Goal: Task Accomplishment & Management: Complete application form

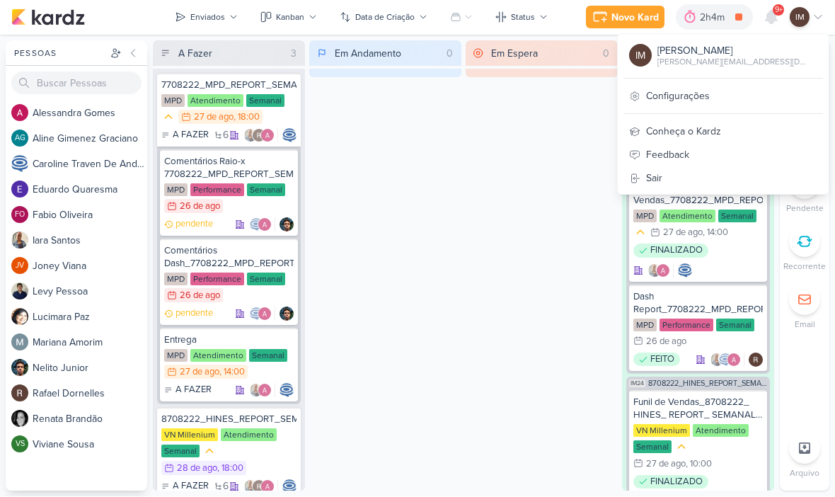
scroll to position [1, 0]
click at [580, 139] on div "Em Espera 0" at bounding box center [542, 266] width 152 height 450
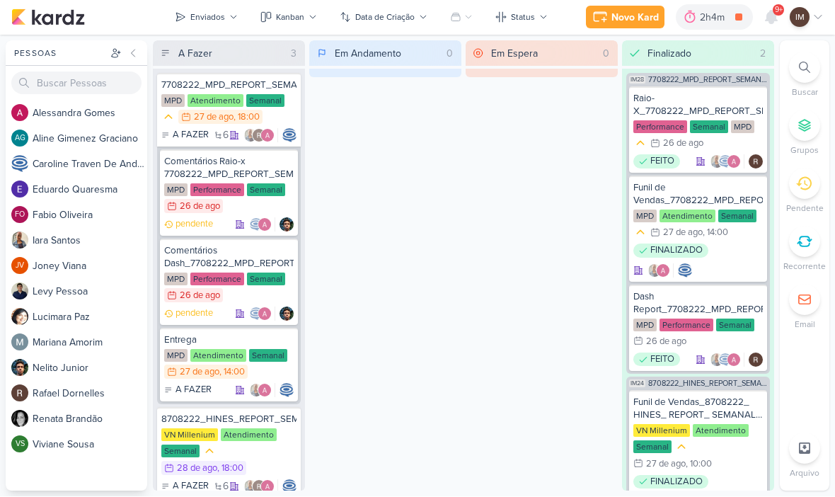
click at [644, 17] on div "Novo Kard" at bounding box center [635, 18] width 47 height 15
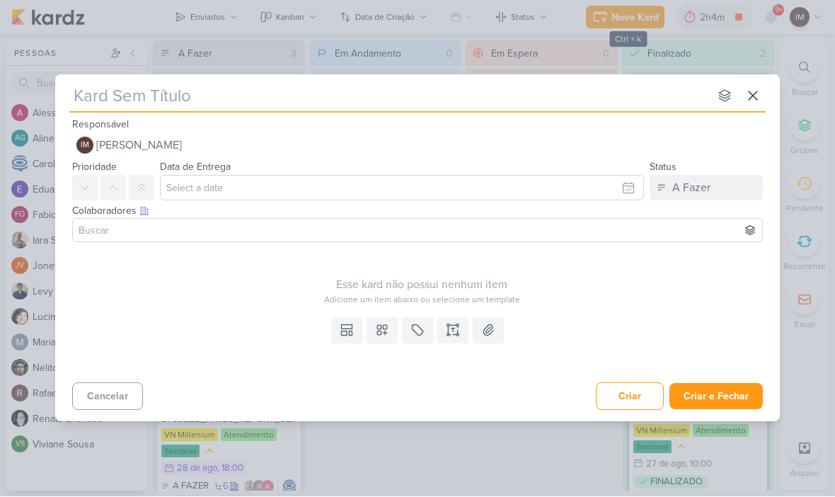
click at [586, 98] on input "text" at bounding box center [389, 96] width 640 height 25
click at [90, 88] on input "text" at bounding box center [389, 96] width 640 height 25
paste input "6608271_YEES_CRIAÇAO_POPUP_BLOG"
type input "6608271_YEES_CRIAÇAO_POPUP_BLOG"
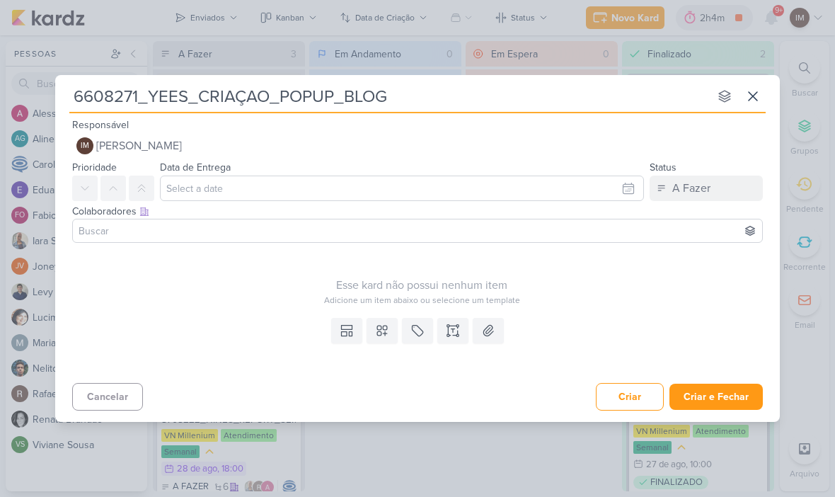
type input "6608271_YEES_CRIAÇAO_POPUP_BLOG"
click at [356, 147] on button "IM [PERSON_NAME]" at bounding box center [417, 145] width 691 height 25
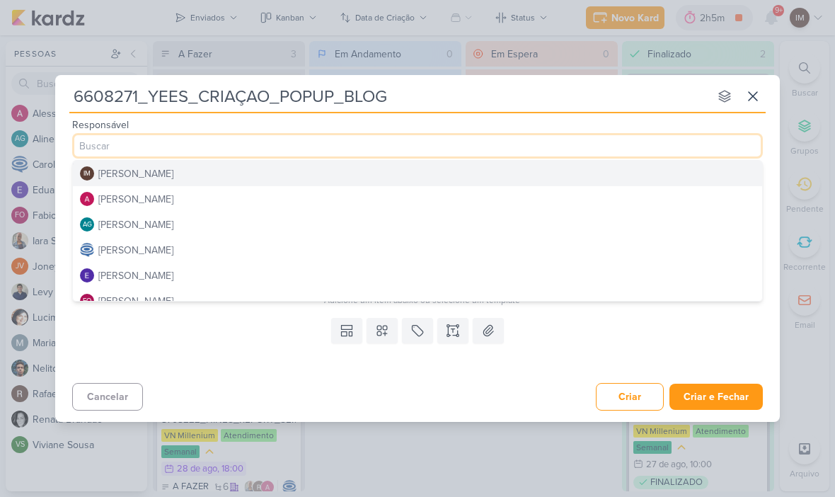
click at [435, 196] on button "[PERSON_NAME]" at bounding box center [418, 198] width 690 height 25
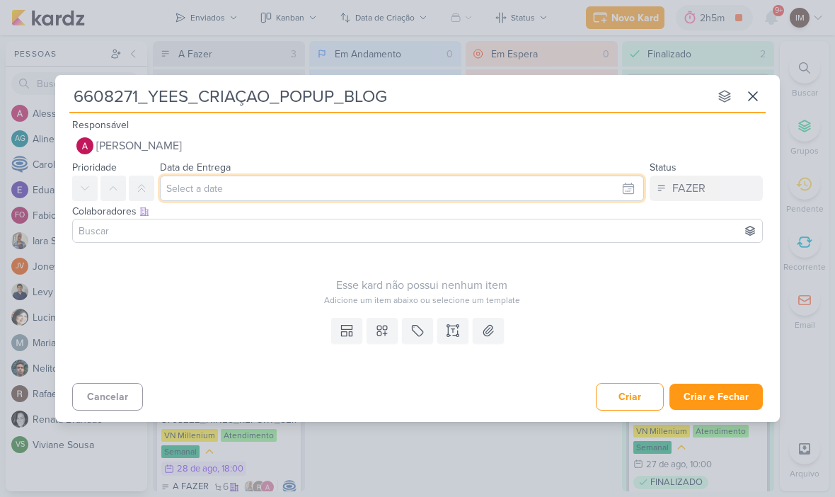
click at [426, 196] on input "text" at bounding box center [402, 188] width 484 height 25
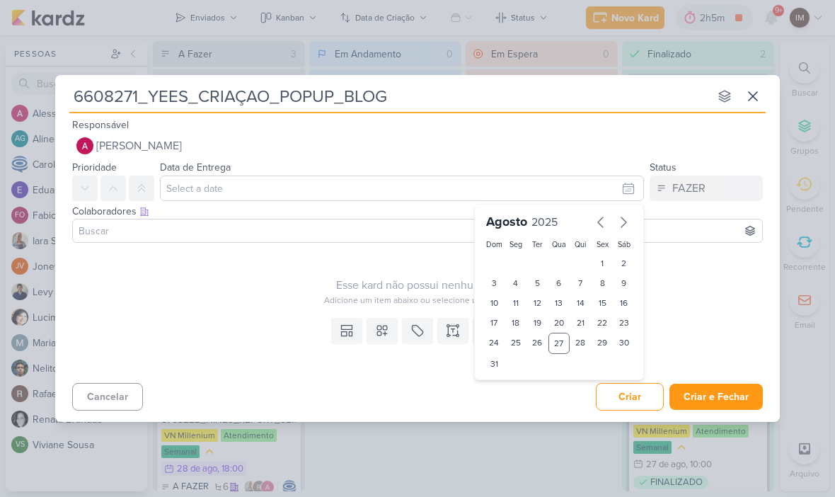
click at [600, 342] on div "29" at bounding box center [603, 343] width 22 height 21
type input "[DATE] 23:59"
click at [510, 389] on select "00 01 02 03 04 05 06 07 08 09 10 11 12 13 14 15 16 17 18 19 20 21 22 23" at bounding box center [516, 387] width 20 height 17
select select "12"
type input "[DATE] 12:59"
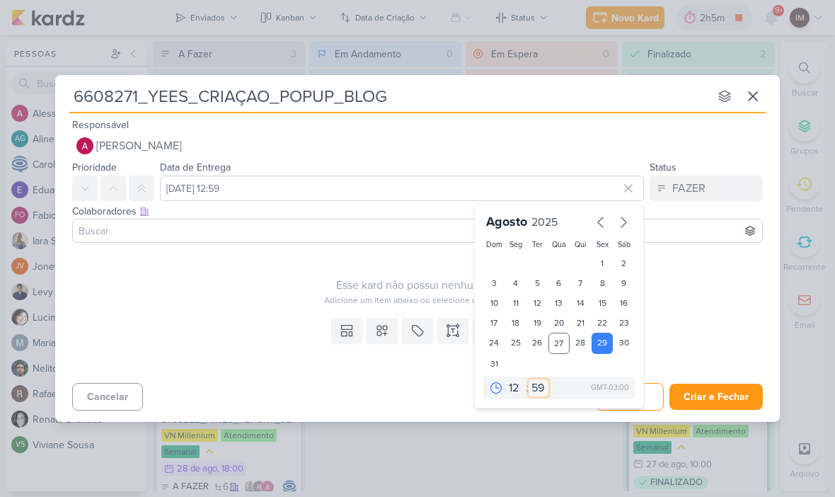
click at [536, 389] on select "00 05 10 15 20 25 30 35 40 45 50 55 59" at bounding box center [539, 387] width 20 height 17
select select "0"
type input "[DATE] 12:00"
click at [414, 232] on input at bounding box center [418, 230] width 684 height 17
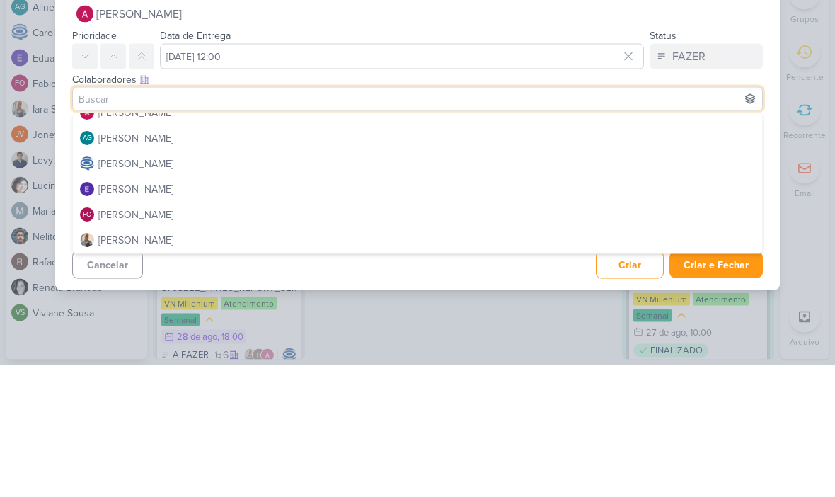
scroll to position [44, 0]
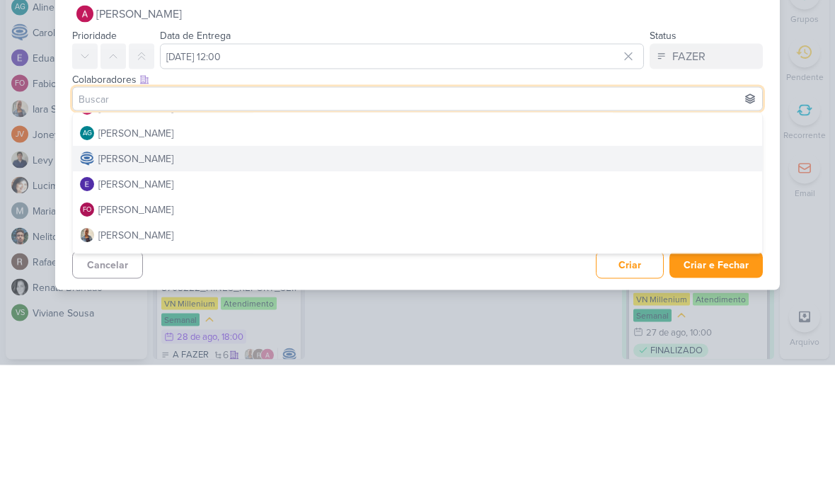
click at [270, 278] on button "[PERSON_NAME]" at bounding box center [418, 290] width 690 height 25
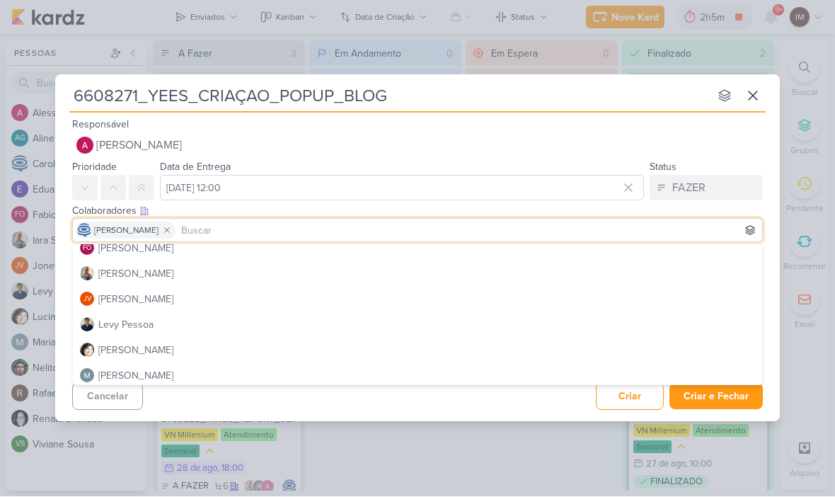
scroll to position [137, 0]
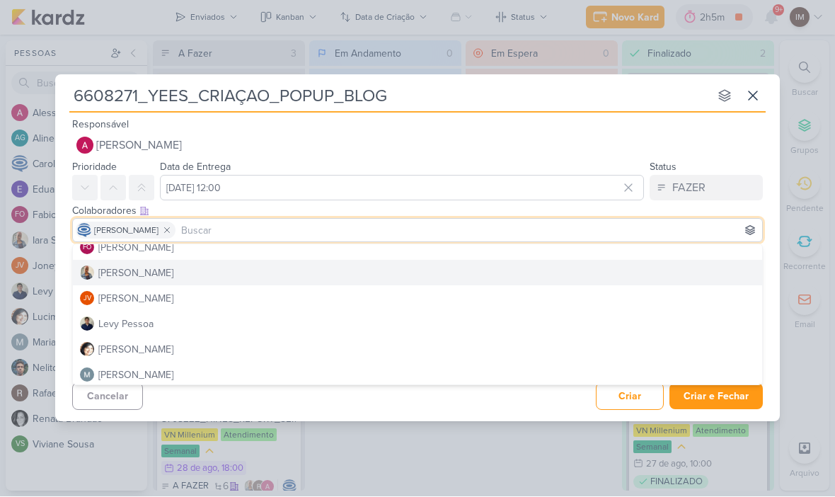
click at [260, 268] on button "[PERSON_NAME]" at bounding box center [418, 273] width 690 height 25
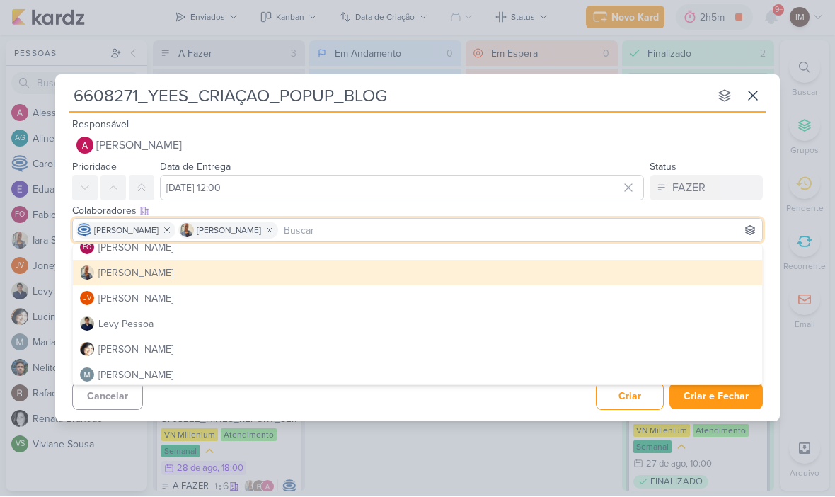
click at [262, 408] on div "Cancelar Criar Criar e Fechar Ctrl + Enter" at bounding box center [417, 395] width 725 height 36
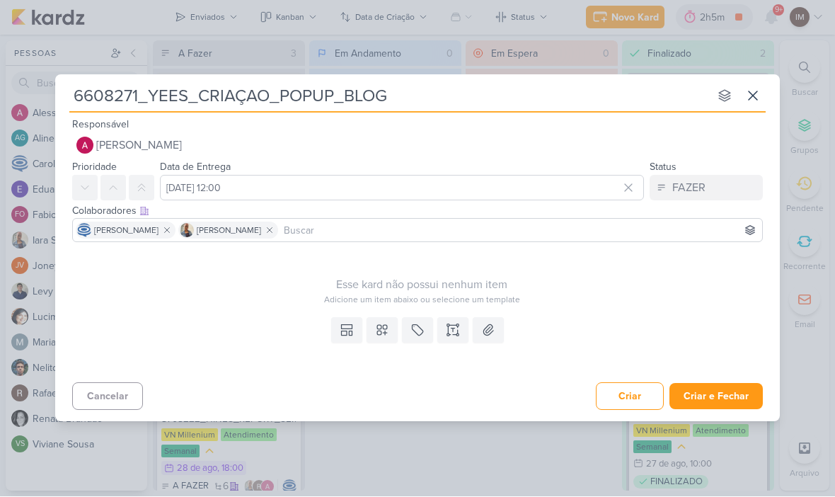
click at [458, 326] on icon at bounding box center [453, 331] width 14 height 14
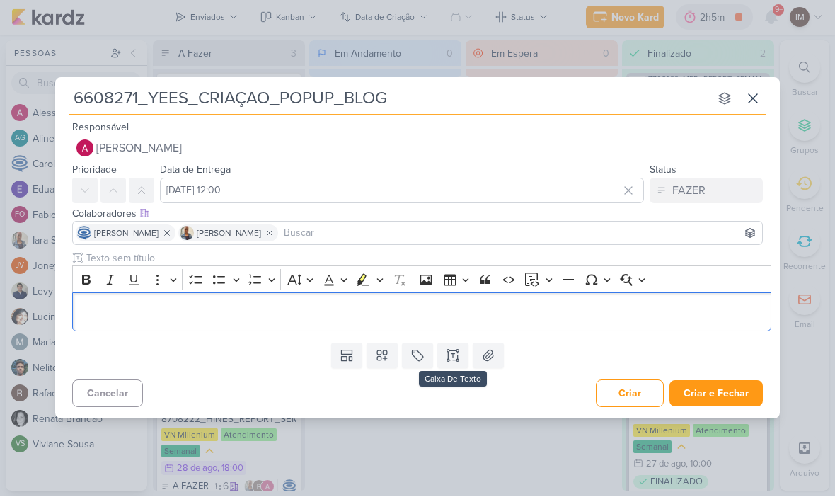
click at [470, 310] on p "Editor editing area: main" at bounding box center [422, 312] width 685 height 17
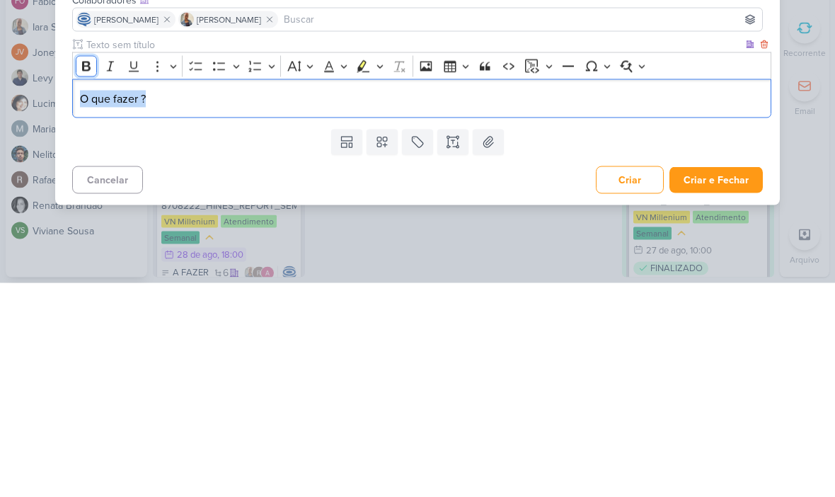
click at [84, 273] on icon "Editor toolbar" at bounding box center [86, 280] width 14 height 14
click at [413, 304] on p "O que fazer ?" at bounding box center [422, 312] width 685 height 17
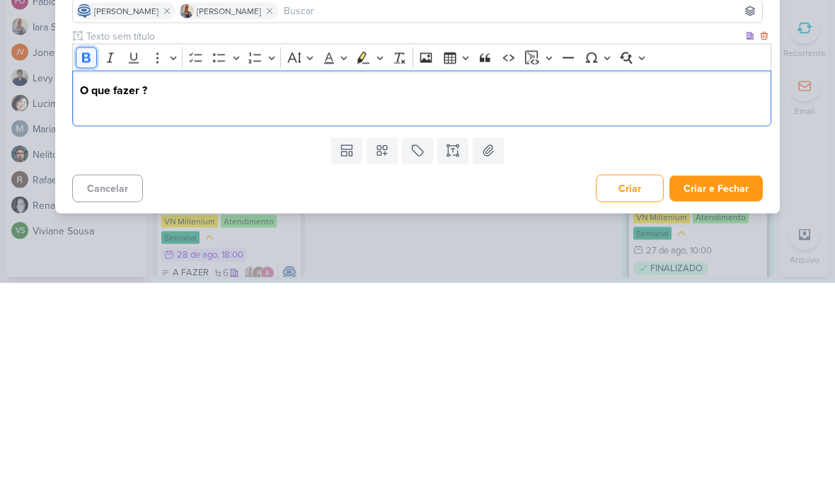
click at [86, 267] on icon "Editor toolbar" at bounding box center [86, 272] width 8 height 10
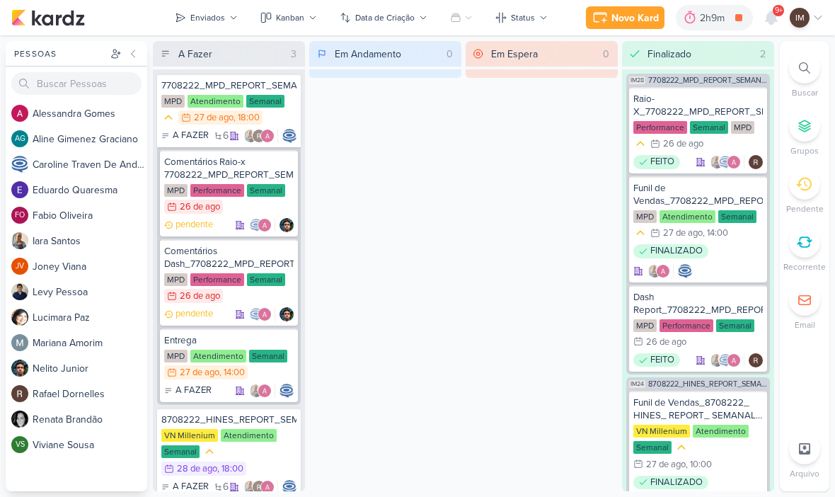
scroll to position [1, 0]
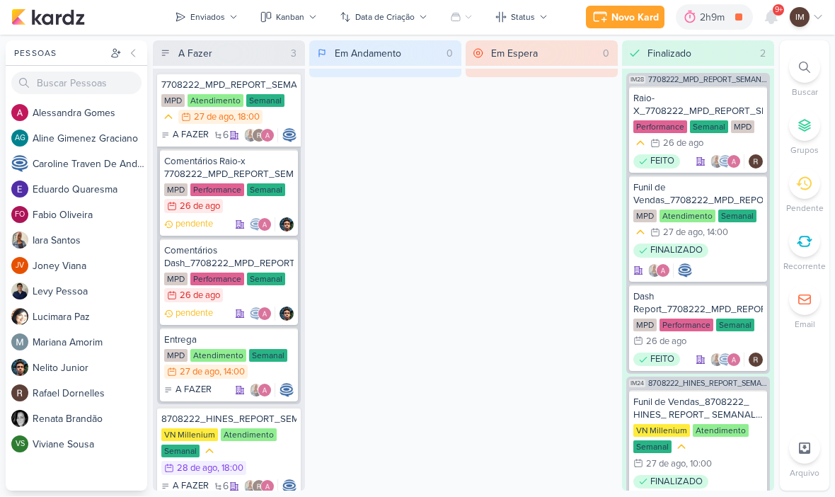
click at [644, 19] on div "Novo Kard" at bounding box center [635, 18] width 47 height 15
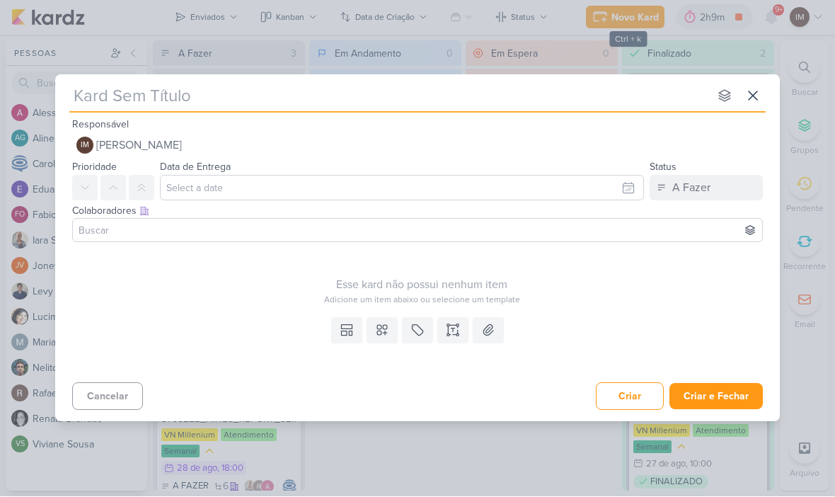
click at [397, 87] on input "text" at bounding box center [389, 96] width 640 height 25
click at [110, 93] on input "text" at bounding box center [389, 96] width 640 height 25
type input "6608271_YEES_CRIAÇAO_POPUP_BLOG"
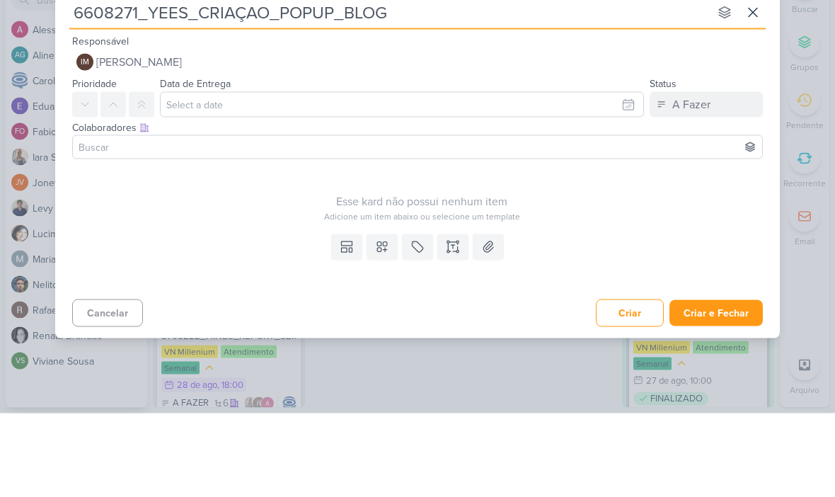
type input "6608271_YEES_CRIAÇAO_POPUP_BLOG"
click at [443, 133] on button "IM [PERSON_NAME]" at bounding box center [417, 145] width 691 height 25
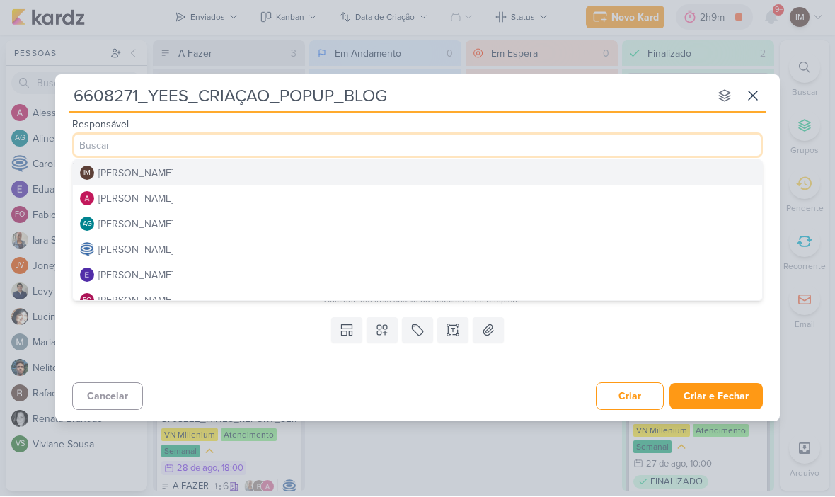
click at [343, 195] on button "[PERSON_NAME]" at bounding box center [418, 198] width 690 height 25
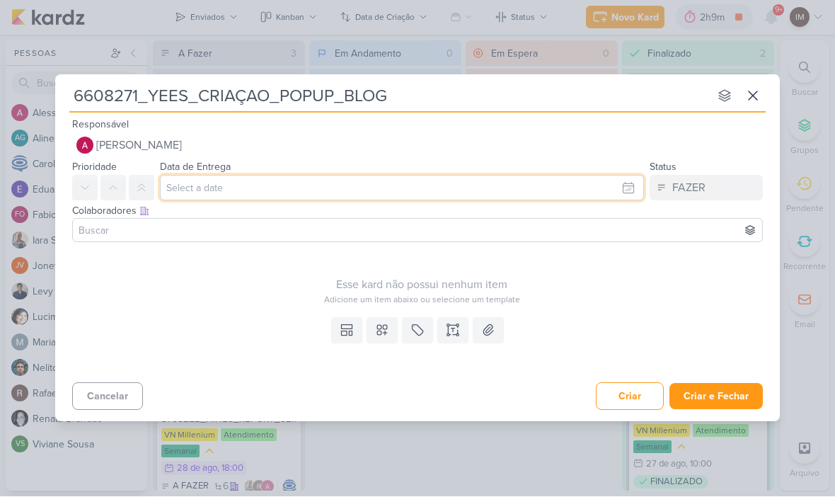
click at [358, 183] on input "text" at bounding box center [402, 188] width 484 height 25
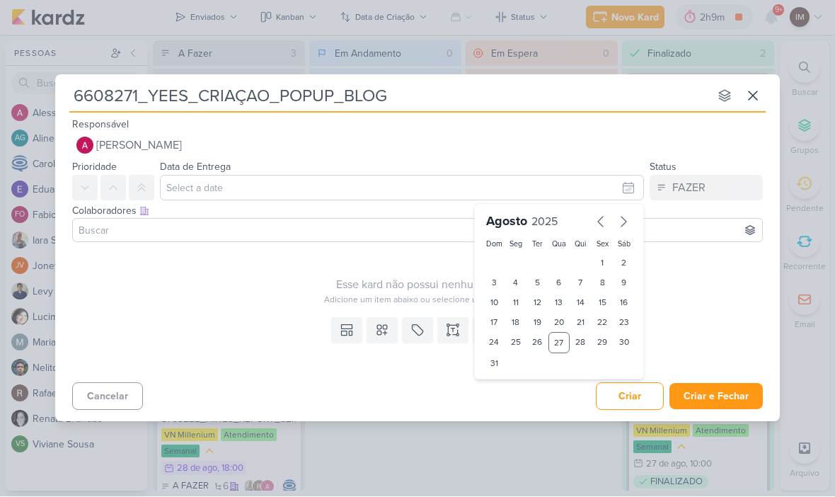
click at [602, 348] on div "29" at bounding box center [603, 343] width 22 height 21
type input "[DATE] 23:59"
click at [512, 391] on select "00 01 02 03 04 05 06 07 08 09 10 11 12 13 14 15 16 17 18 19 20 21 22 23" at bounding box center [516, 387] width 20 height 17
select select "12"
type input "[DATE] 12:59"
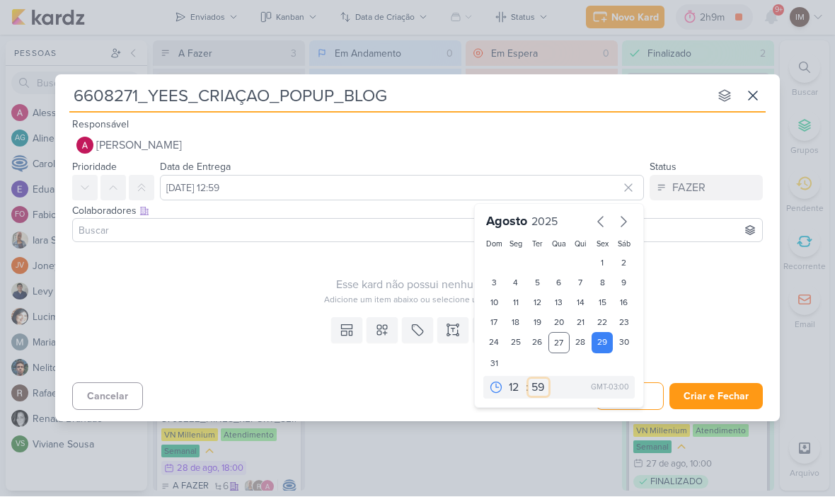
click at [544, 382] on select "00 05 10 15 20 25 30 35 40 45 50 55 59" at bounding box center [539, 387] width 20 height 17
select select "0"
type input "[DATE] 12:00"
click at [434, 231] on input at bounding box center [418, 230] width 684 height 17
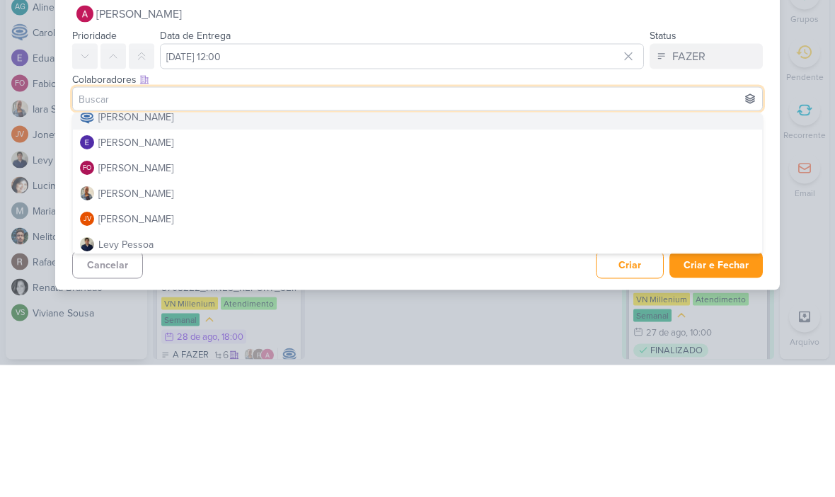
scroll to position [91, 0]
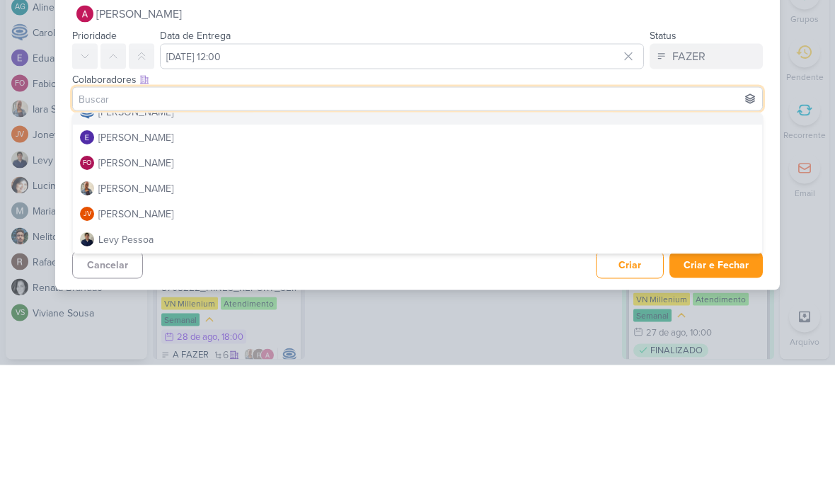
click at [497, 231] on button "[PERSON_NAME]" at bounding box center [418, 243] width 690 height 25
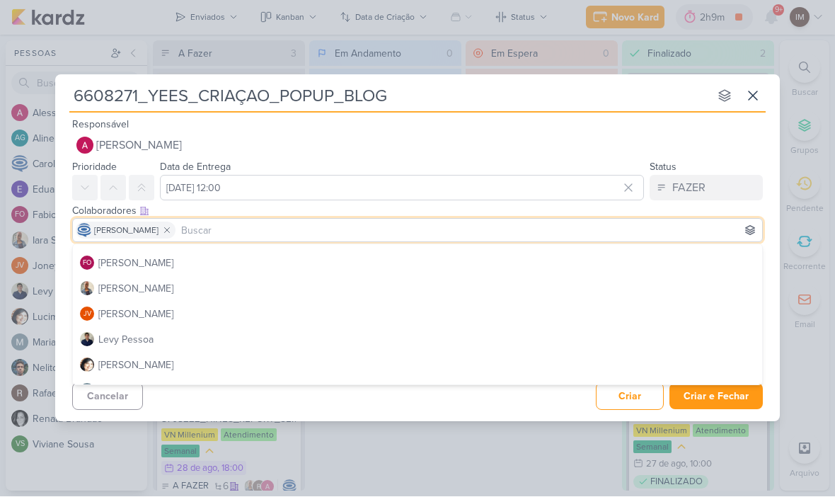
scroll to position [110, 0]
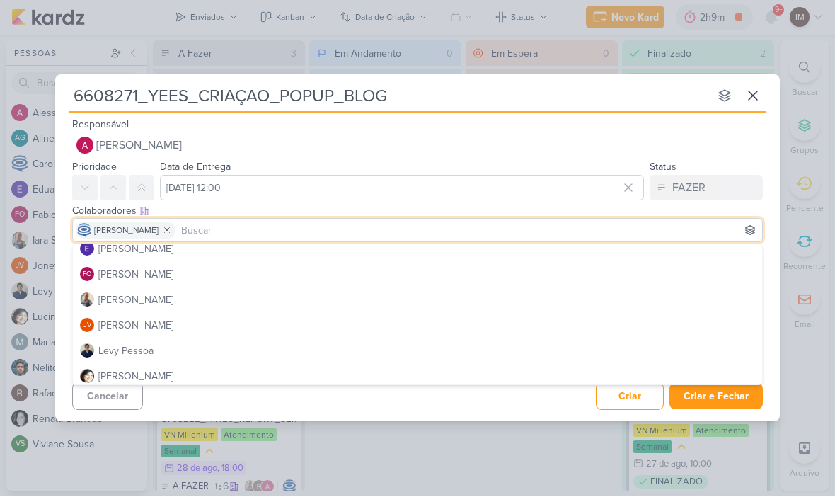
click at [365, 299] on button "[PERSON_NAME]" at bounding box center [418, 299] width 690 height 25
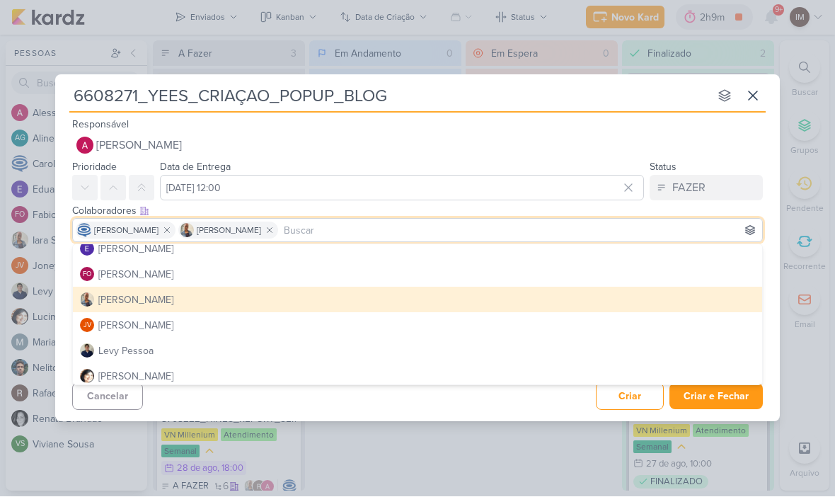
click at [301, 404] on div "Cancelar Criar Criar e Fechar Ctrl + Enter" at bounding box center [417, 395] width 725 height 36
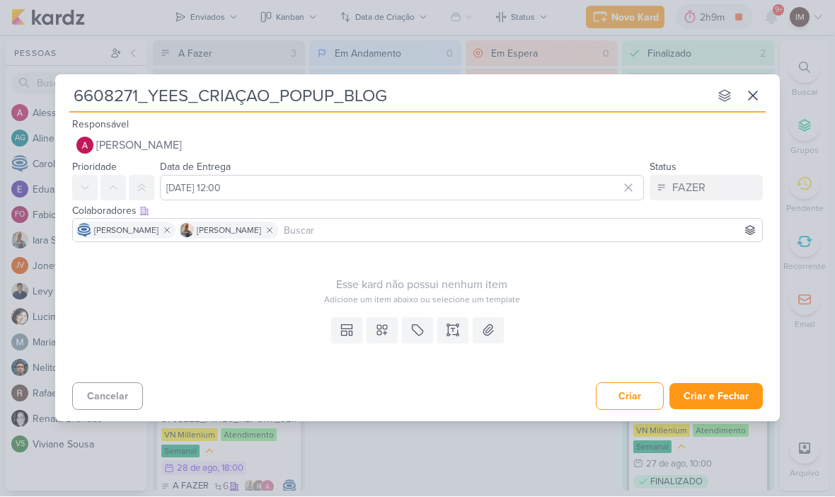
click at [380, 330] on icon at bounding box center [382, 331] width 14 height 14
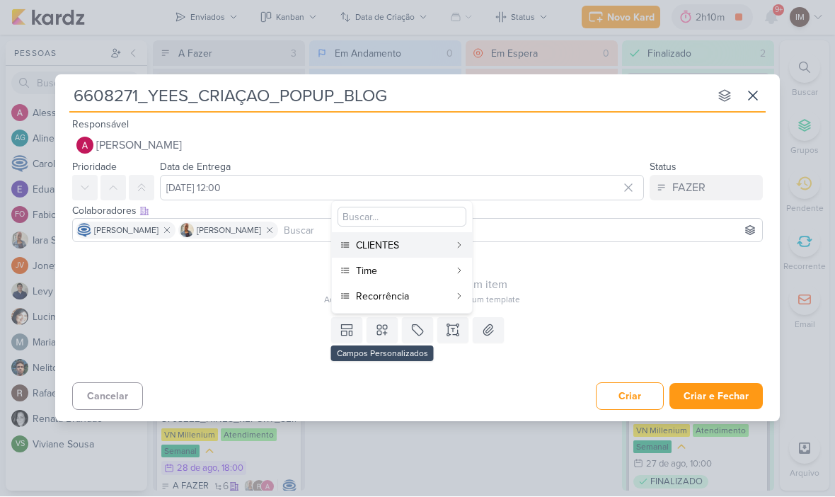
click at [432, 239] on div "CLIENTES" at bounding box center [402, 246] width 93 height 15
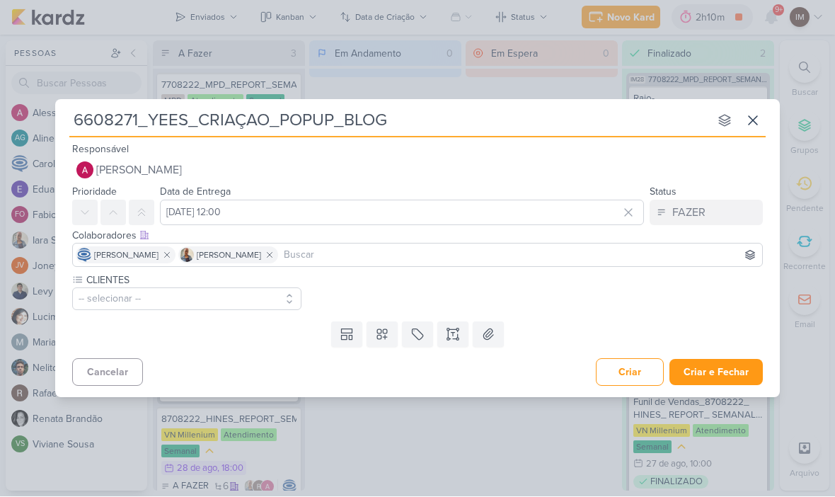
click at [241, 305] on button "-- selecionar --" at bounding box center [186, 299] width 229 height 23
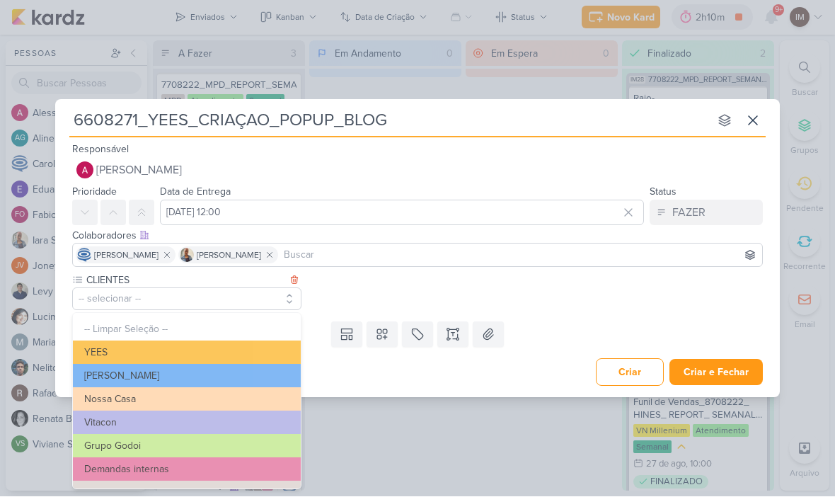
scroll to position [-1, 0]
click at [199, 346] on button "YEES" at bounding box center [187, 352] width 228 height 23
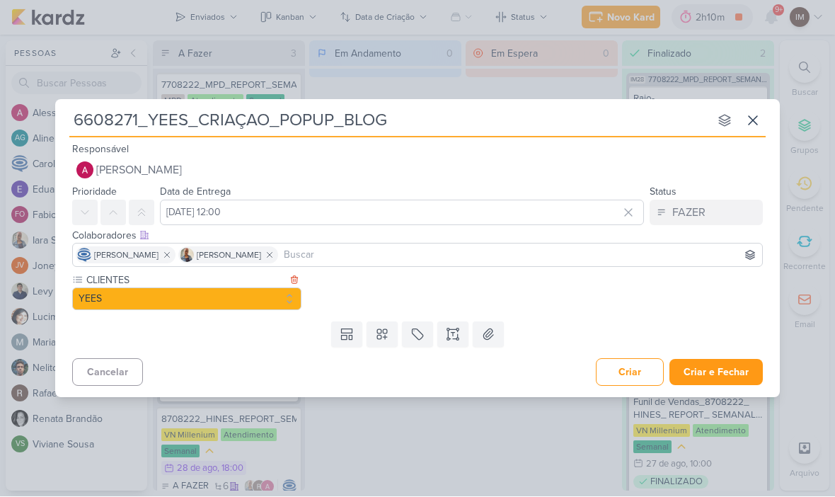
click at [386, 335] on icon at bounding box center [382, 335] width 14 height 14
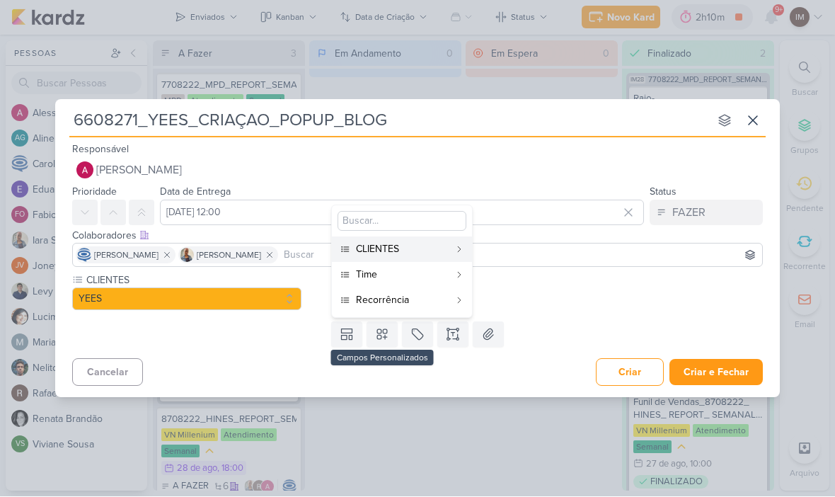
click at [431, 275] on div "Time" at bounding box center [402, 275] width 93 height 15
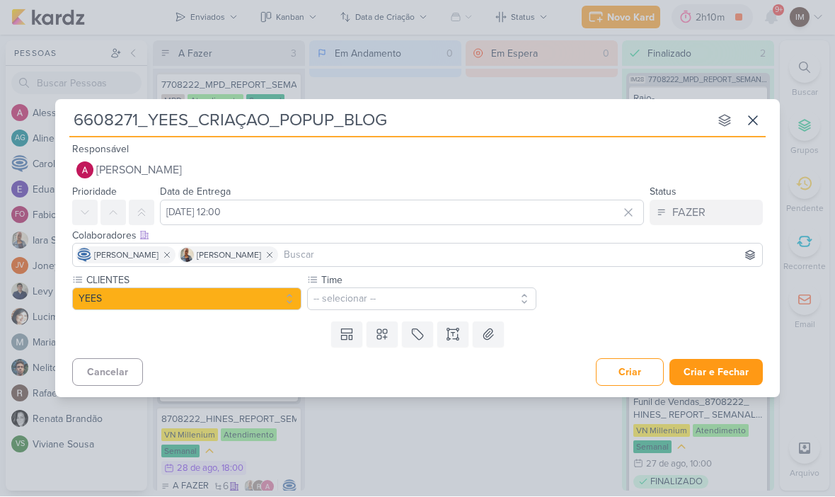
click at [425, 292] on button "-- selecionar --" at bounding box center [421, 299] width 229 height 23
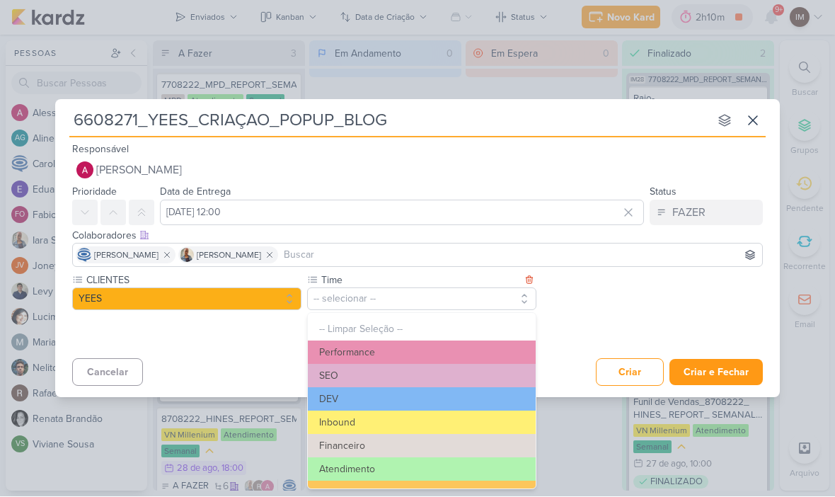
scroll to position [23, 0]
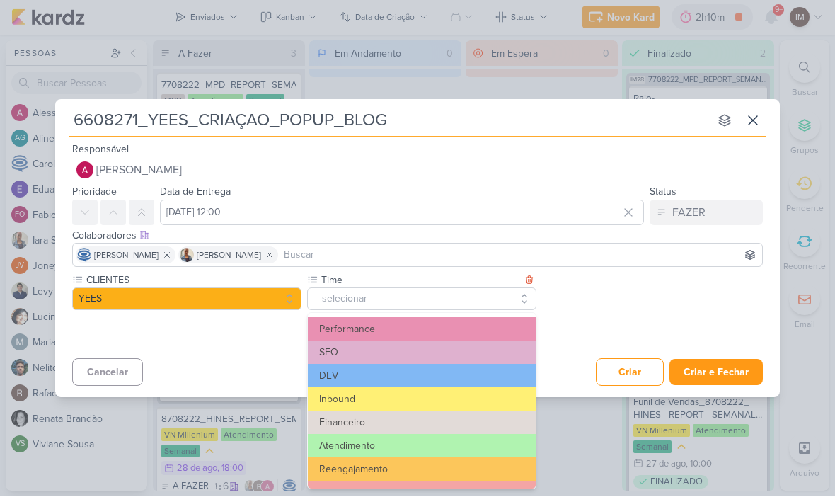
click at [397, 396] on button "Inbound" at bounding box center [422, 399] width 228 height 23
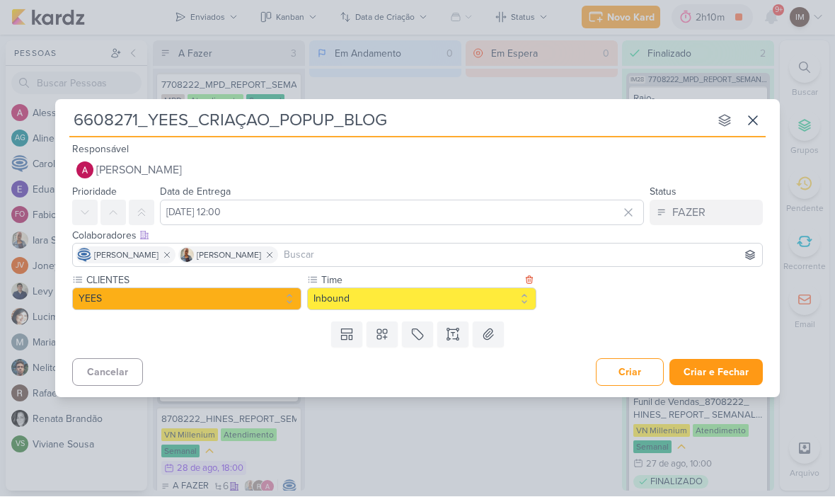
click at [384, 343] on button at bounding box center [382, 334] width 31 height 25
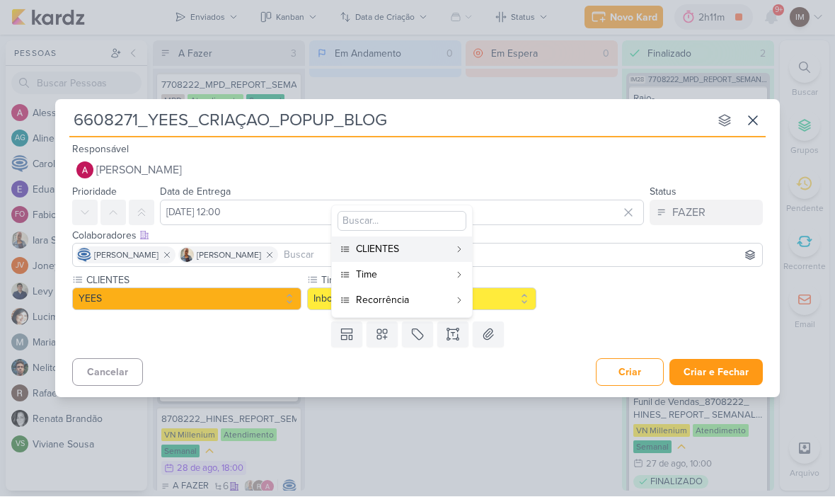
click at [594, 292] on div "CLIENTES [GEOGRAPHIC_DATA] -- Limpar Seleção -- [GEOGRAPHIC_DATA] [PERSON_NAME]…" at bounding box center [421, 292] width 699 height 38
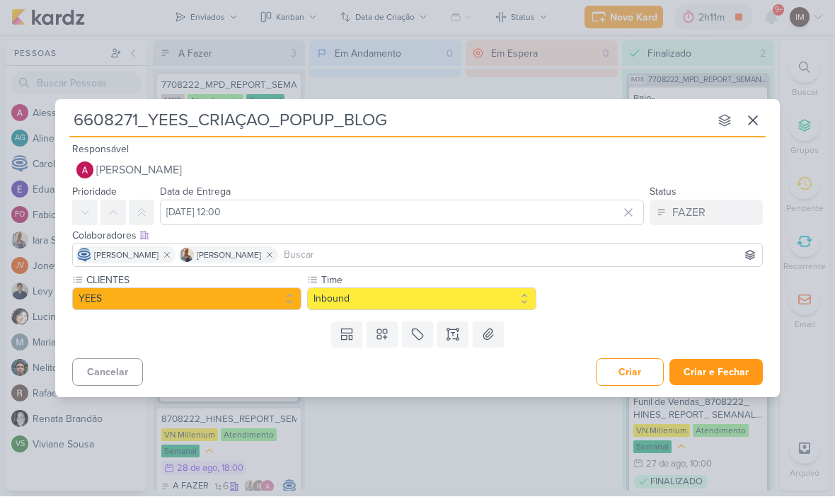
click at [384, 333] on icon at bounding box center [382, 335] width 10 height 10
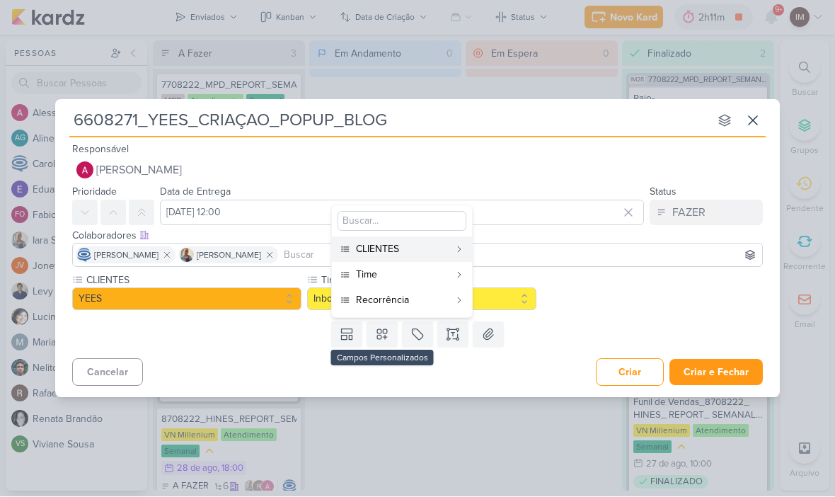
click at [425, 301] on div "Recorrência" at bounding box center [402, 300] width 93 height 15
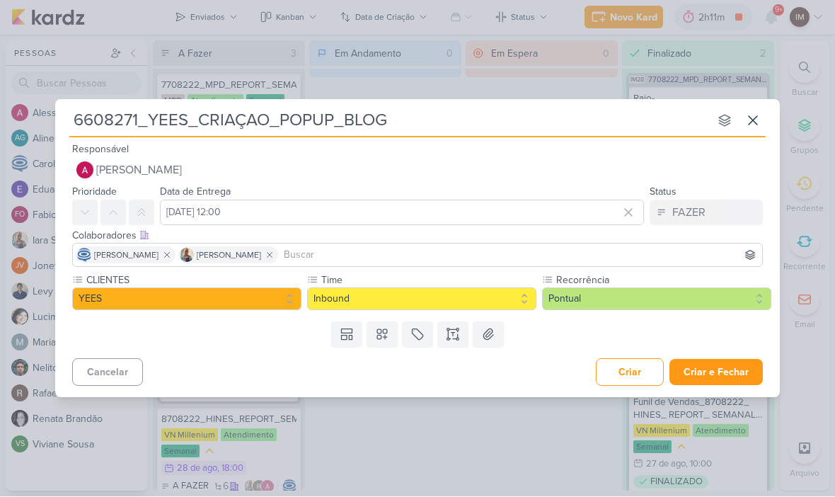
click at [457, 338] on icon at bounding box center [458, 339] width 2 height 2
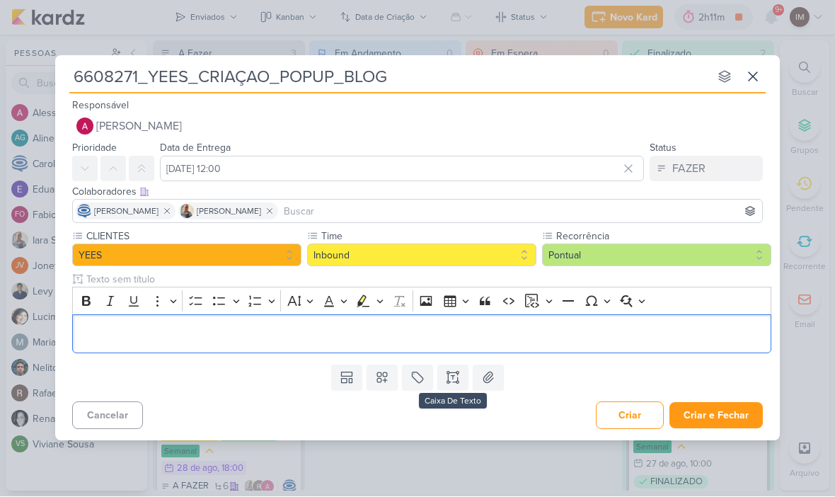
click at [490, 336] on p "Editor editing area: main" at bounding box center [422, 334] width 685 height 17
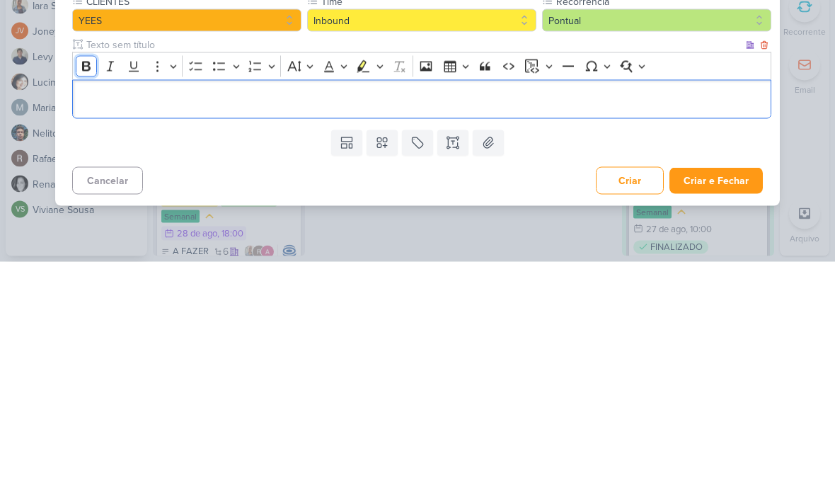
click at [82, 297] on icon "Editor toolbar" at bounding box center [86, 302] width 8 height 10
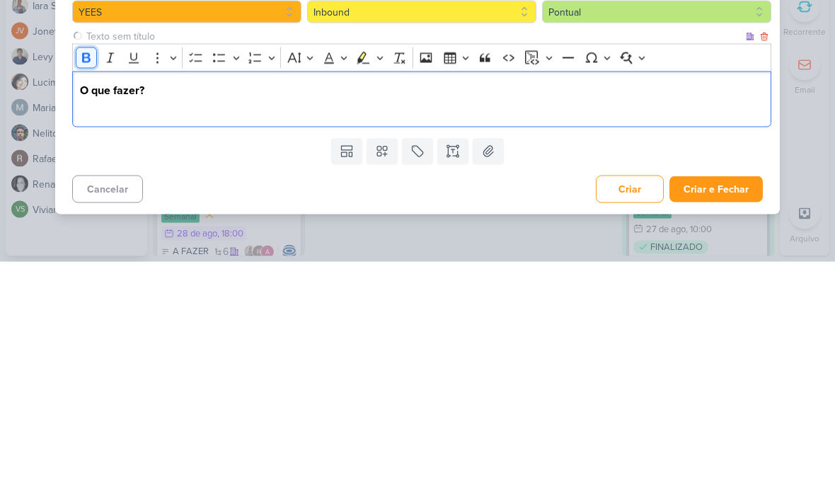
click at [87, 286] on icon "Editor toolbar" at bounding box center [86, 293] width 14 height 14
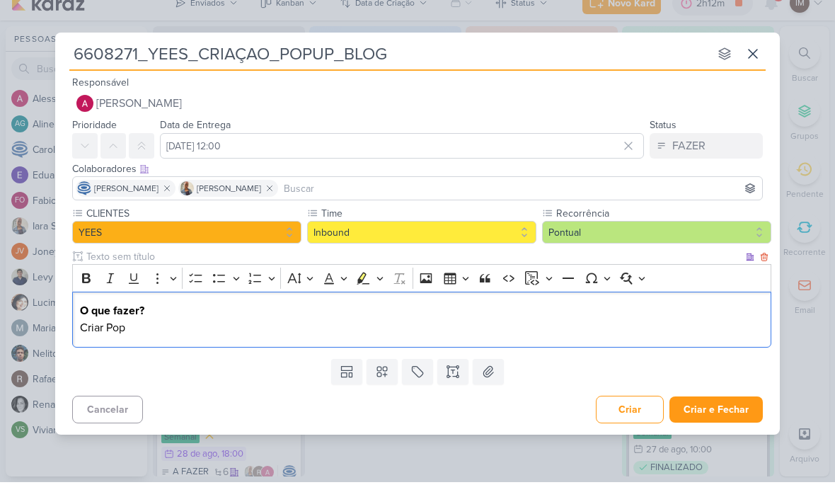
click at [299, 56] on input "6608271_YEES_CRIAÇAO_POPUP_BLOG" at bounding box center [389, 68] width 640 height 25
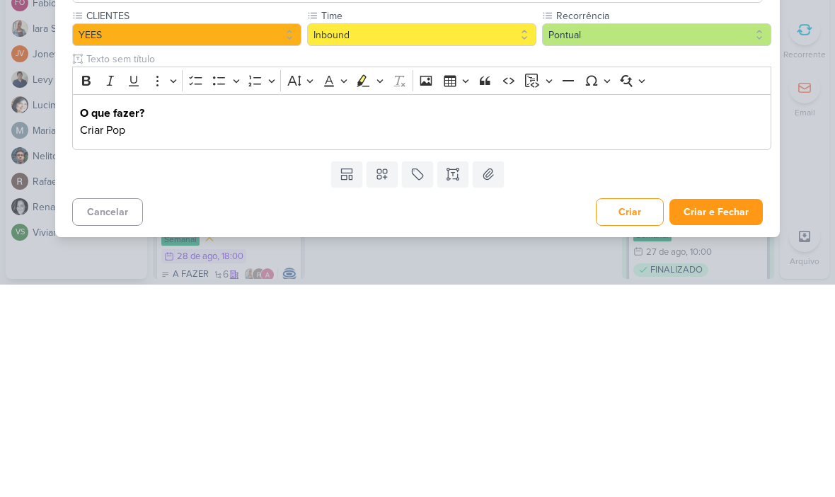
click at [559, 334] on p "Criar Pop" at bounding box center [422, 342] width 685 height 17
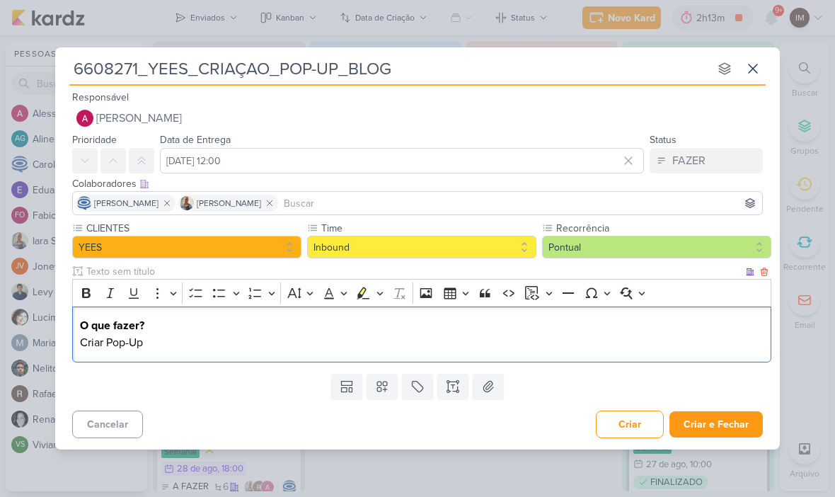
click at [469, 325] on p "O que fazer?" at bounding box center [422, 325] width 685 height 17
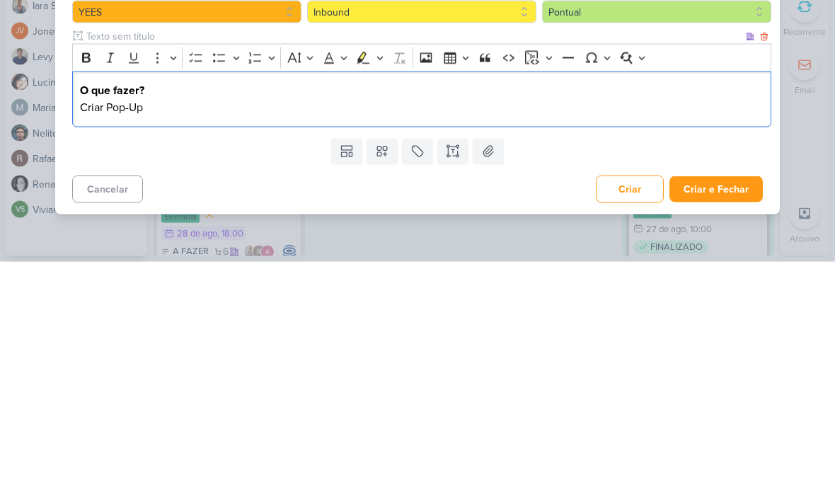
click at [212, 307] on div "O que fazer? Criar Pop-Up" at bounding box center [421, 335] width 699 height 56
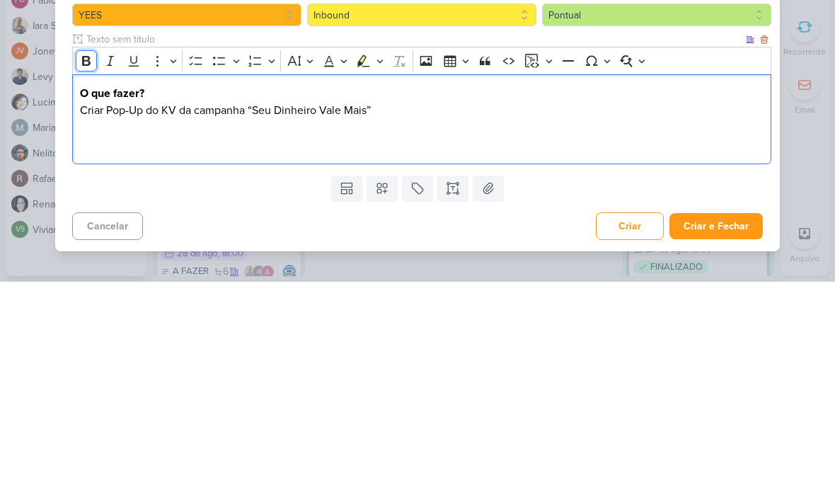
click at [93, 269] on icon "Editor toolbar" at bounding box center [86, 276] width 14 height 14
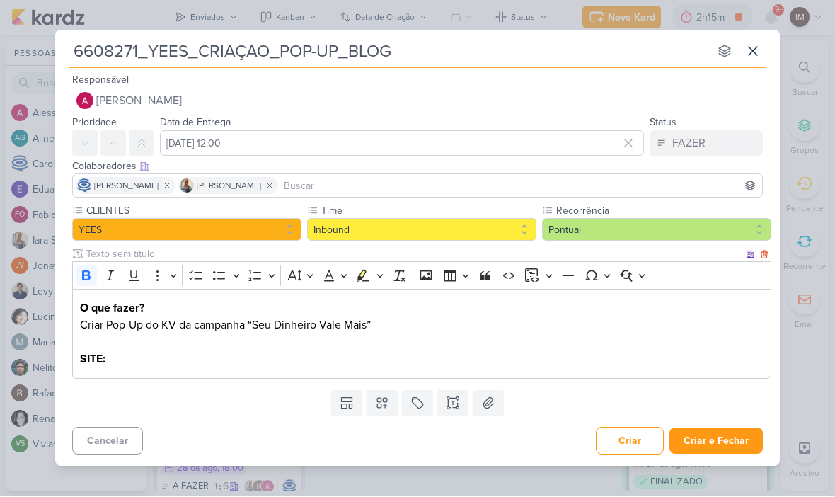
click at [135, 347] on p "Editor editing area: main" at bounding box center [422, 342] width 685 height 17
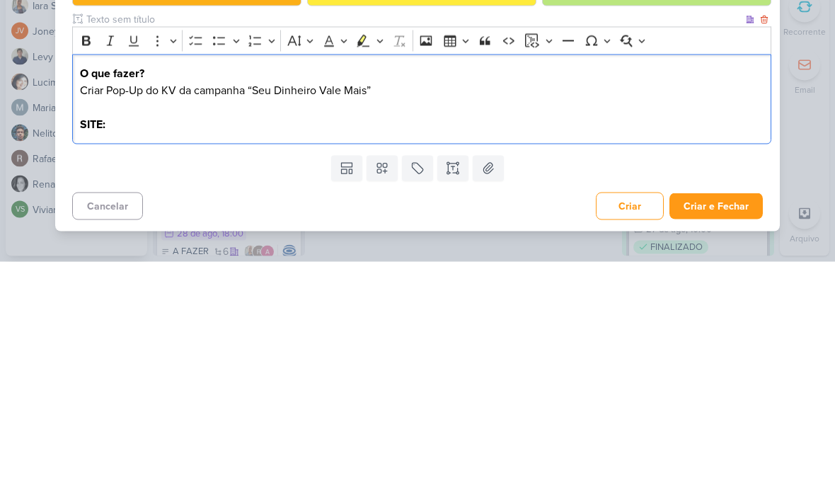
click at [144, 334] on p "Editor editing area: main" at bounding box center [422, 342] width 685 height 17
click at [147, 351] on p "SITE:" at bounding box center [422, 359] width 685 height 17
click at [127, 351] on p "SITE:" at bounding box center [422, 359] width 685 height 17
click at [145, 351] on p "SITE:" at bounding box center [422, 359] width 685 height 17
click at [107, 353] on strong "SITE: [URL][DOMAIN_NAME]" at bounding box center [152, 360] width 145 height 14
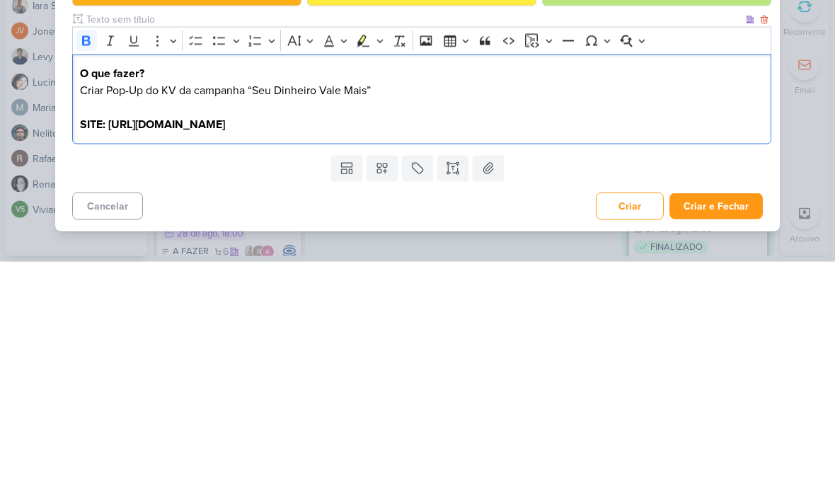
click at [186, 353] on strong "SITE: [URL][DOMAIN_NAME]" at bounding box center [152, 360] width 145 height 14
click at [185, 351] on p "SITE: [URL][DOMAIN_NAME]" at bounding box center [422, 359] width 685 height 17
click at [100, 265] on button "Italic" at bounding box center [110, 275] width 21 height 21
click at [113, 269] on icon "Editor toolbar" at bounding box center [110, 276] width 14 height 14
click at [91, 269] on icon "Editor toolbar" at bounding box center [86, 276] width 14 height 14
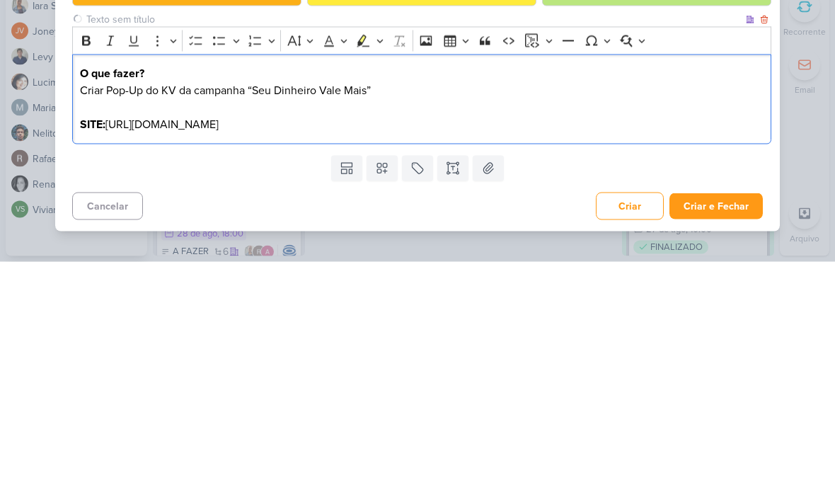
click at [292, 290] on div "O que fazer? Criar Pop-Up do KV da campanha “Seu Dinheiro Vale Mais” SITE: [URL…" at bounding box center [421, 335] width 699 height 90
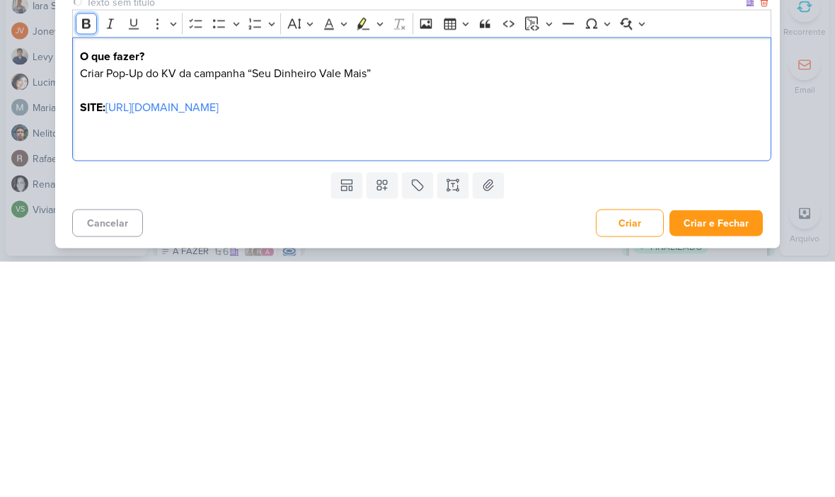
click at [84, 254] on icon "Editor toolbar" at bounding box center [86, 259] width 8 height 10
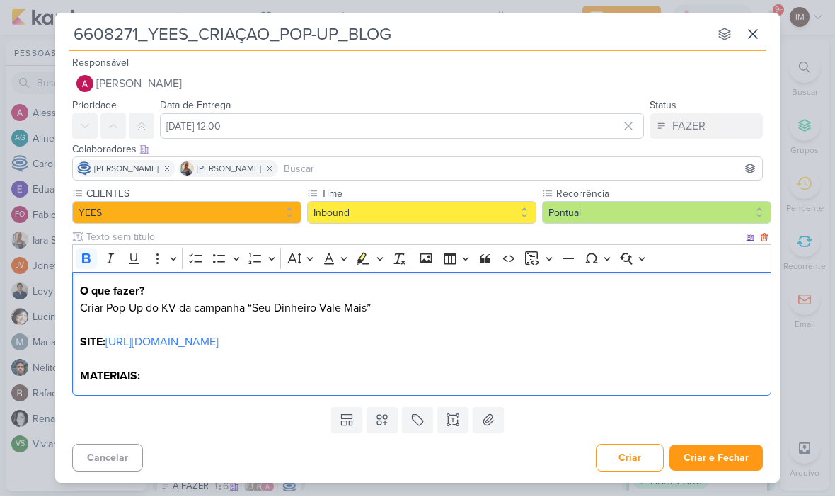
click at [174, 377] on p "MATERIAIS:" at bounding box center [422, 376] width 685 height 17
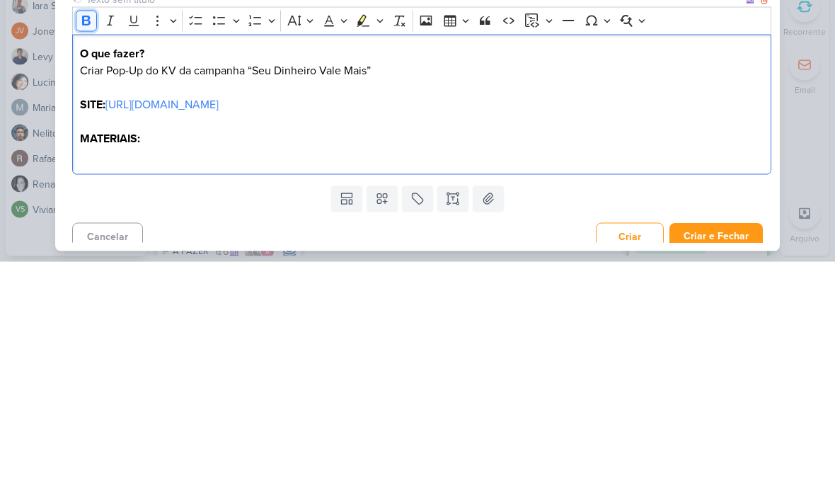
click at [81, 249] on icon "Editor toolbar" at bounding box center [86, 256] width 14 height 14
click at [142, 382] on p "arquivos:" at bounding box center [422, 390] width 685 height 17
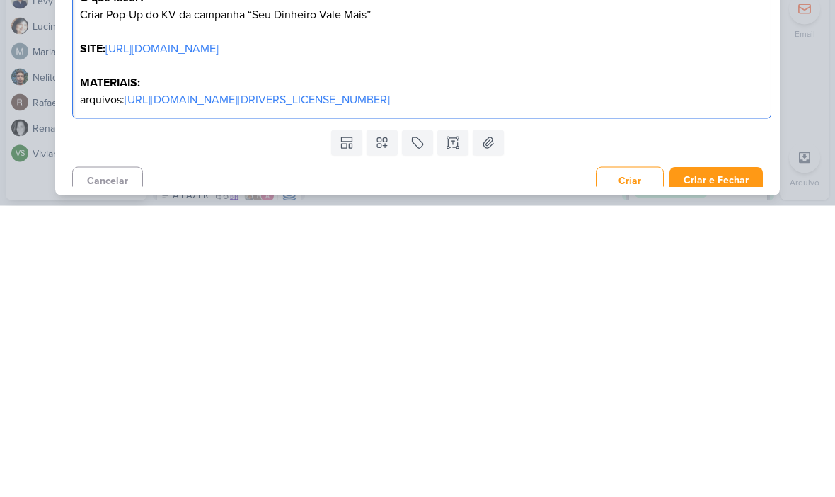
click at [343, 435] on icon at bounding box center [345, 437] width 6 height 4
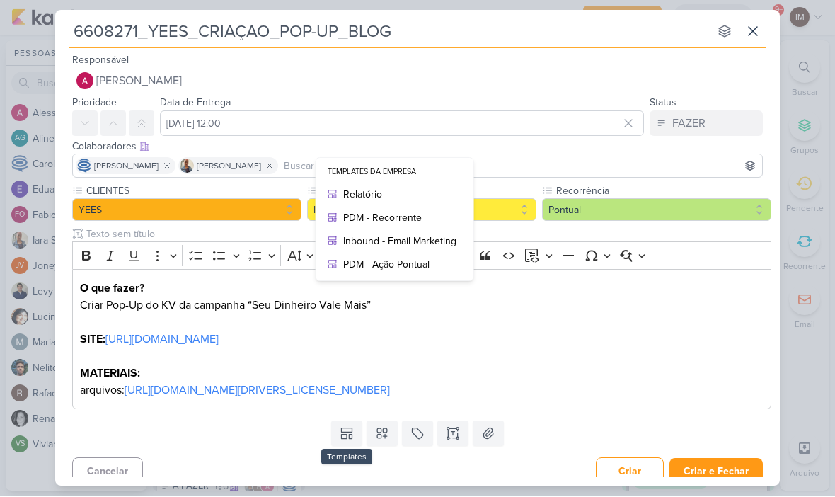
click at [425, 189] on div "Relatório" at bounding box center [399, 195] width 113 height 15
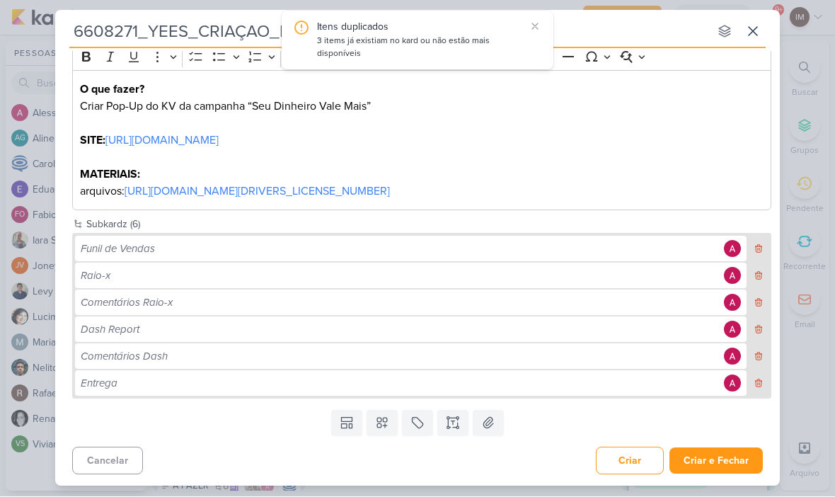
scroll to position [199, 0]
click at [601, 256] on div "Funil de Vendas" at bounding box center [400, 249] width 639 height 16
click at [634, 253] on div "Funil de Vendas" at bounding box center [400, 249] width 639 height 16
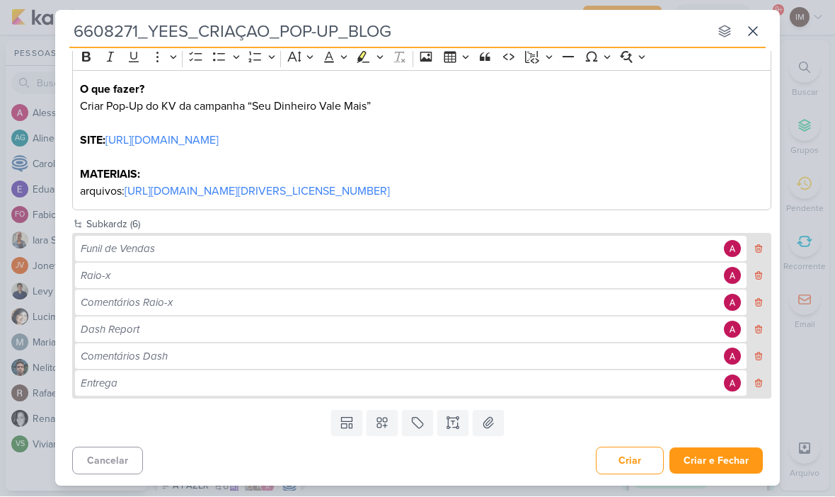
click at [758, 246] on icon at bounding box center [759, 250] width 6 height 8
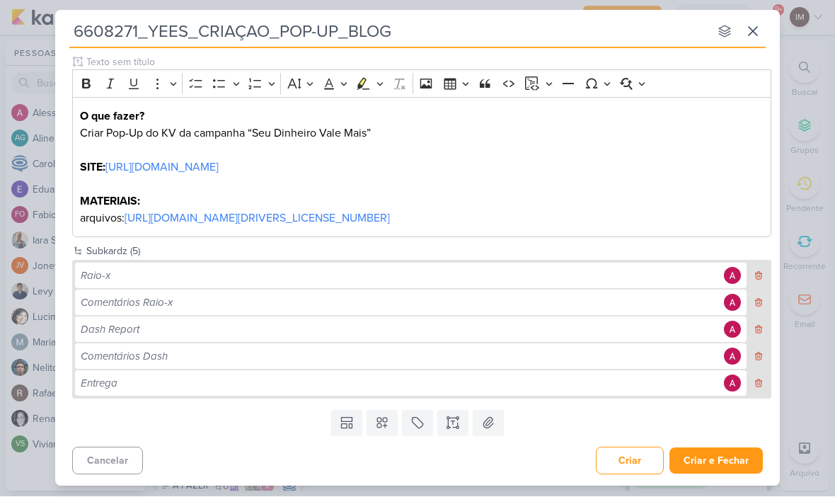
scroll to position [172, 0]
click at [755, 264] on button at bounding box center [759, 275] width 19 height 25
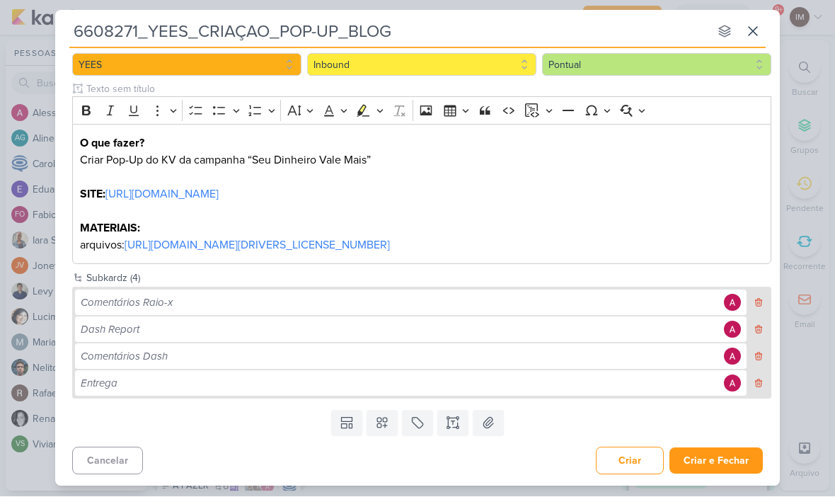
click at [759, 294] on button at bounding box center [759, 302] width 19 height 25
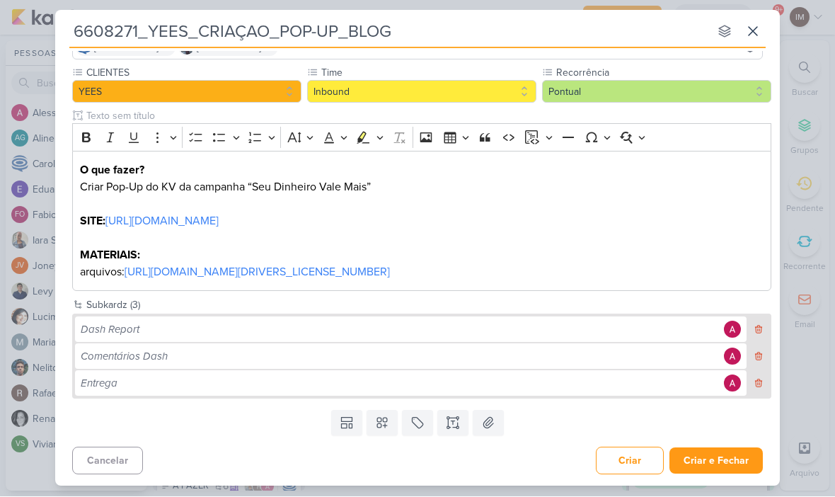
click at [754, 326] on icon at bounding box center [759, 330] width 10 height 10
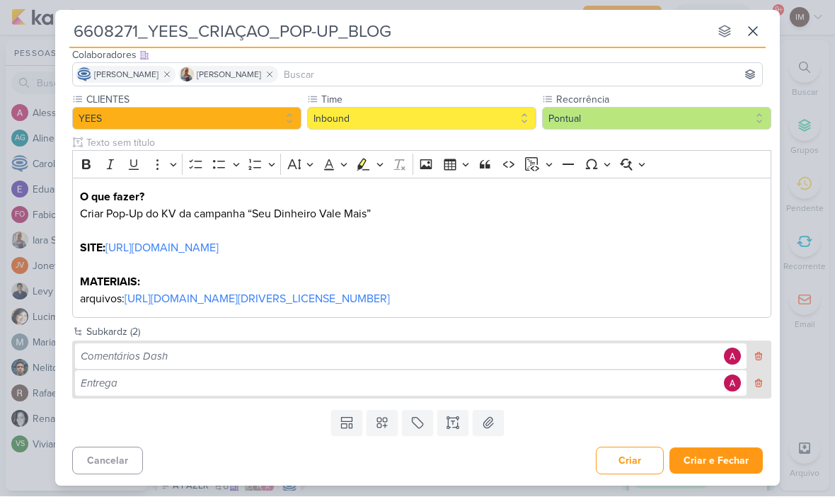
scroll to position [91, 0]
click at [756, 352] on icon at bounding box center [759, 357] width 10 height 10
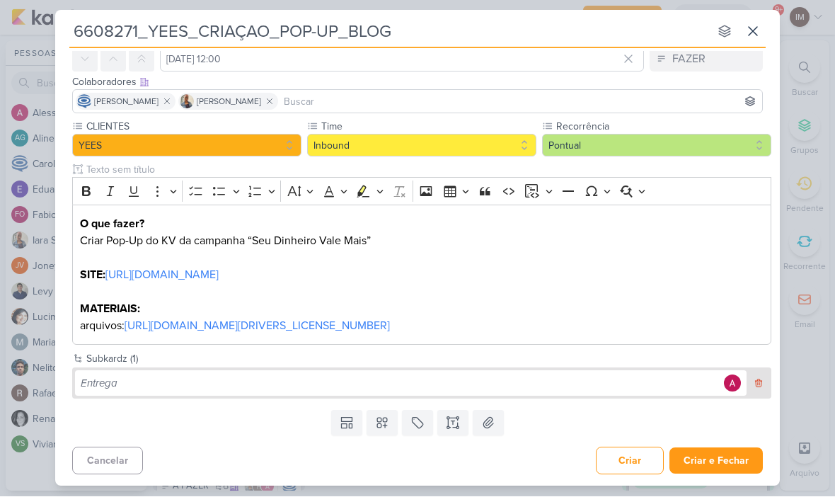
click at [757, 376] on button at bounding box center [759, 383] width 19 height 25
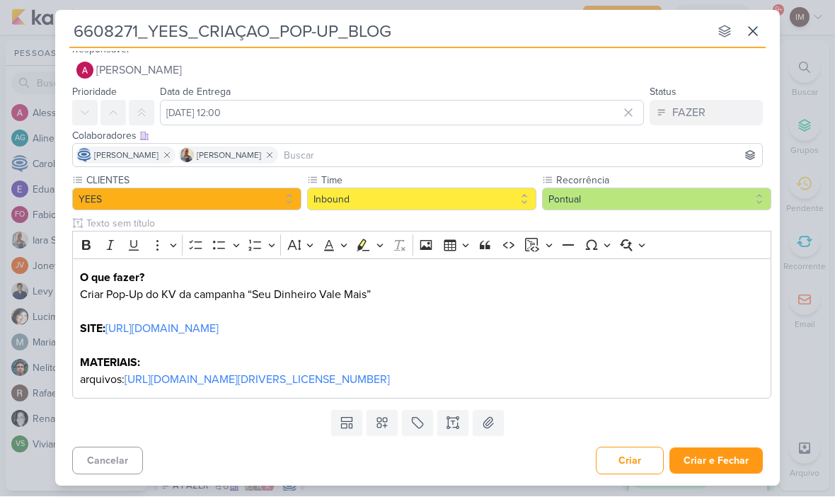
scroll to position [11, 0]
click at [396, 28] on input "6608271_YEES_CRIAÇAO_POP-UP_BLOG" at bounding box center [389, 31] width 640 height 25
type input "6608271_YEES_CRIAÇAO_POP-UP_SITE"
click at [754, 21] on button at bounding box center [752, 31] width 25 height 25
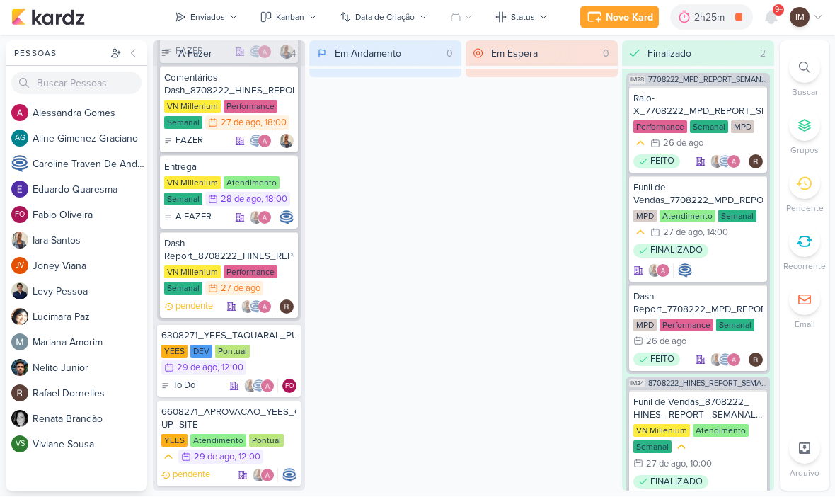
scroll to position [613, 0]
click at [215, 418] on div "6608271_APROVACAO_YEES_CRIACAO_POP-UP_SITE" at bounding box center [228, 418] width 135 height 25
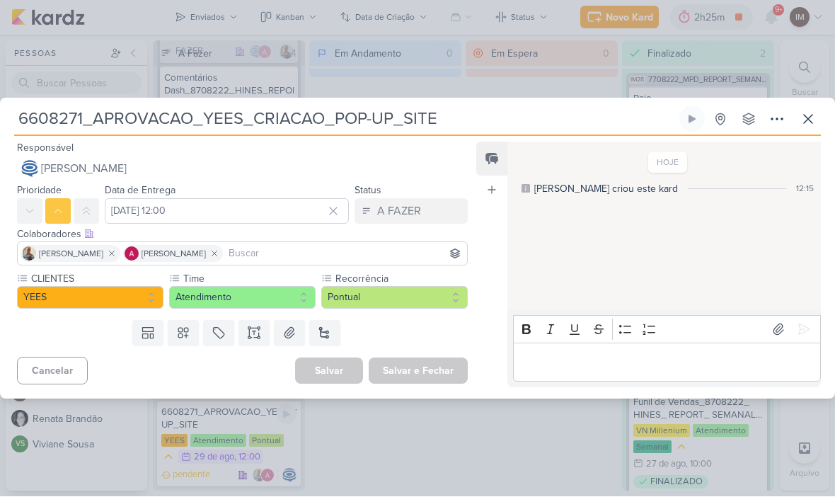
click at [777, 117] on icon at bounding box center [777, 119] width 17 height 17
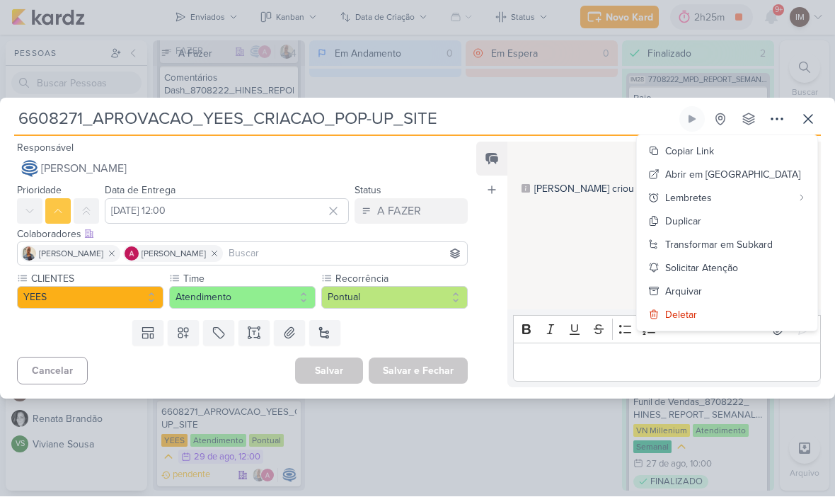
click at [728, 251] on div "Transformar em Subkard" at bounding box center [719, 245] width 108 height 15
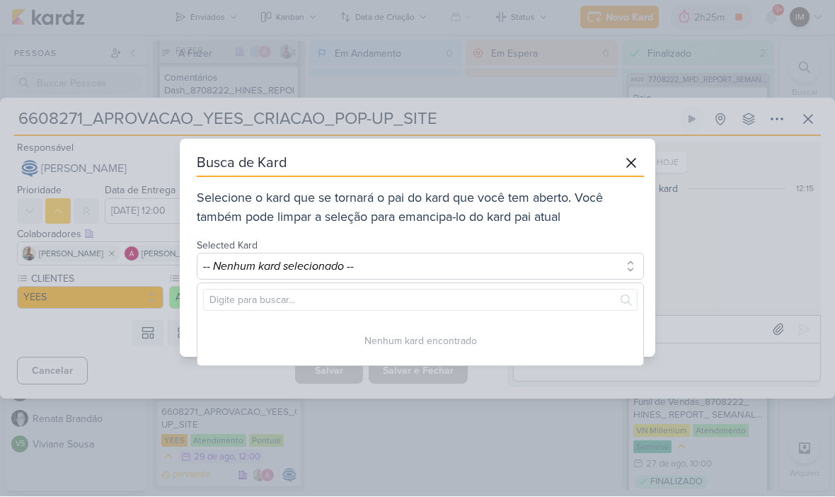
click at [551, 268] on button "-- Nenhum kard selecionado --" at bounding box center [420, 266] width 447 height 27
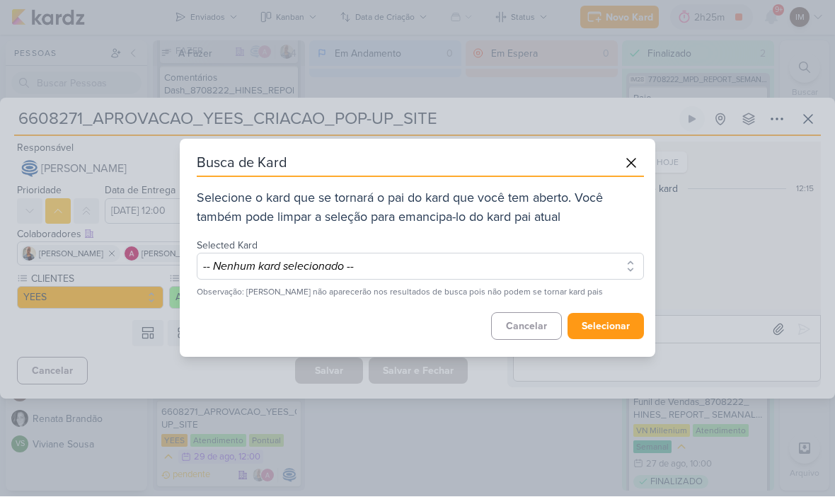
click at [572, 273] on button "-- Nenhum kard selecionado --" at bounding box center [420, 266] width 447 height 27
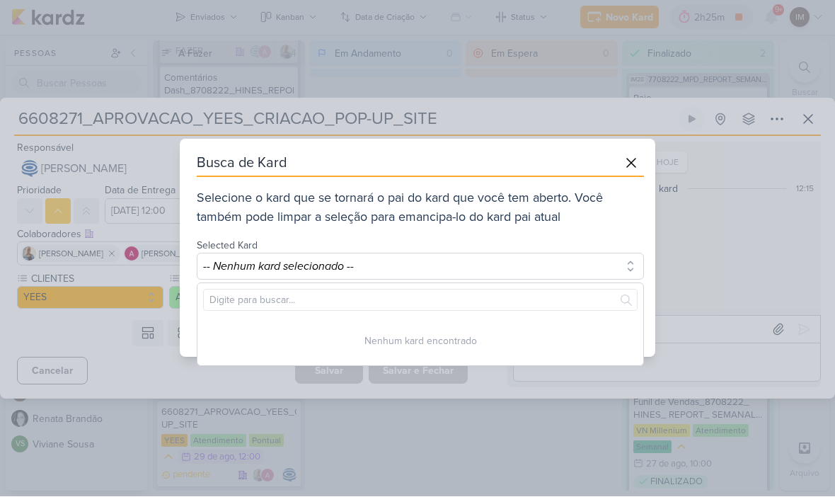
click at [636, 160] on icon at bounding box center [631, 163] width 17 height 17
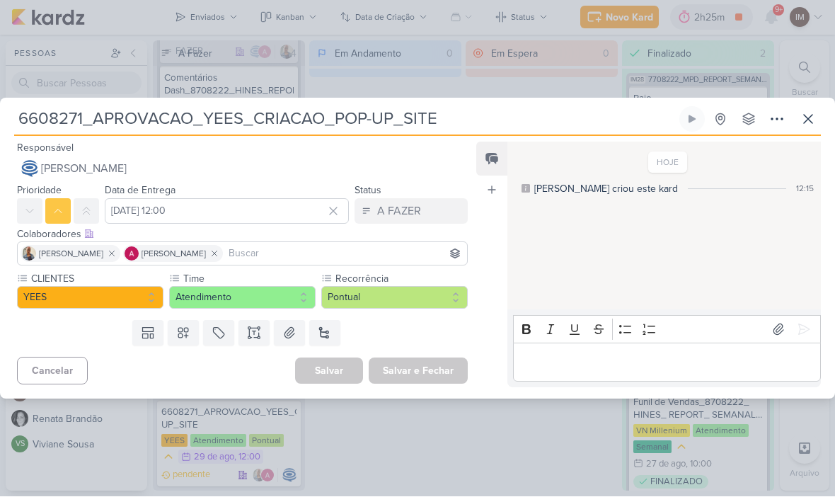
click at [818, 120] on button at bounding box center [808, 119] width 25 height 25
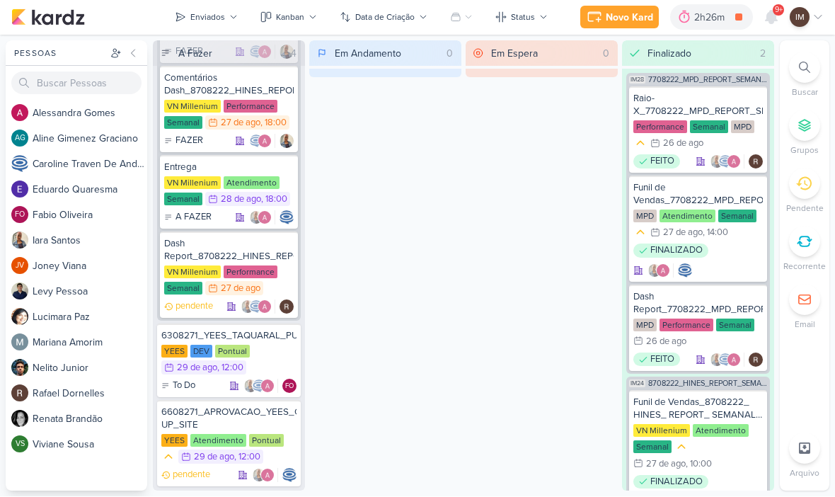
click at [636, 18] on div "Novo Kard" at bounding box center [629, 18] width 47 height 15
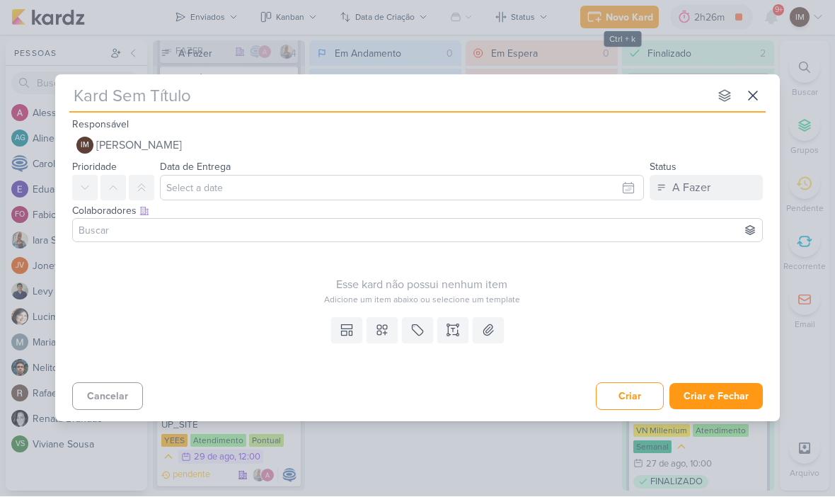
click at [590, 84] on input "text" at bounding box center [389, 96] width 640 height 25
click at [764, 98] on button at bounding box center [752, 96] width 25 height 25
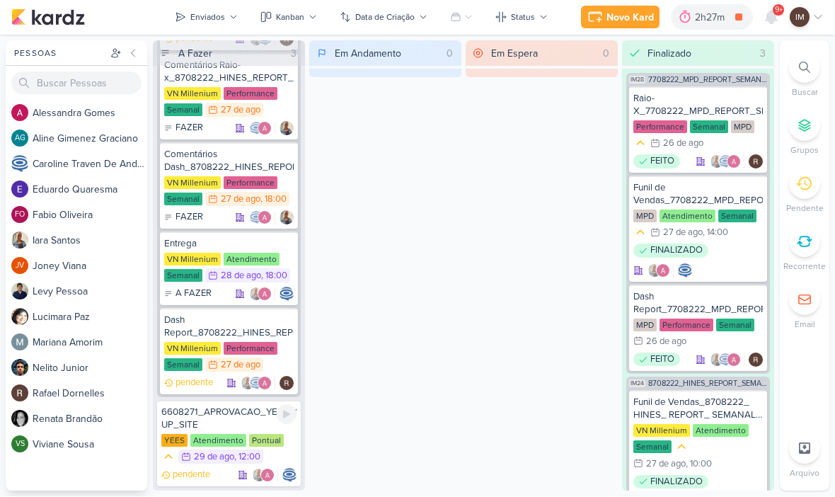
scroll to position [537, 0]
click at [227, 406] on div "6608271_APROVACAO_YEES_CRIACAO_POP-UP_SITE" at bounding box center [228, 418] width 135 height 25
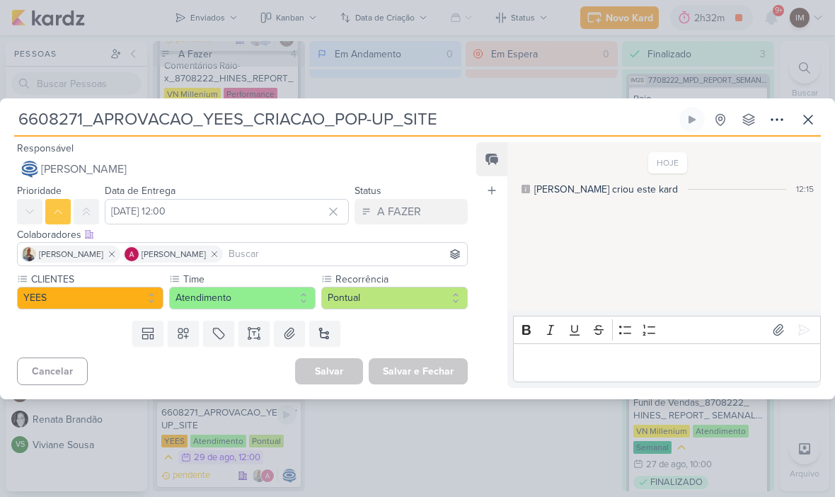
click at [774, 118] on icon at bounding box center [777, 119] width 17 height 17
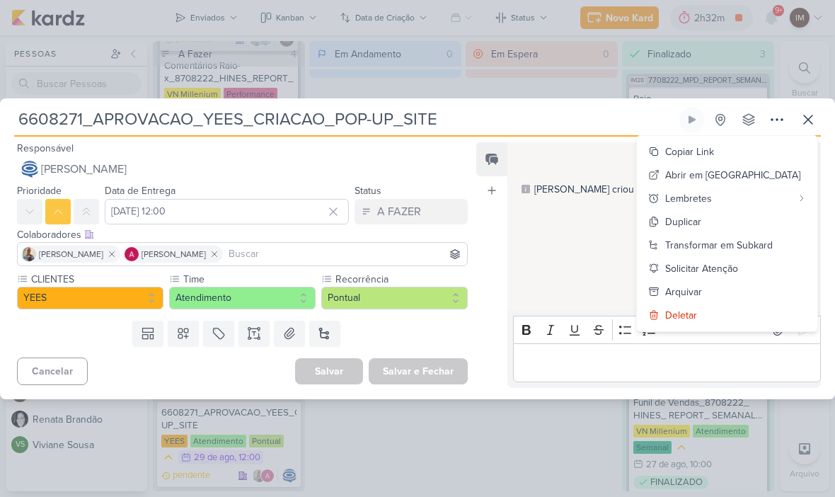
click at [747, 246] on div "Transformar em Subkard" at bounding box center [719, 245] width 108 height 15
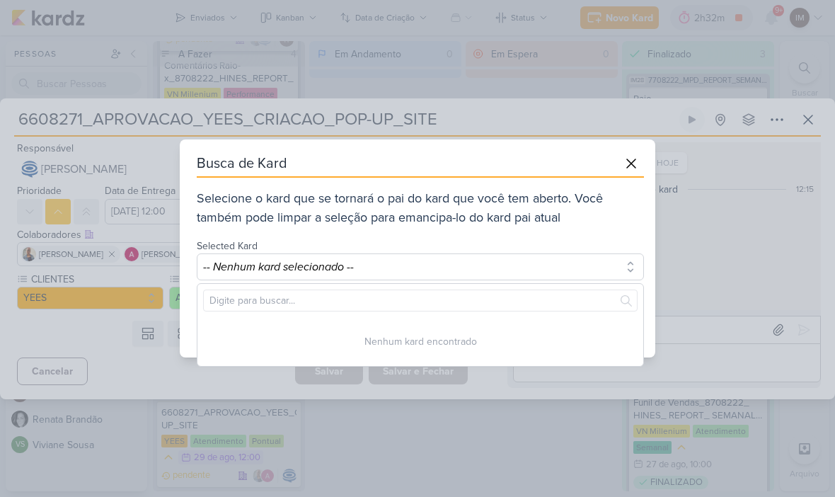
click at [561, 269] on button "-- Nenhum kard selecionado --" at bounding box center [420, 266] width 447 height 27
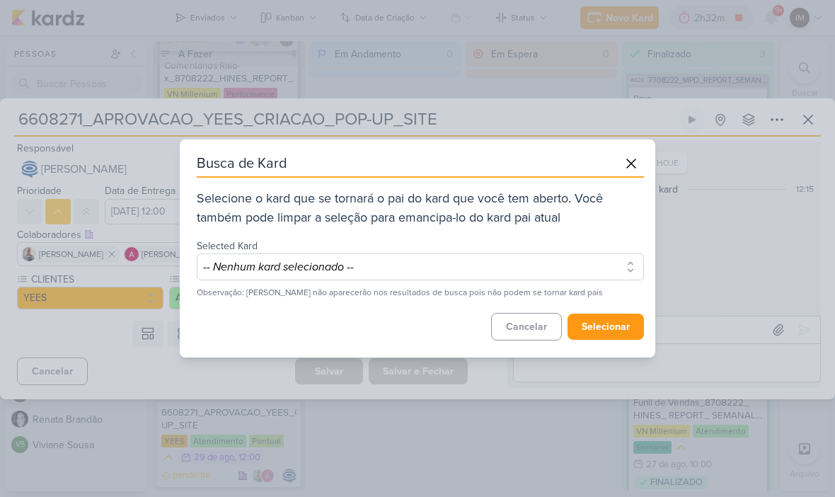
click at [447, 273] on button "-- Nenhum kard selecionado --" at bounding box center [420, 266] width 447 height 27
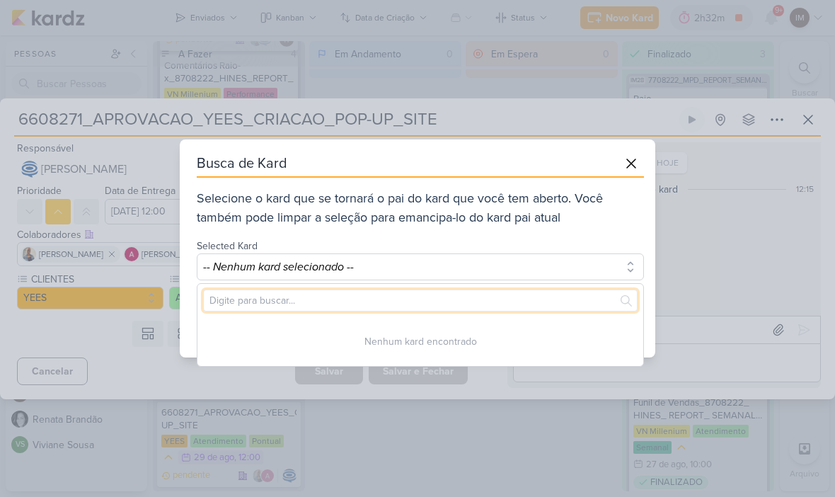
click at [448, 305] on input "text" at bounding box center [420, 301] width 435 height 22
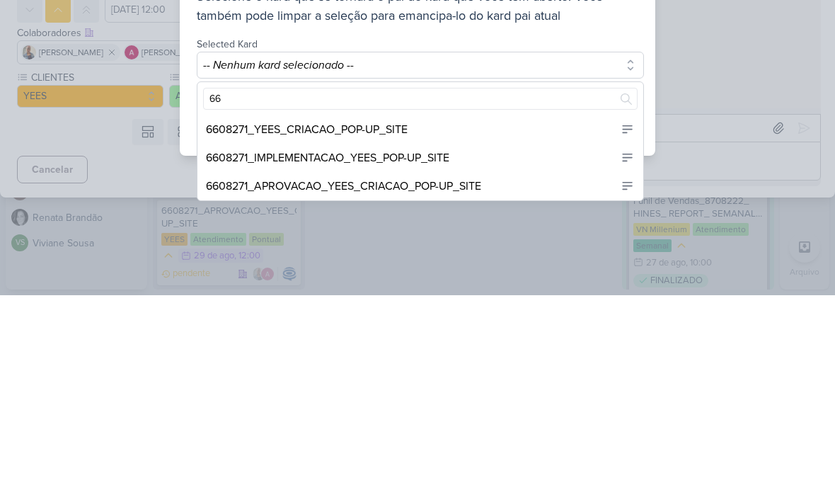
click at [522, 317] on div "6608271_YEES_CRIACAO_POP-UP_SITE" at bounding box center [421, 331] width 446 height 28
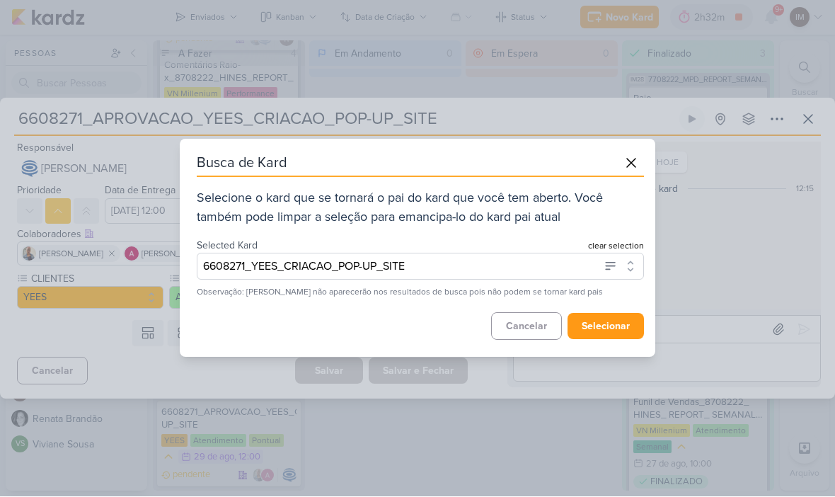
click at [620, 314] on button "selecionar" at bounding box center [606, 327] width 76 height 26
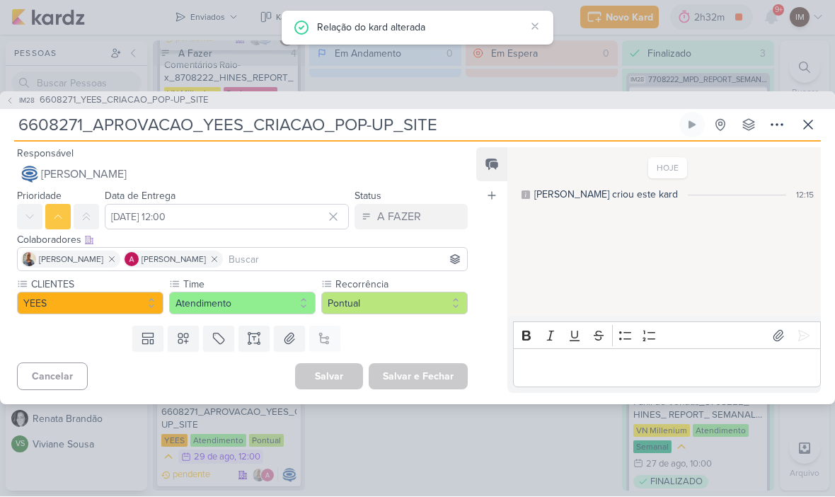
click at [805, 124] on icon at bounding box center [808, 125] width 17 height 17
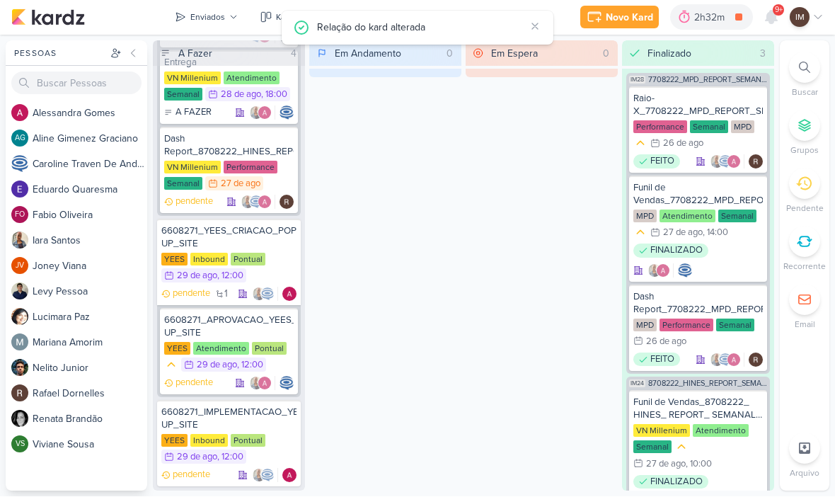
scroll to position [718, 0]
click at [280, 451] on div "YEES Inbound Pontual 29/8 [DATE] 12:00" at bounding box center [228, 450] width 135 height 31
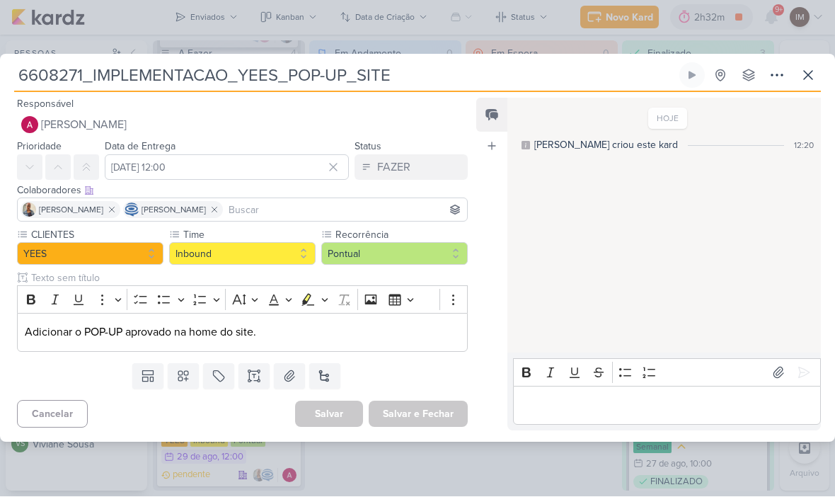
click at [776, 77] on icon at bounding box center [777, 75] width 17 height 17
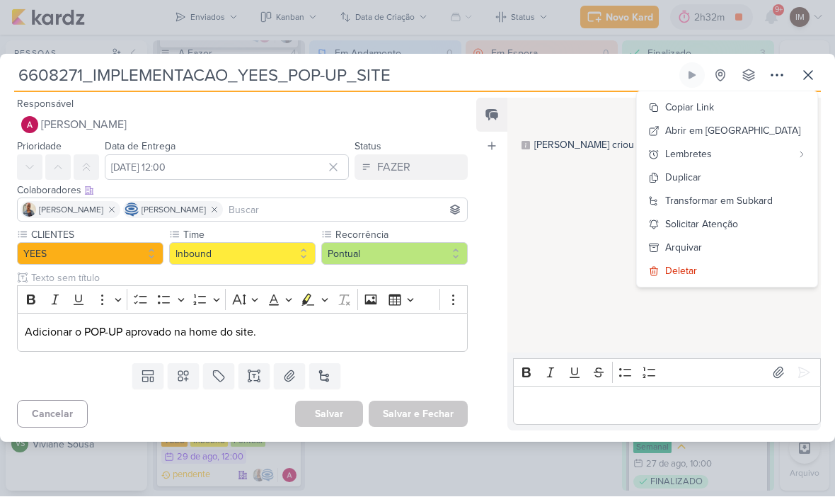
click at [740, 202] on div "Transformar em Subkard" at bounding box center [719, 201] width 108 height 15
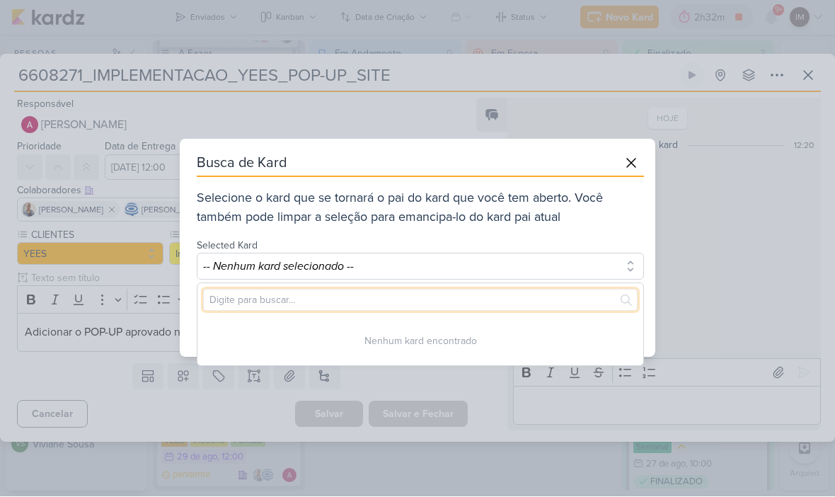
click at [561, 294] on input "text" at bounding box center [420, 301] width 435 height 22
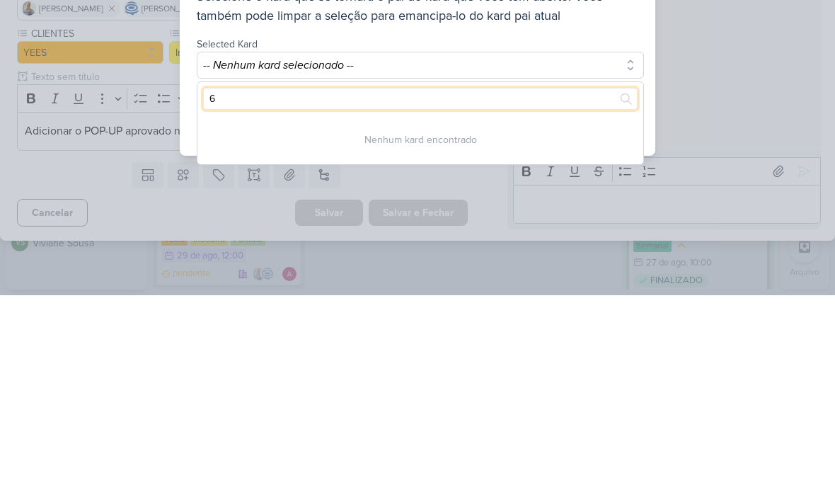
type input "66"
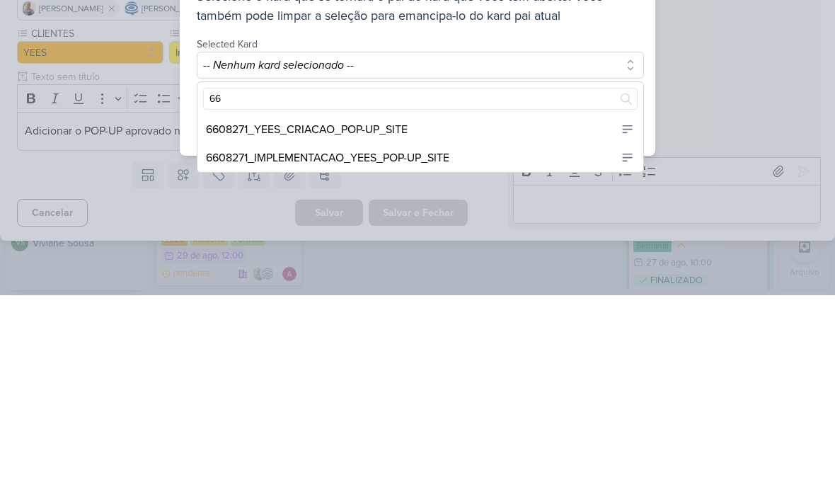
click at [492, 317] on div "6608271_YEES_CRIACAO_POP-UP_SITE" at bounding box center [421, 331] width 446 height 28
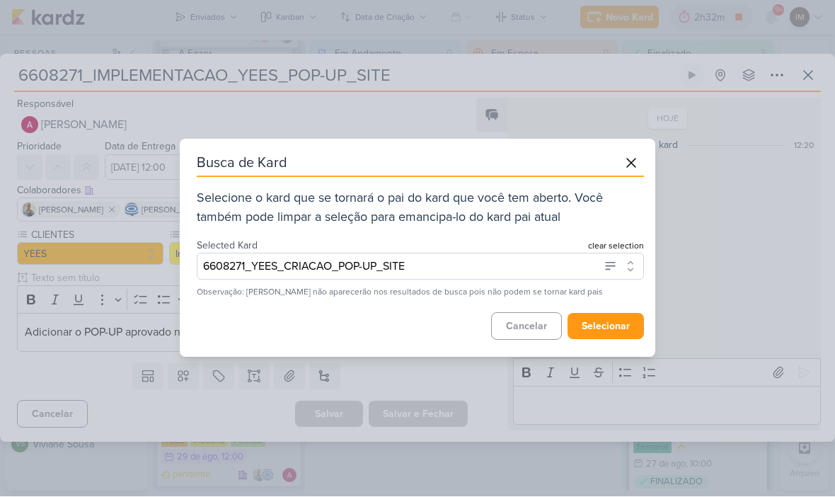
click at [605, 328] on button "selecionar" at bounding box center [606, 327] width 76 height 26
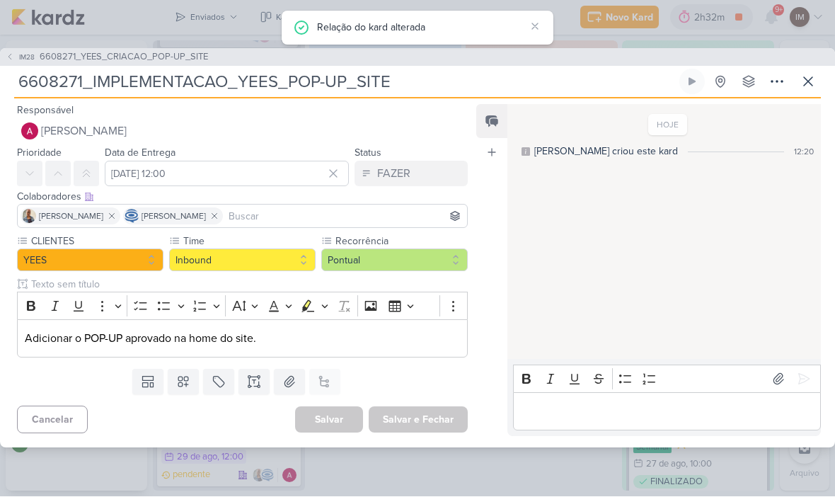
click at [803, 81] on icon at bounding box center [808, 82] width 17 height 17
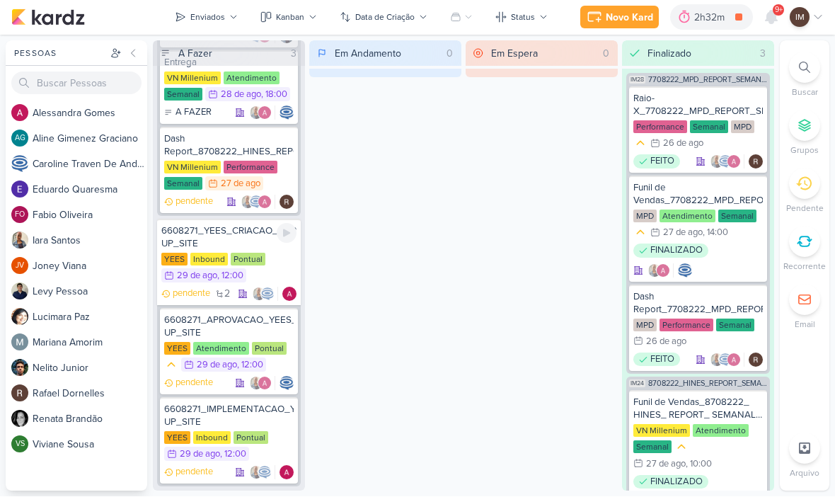
click at [284, 264] on div "YEES Inbound Pontual 29/8 [DATE] 12:00" at bounding box center [228, 268] width 135 height 31
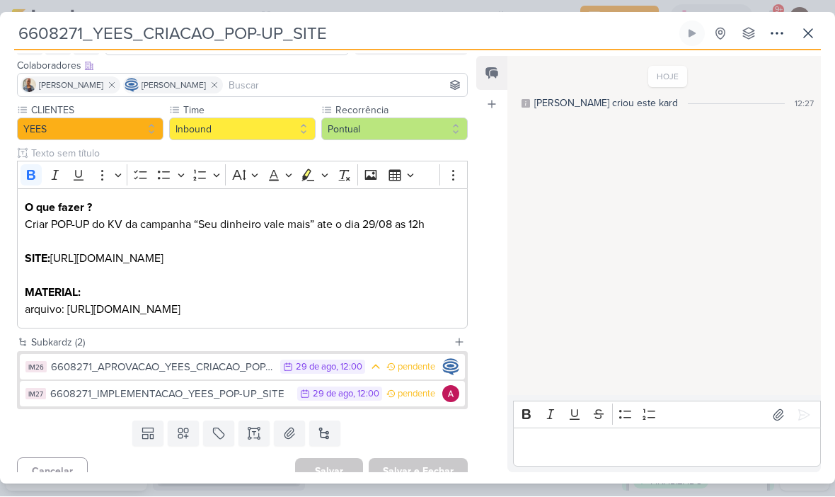
scroll to position [86, 0]
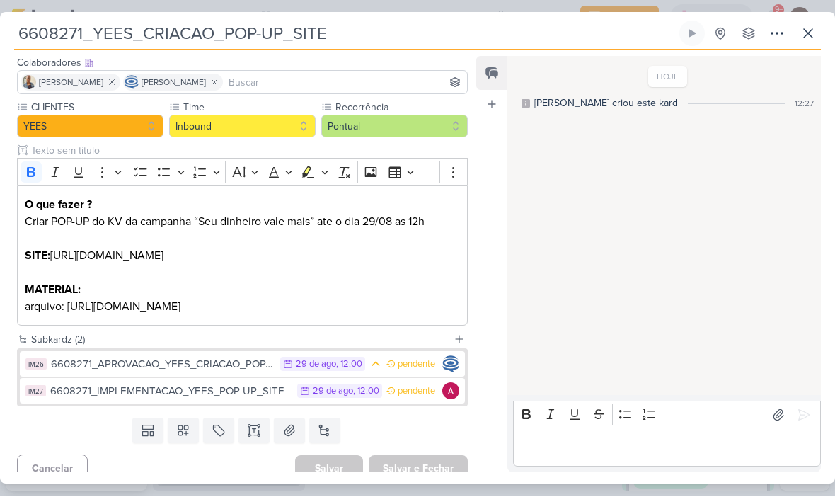
click at [404, 386] on button "IM27 6608271_IMPLEMENTACAO_YEES_POP-UP_SITE 29/8 [DATE] 12:00 pendente" at bounding box center [242, 391] width 445 height 25
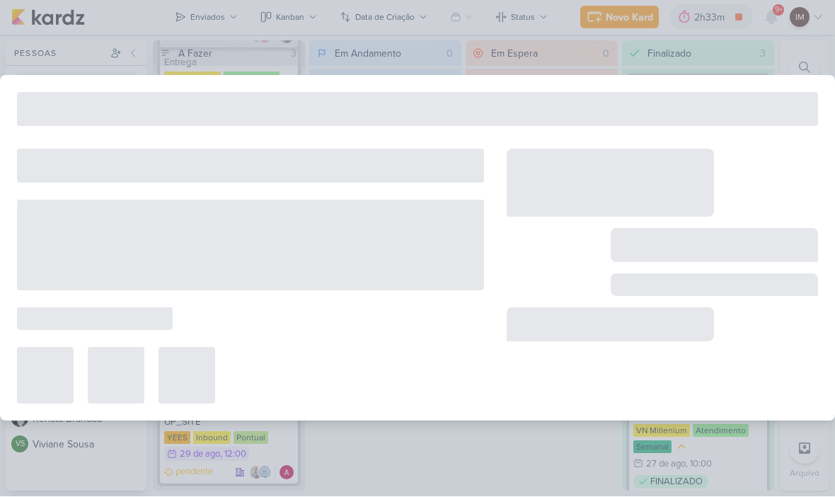
type input "6608271_IMPLEMENTACAO_YEES_POP-UP_SITE"
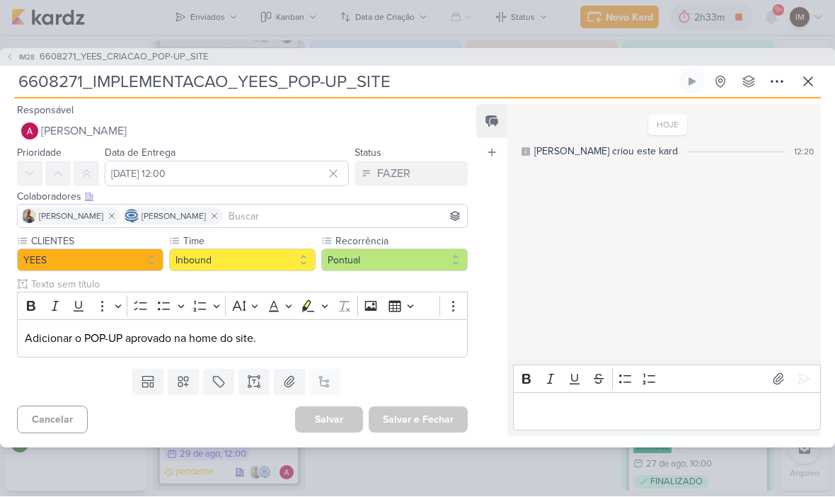
click at [67, 178] on button at bounding box center [57, 173] width 25 height 25
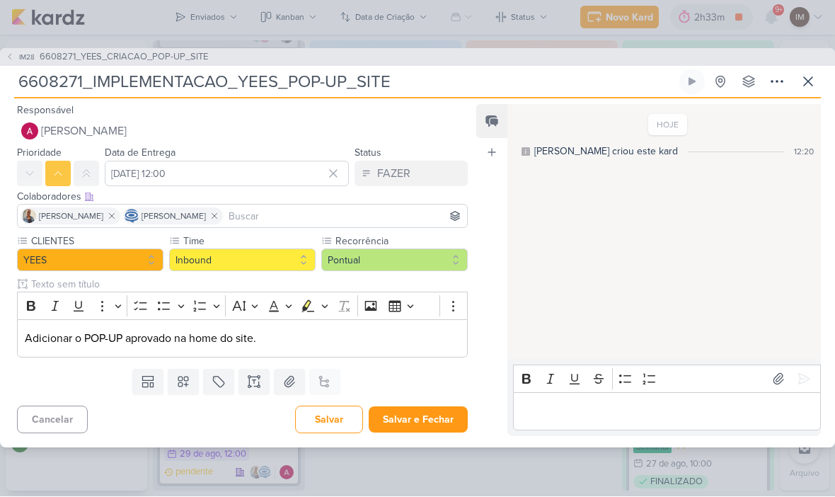
click at [205, 80] on input "6608271_IMPLEMENTACAO_YEES_POP-UP_SITE" at bounding box center [345, 81] width 663 height 25
click at [203, 82] on input "6608271_IMPLEMENTACAO_YEES_POP-UP_SITE" at bounding box center [345, 81] width 663 height 25
click at [435, 120] on button "[PERSON_NAME]" at bounding box center [242, 131] width 451 height 25
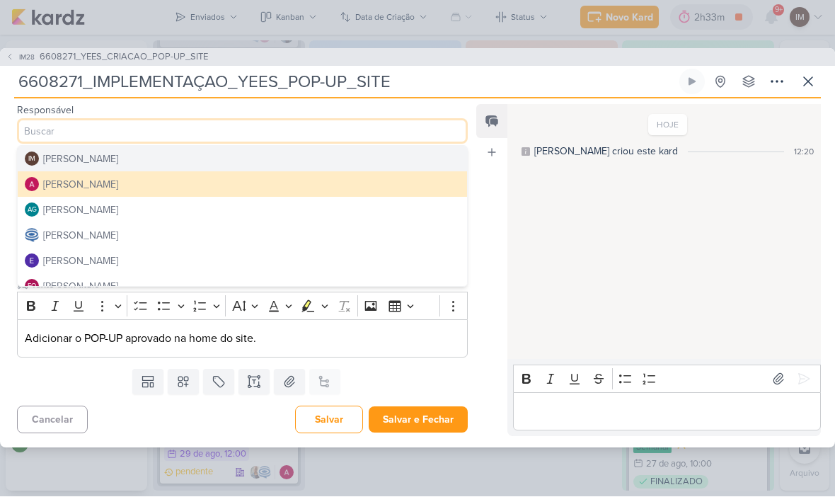
click at [458, 77] on input "6608271_IMPLEMENTAÇAO_YEES_POP-UP_SITE" at bounding box center [345, 81] width 663 height 25
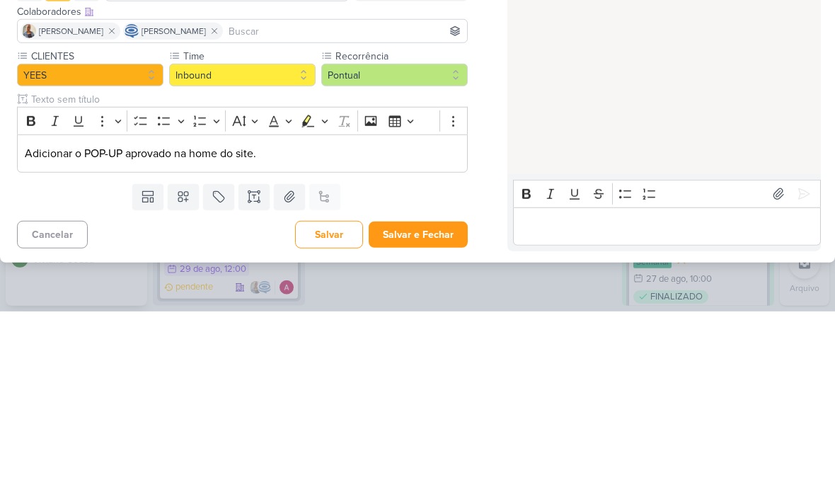
click at [435, 407] on button "Salvar e Fechar" at bounding box center [418, 420] width 99 height 26
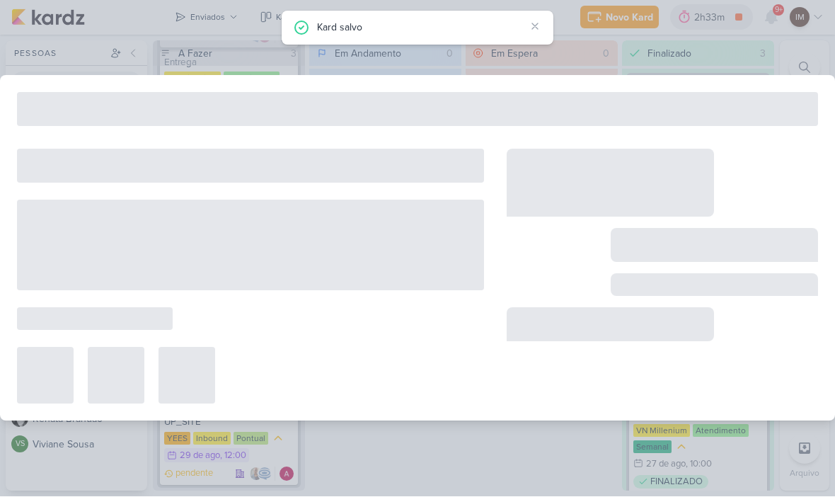
type input "6608271_YEES_CRIACAO_POP-UP_SITE"
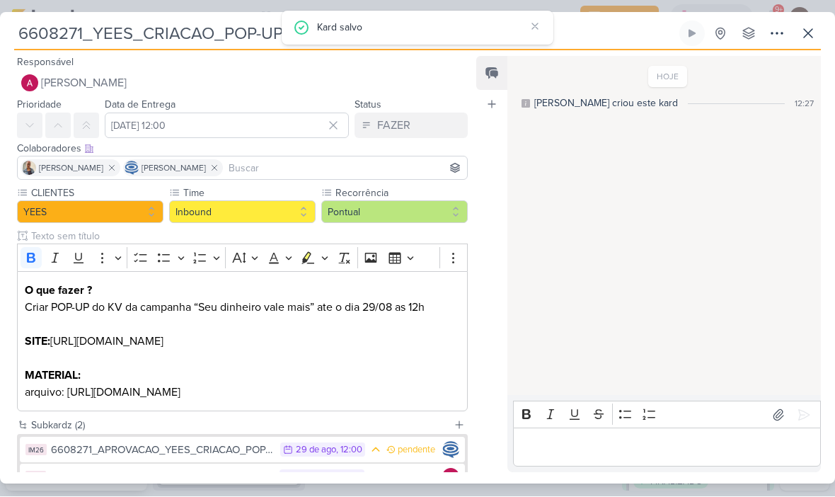
click at [807, 42] on button at bounding box center [808, 33] width 25 height 25
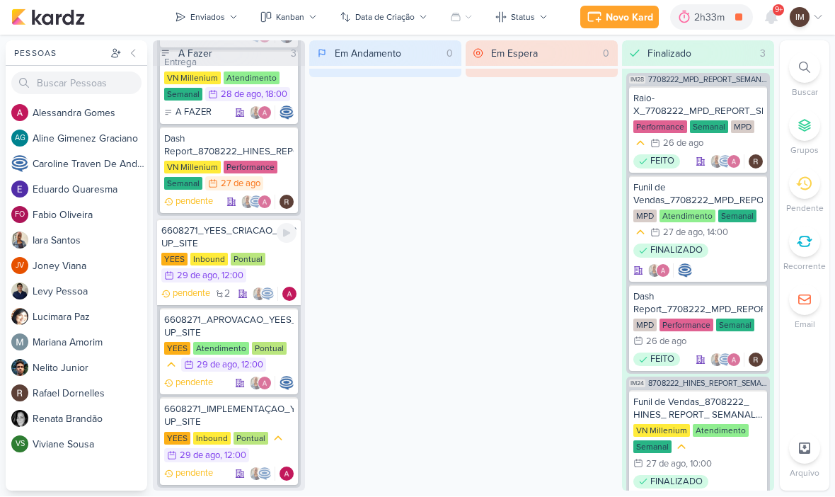
click at [215, 236] on div "6608271_YEES_CRIACAO_POP-UP_SITE" at bounding box center [228, 237] width 135 height 25
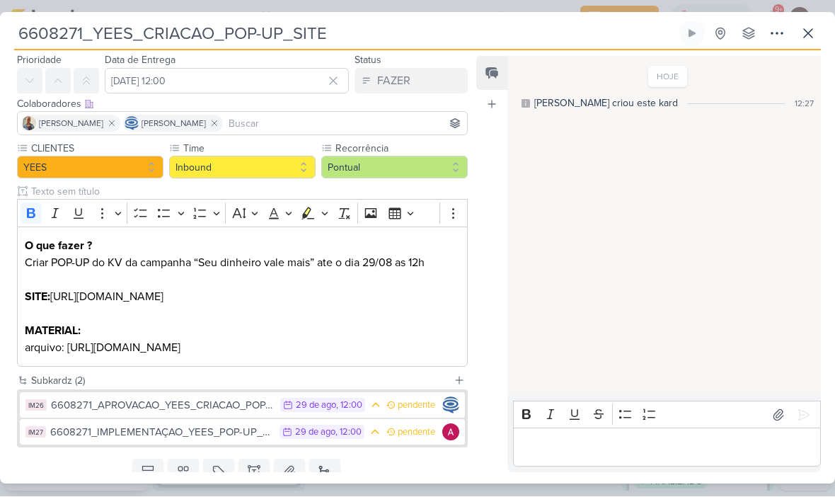
scroll to position [44, 0]
click at [336, 258] on p "Criar POP-UP do KV da campanha “Seu dinheiro vale mais” ate o dia 29/08 as 12h" at bounding box center [242, 264] width 435 height 17
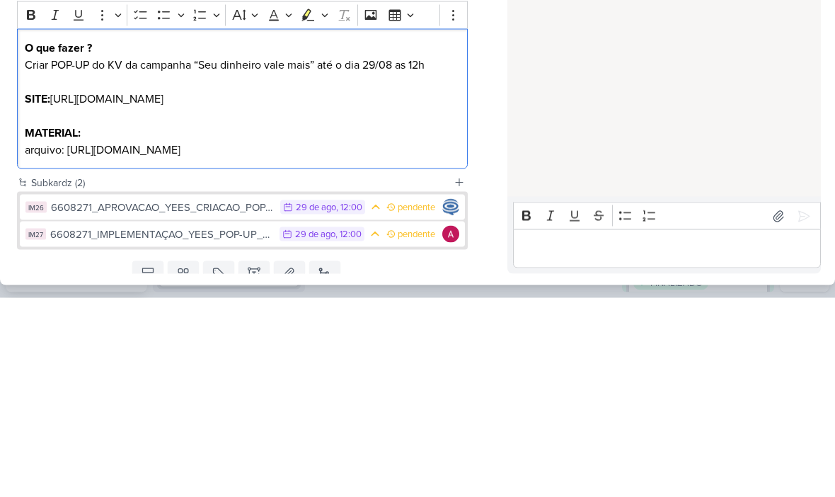
click at [408, 256] on p "Criar POP-UP do KV da campanha “Seu dinheiro vale mais” até o dia 29/08 as 12h" at bounding box center [242, 264] width 435 height 17
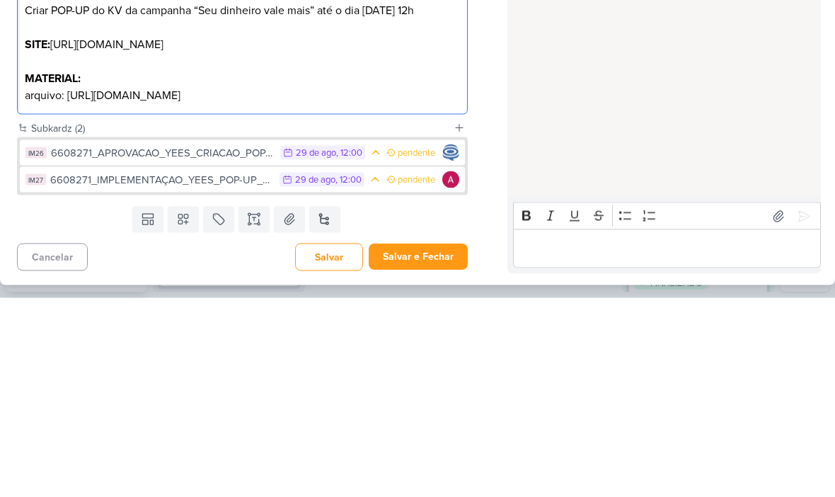
scroll to position [98, 0]
click at [479, 73] on div "Feed Atrelar email Solte o email para atrelar ao kard" at bounding box center [491, 265] width 31 height 416
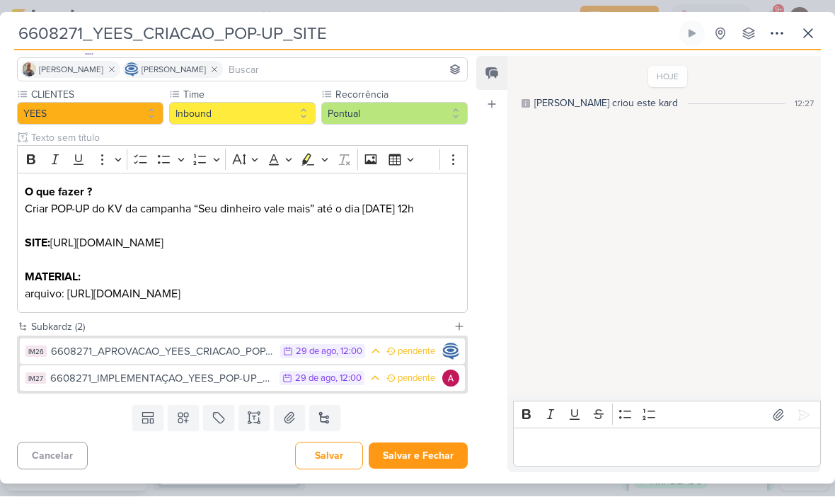
click at [773, 33] on icon at bounding box center [777, 33] width 11 height 1
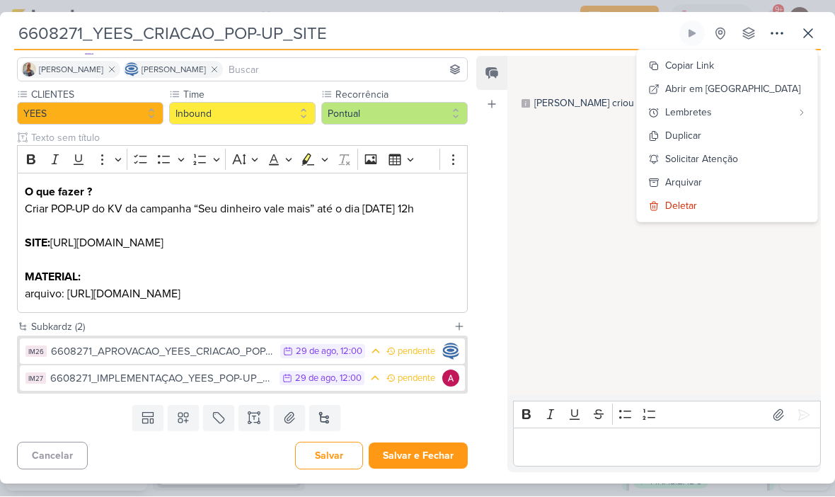
click at [438, 451] on button "Salvar e Fechar" at bounding box center [418, 456] width 99 height 26
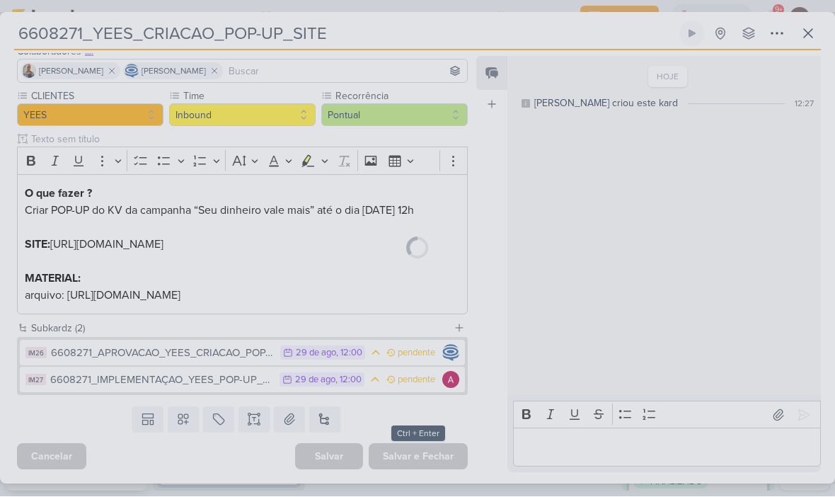
scroll to position [97, 0]
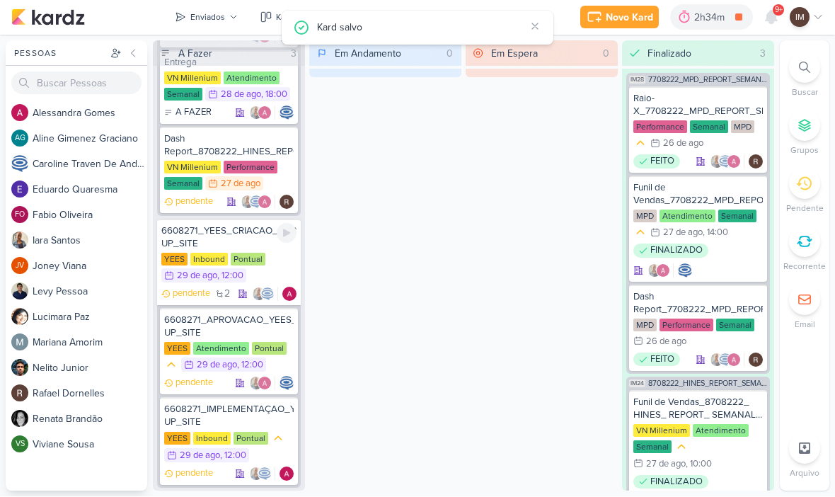
click at [253, 233] on div "6608271_YEES_CRIACAO_POP-UP_SITE" at bounding box center [228, 237] width 135 height 25
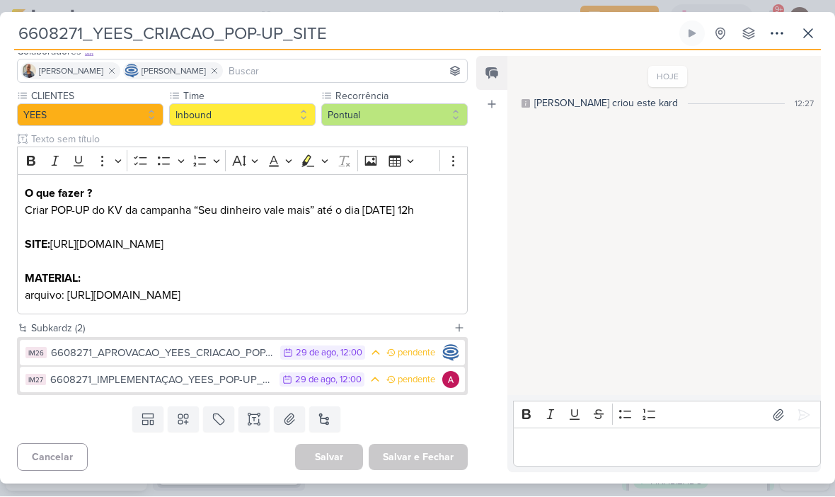
click at [178, 38] on input "6608271_YEES_CRIACAO_POP-UP_SITE" at bounding box center [345, 33] width 663 height 25
click at [195, 33] on input "6608271_YEES_CRIACAO_POP-UP_SITE" at bounding box center [345, 33] width 663 height 25
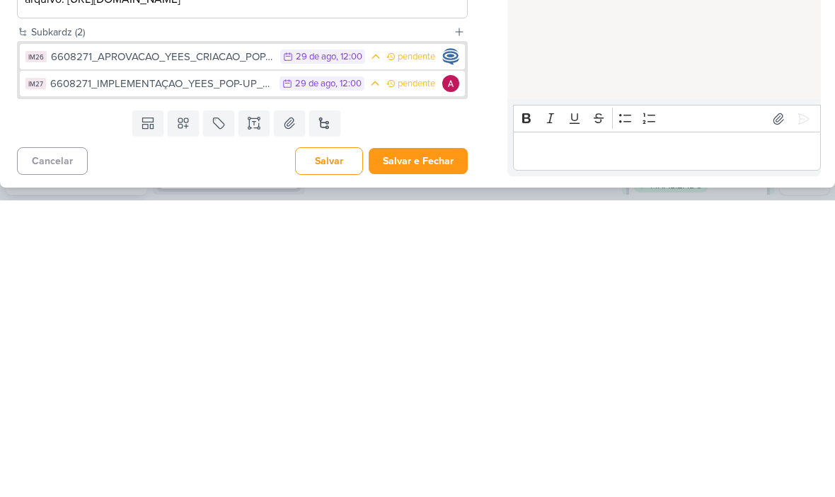
type input "6608271_YEES_CRIAÇAO_POP-UP_SITE"
click at [443, 445] on button "Salvar e Fechar" at bounding box center [418, 458] width 99 height 26
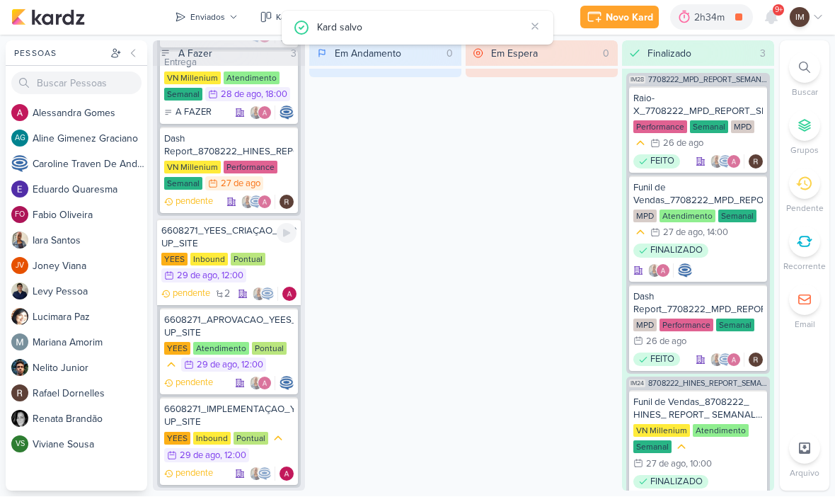
click at [231, 231] on div "6608271_YEES_CRIAÇAO_POP-UP_SITE" at bounding box center [228, 237] width 135 height 25
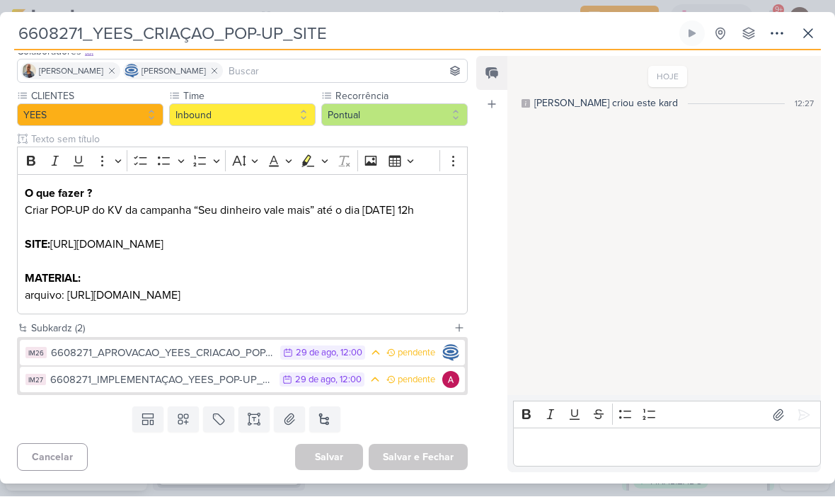
click at [767, 40] on button at bounding box center [777, 33] width 25 height 25
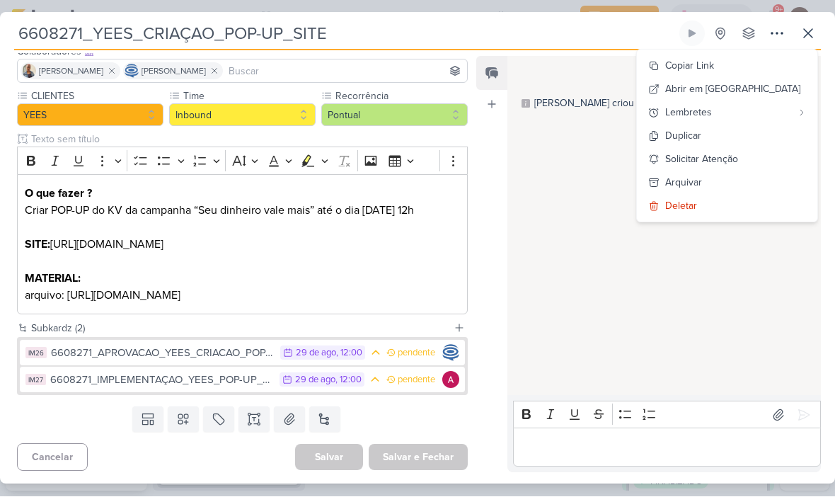
click at [714, 66] on div "Copiar Link" at bounding box center [689, 66] width 49 height 15
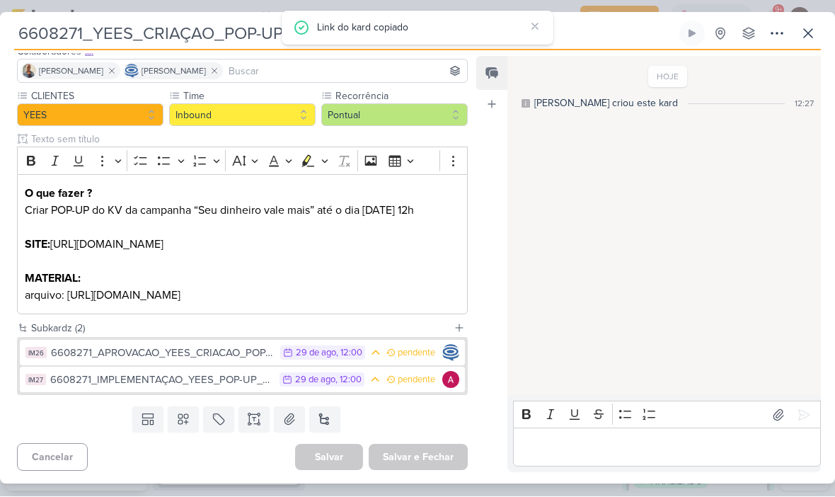
scroll to position [0, 0]
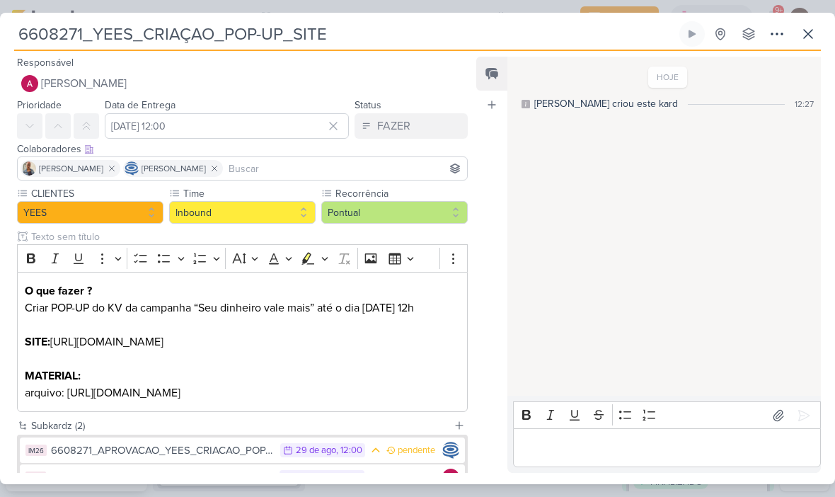
click at [774, 35] on icon at bounding box center [777, 33] width 17 height 17
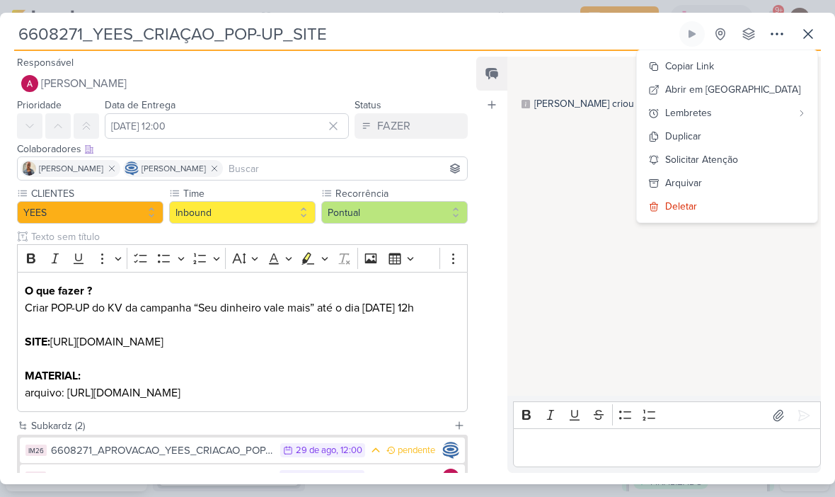
click at [668, 222] on div "HOJE [PERSON_NAME] criou este kard 12:27" at bounding box center [664, 227] width 312 height 338
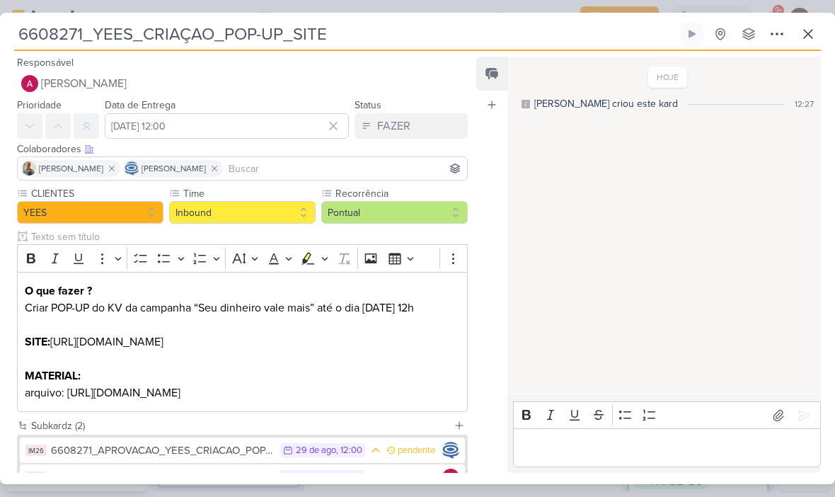
click at [811, 29] on icon at bounding box center [808, 33] width 17 height 17
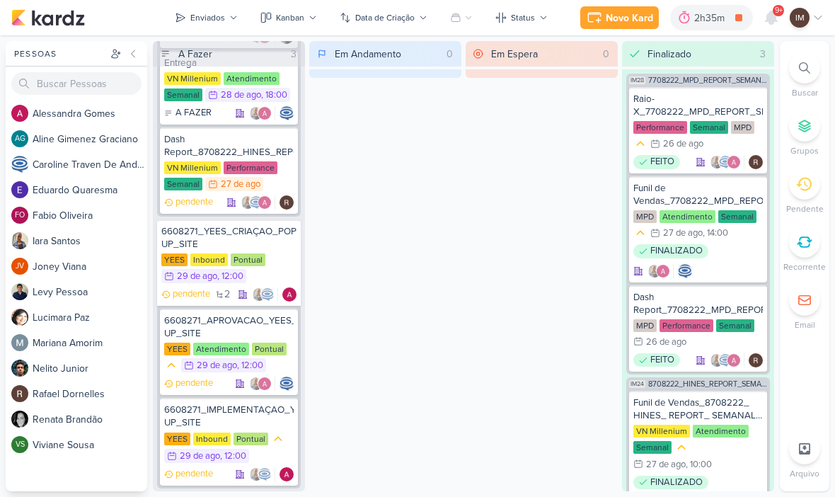
click at [765, 23] on icon at bounding box center [771, 17] width 17 height 17
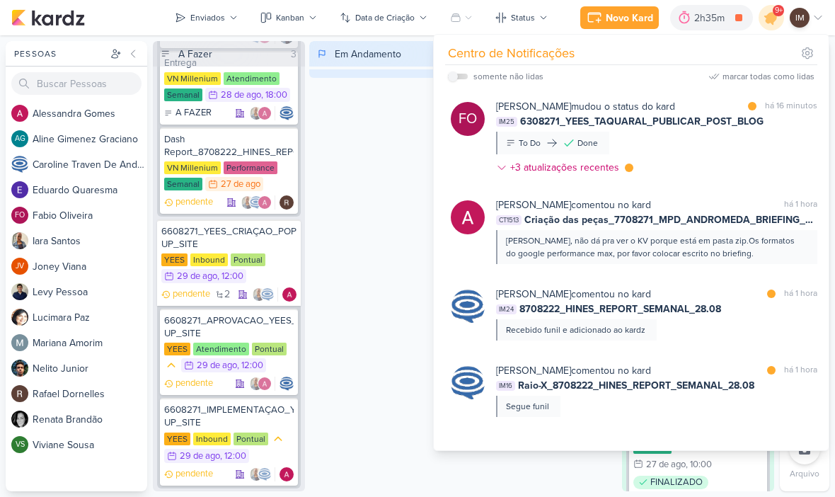
click at [743, 142] on div "[PERSON_NAME] mudou o status do kard marcar como lida há 16 minutos IM25 630827…" at bounding box center [656, 139] width 321 height 81
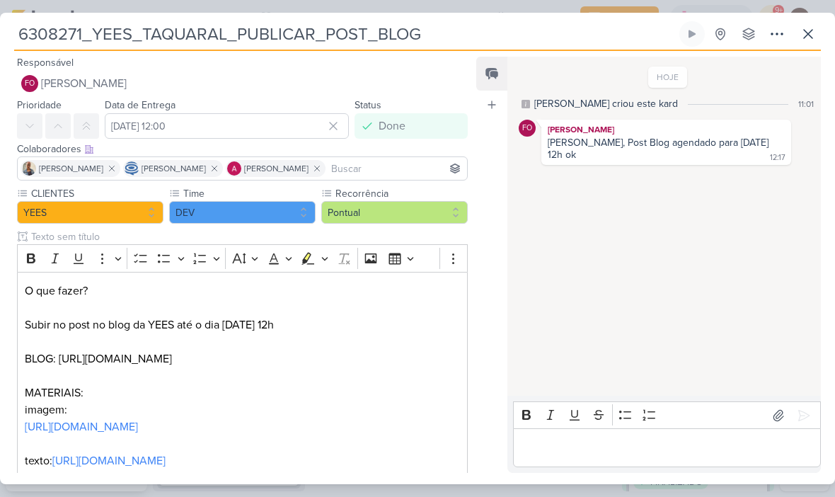
click at [803, 38] on icon at bounding box center [808, 33] width 17 height 17
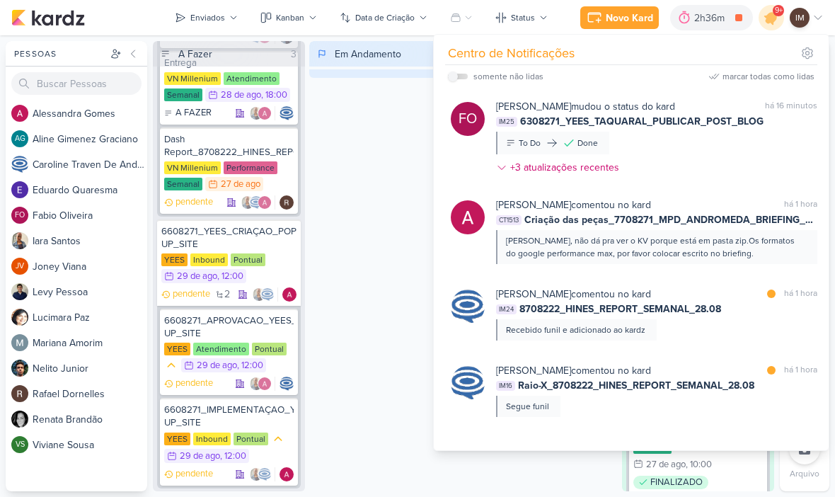
click at [389, 160] on div "Em Andamento 0" at bounding box center [385, 266] width 152 height 450
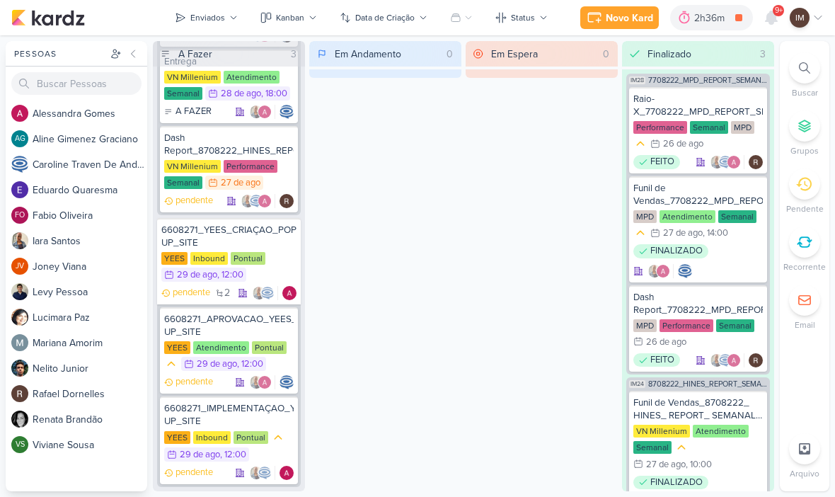
scroll to position [719, 0]
click at [198, 233] on div "6608271_YEES_CRIAÇAO_POP-UP_SITE" at bounding box center [228, 236] width 135 height 25
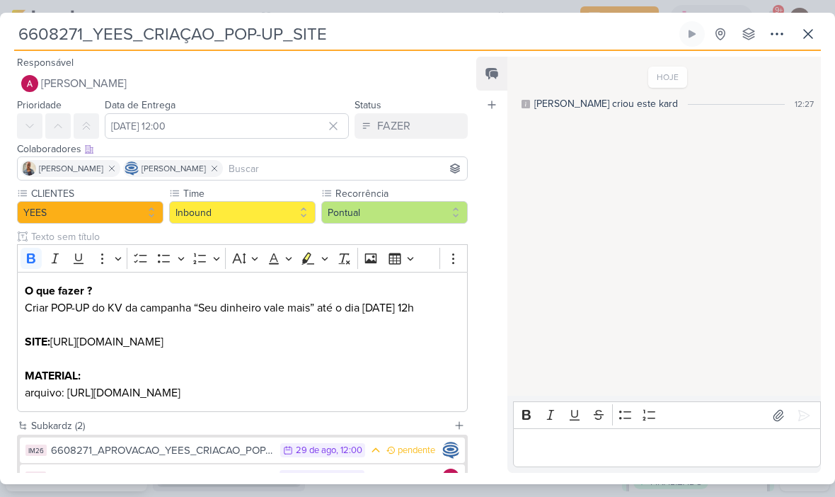
click at [389, 389] on p "arquivo: [URL][DOMAIN_NAME]" at bounding box center [242, 392] width 435 height 17
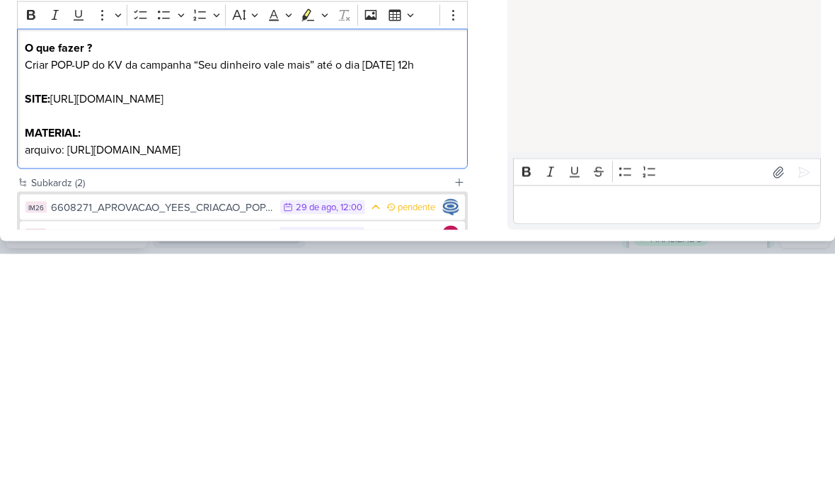
click at [359, 384] on p "arquivo: [URL][DOMAIN_NAME]" at bounding box center [242, 392] width 435 height 17
click at [491, 153] on div "Feed Atrelar email Solte o email para atrelar ao kard" at bounding box center [491, 265] width 31 height 416
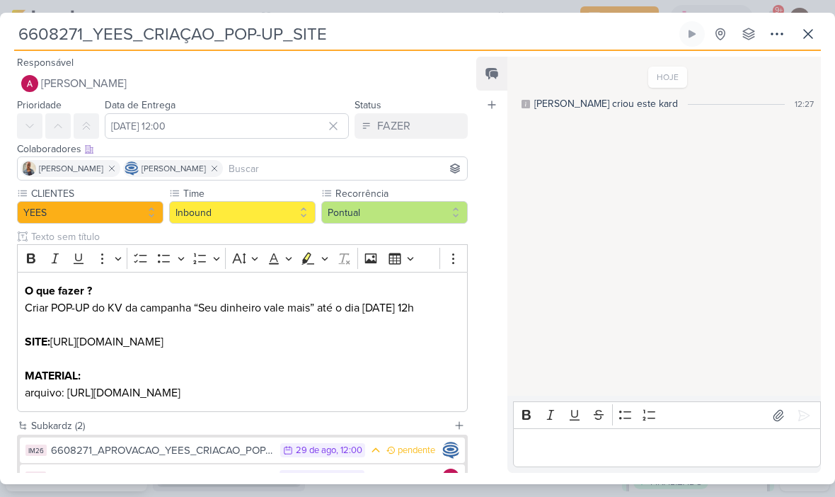
click at [417, 395] on p "arquivo: [URL][DOMAIN_NAME]" at bounding box center [242, 392] width 435 height 17
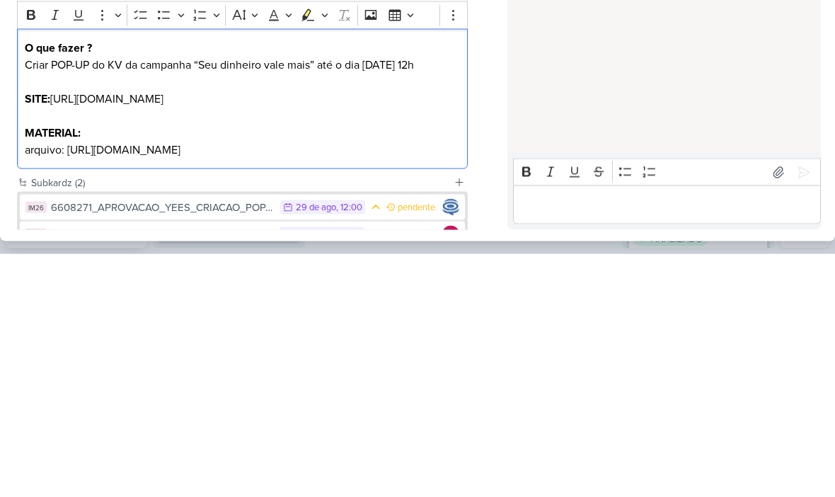
click at [418, 384] on p "arquivo: [URL][DOMAIN_NAME]" at bounding box center [242, 392] width 435 height 17
click at [416, 384] on p "arquivo: [URL][DOMAIN_NAME]" at bounding box center [242, 392] width 435 height 17
click at [92, 384] on p "arquivo:" at bounding box center [242, 392] width 435 height 17
click at [89, 272] on div "O que fazer ? Criar POP-UP do KV da campanha “Seu dinheiro vale mais” até o dia…" at bounding box center [242, 342] width 451 height 141
click at [89, 384] on p "arquivo:" at bounding box center [242, 392] width 435 height 17
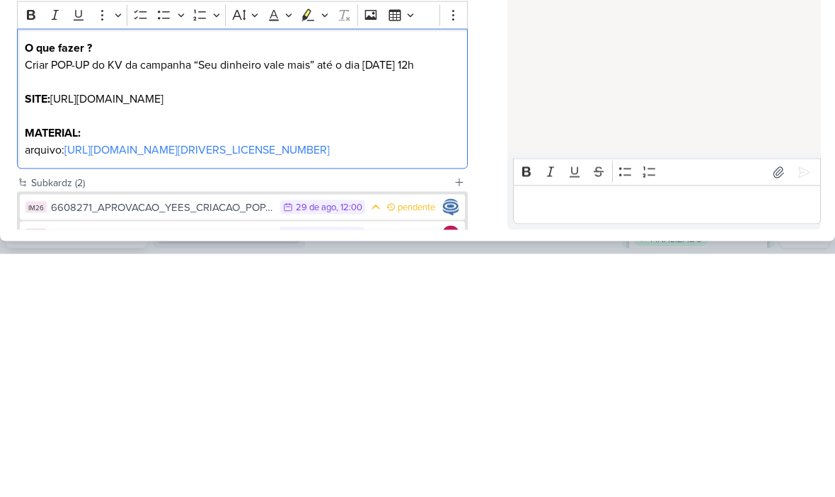
click at [285, 333] on p "SITE: [URL][DOMAIN_NAME]" at bounding box center [242, 341] width 435 height 17
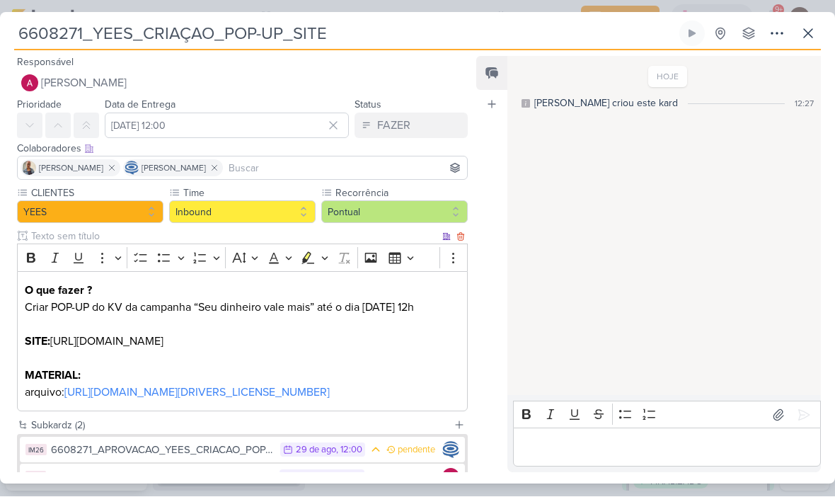
click at [248, 339] on p "SITE: [URL][DOMAIN_NAME]" at bounding box center [242, 341] width 435 height 17
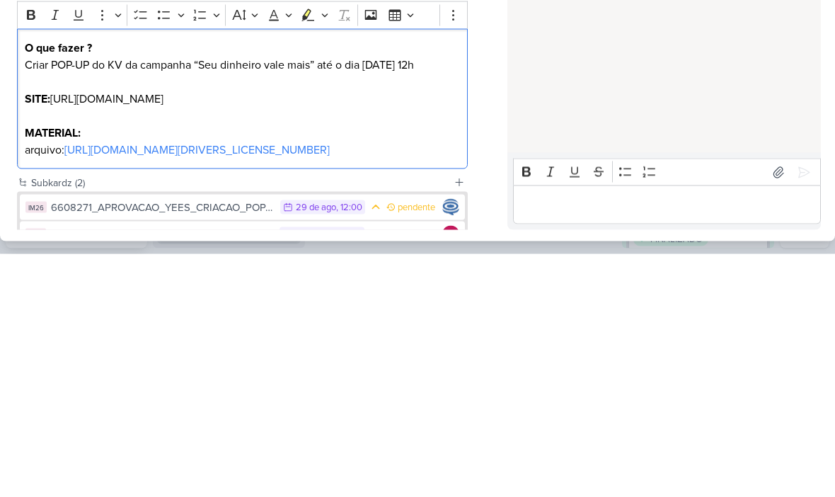
click at [240, 333] on p "SITE: [URL][DOMAIN_NAME]" at bounding box center [242, 341] width 435 height 17
click at [239, 333] on p "SITE: [URL][DOMAIN_NAME]" at bounding box center [242, 341] width 435 height 17
click at [79, 333] on p "SITE:" at bounding box center [242, 341] width 435 height 17
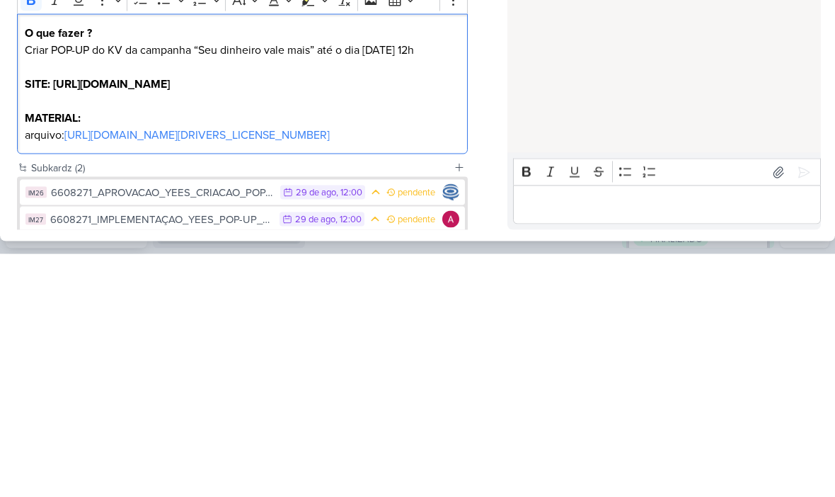
scroll to position [17, 0]
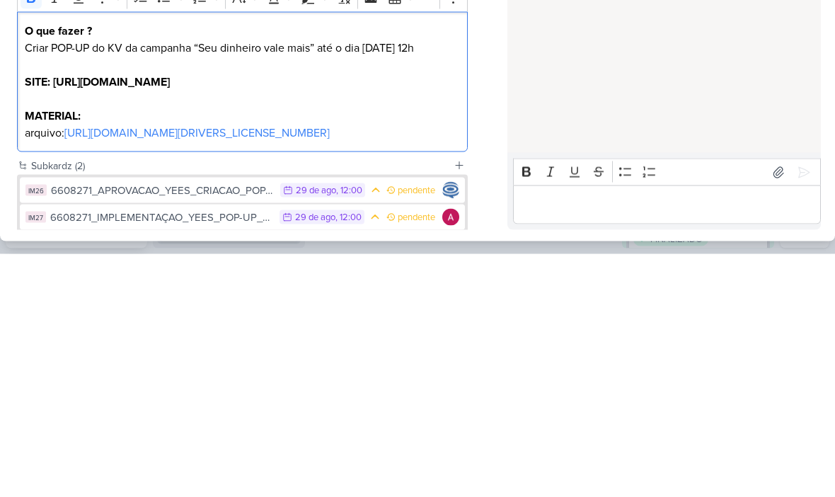
click at [166, 299] on p "Editor editing area: main" at bounding box center [242, 307] width 435 height 17
click at [167, 318] on strong "SITE: [URL][DOMAIN_NAME]" at bounding box center [97, 325] width 145 height 14
click at [170, 318] on strong "SITE: [URL][DOMAIN_NAME]" at bounding box center [97, 325] width 145 height 14
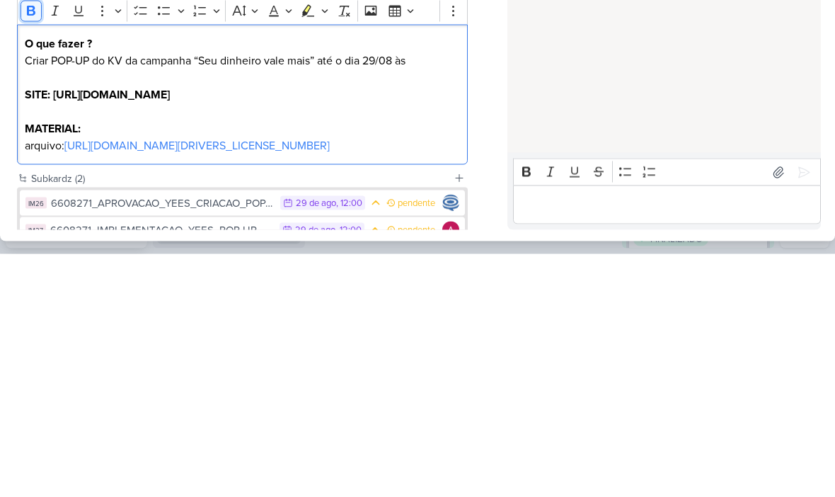
click at [39, 244] on button "Bold" at bounding box center [31, 254] width 21 height 21
click at [302, 346] on p "Editor editing area: main" at bounding box center [242, 354] width 435 height 17
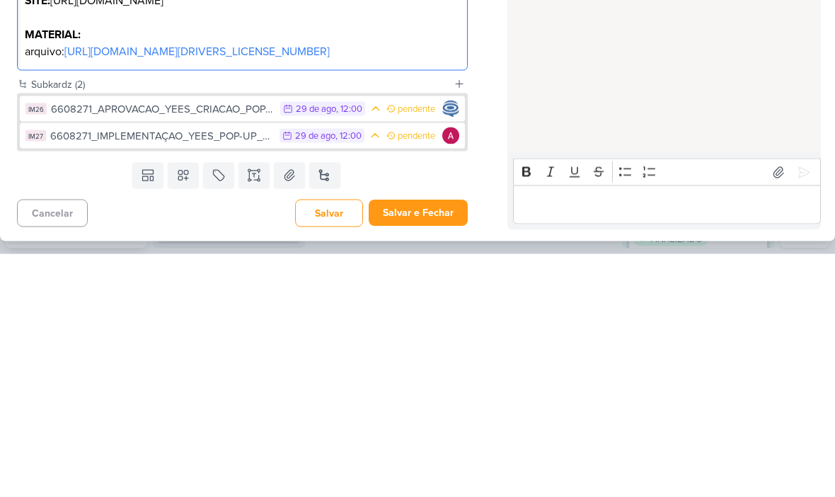
scroll to position [98, 0]
click at [474, 164] on div "Responsável [PERSON_NAME] Nenhum contato encontrado create new contact Novo Con…" at bounding box center [417, 267] width 835 height 433
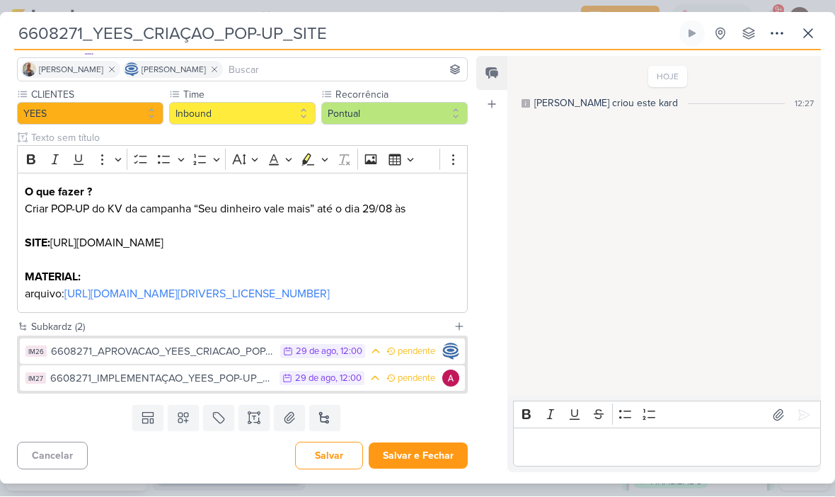
click at [429, 208] on p "Criar POP-UP do KV da campanha “Seu dinheiro vale mais” até o dia 29/08 às" at bounding box center [242, 209] width 435 height 17
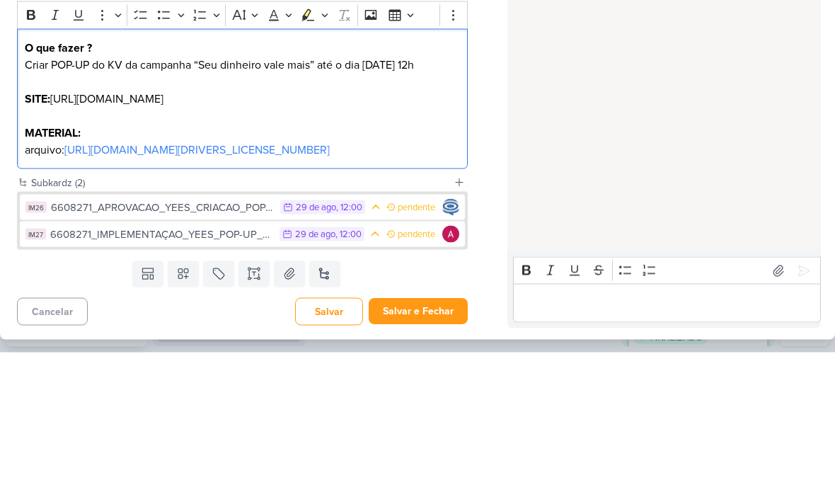
click at [498, 125] on div "Feed Atrelar email Solte o email para atrelar ao kard" at bounding box center [491, 265] width 31 height 416
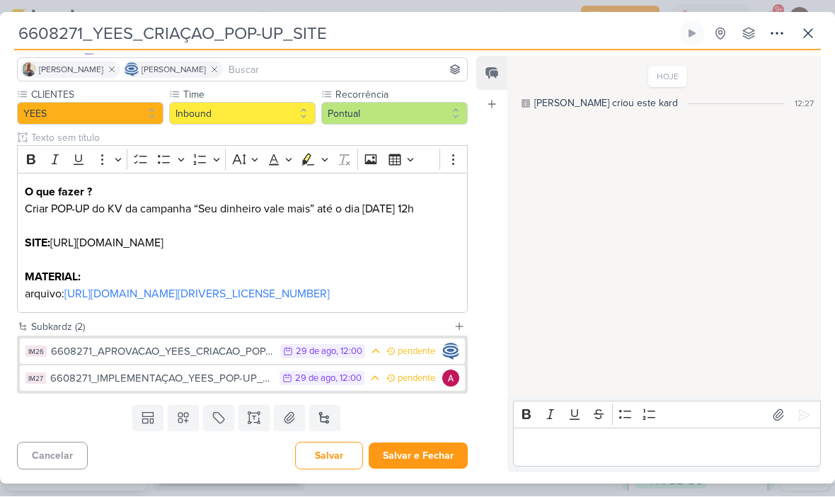
click at [422, 454] on button "Salvar e Fechar" at bounding box center [418, 456] width 99 height 26
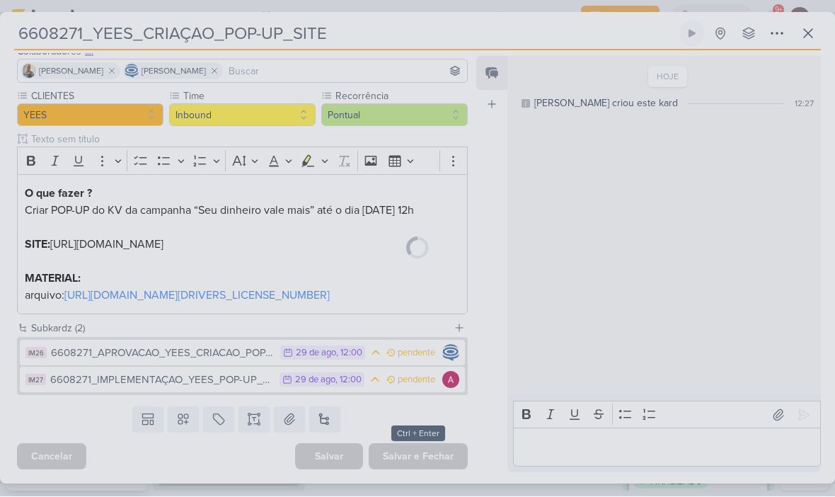
scroll to position [97, 0]
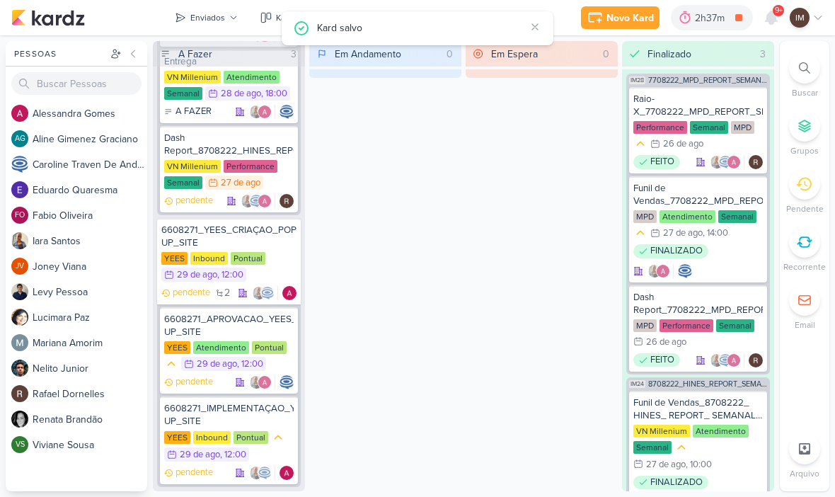
click at [759, 26] on div "9+" at bounding box center [771, 17] width 25 height 25
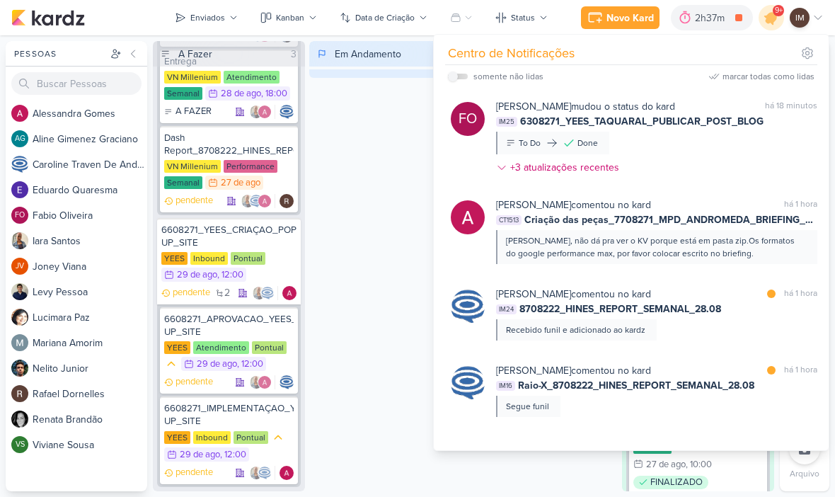
click at [392, 268] on div "Em Andamento 0" at bounding box center [385, 266] width 152 height 450
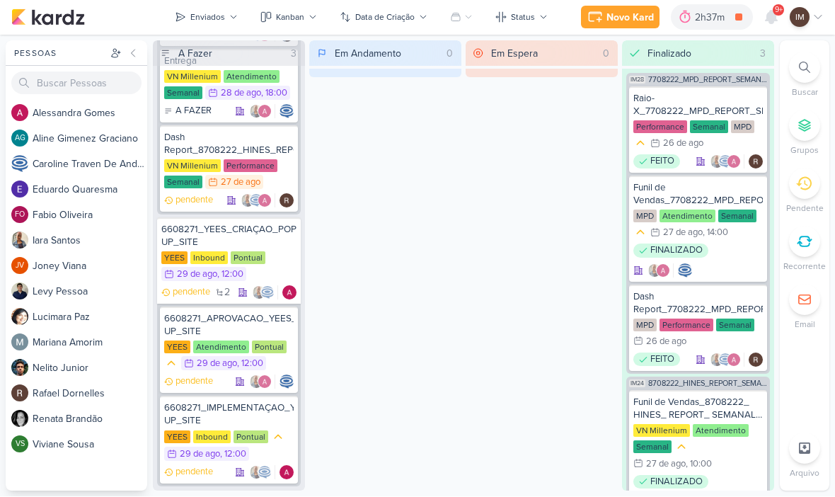
scroll to position [719, 0]
click at [632, 18] on div "Novo Kard" at bounding box center [630, 18] width 47 height 15
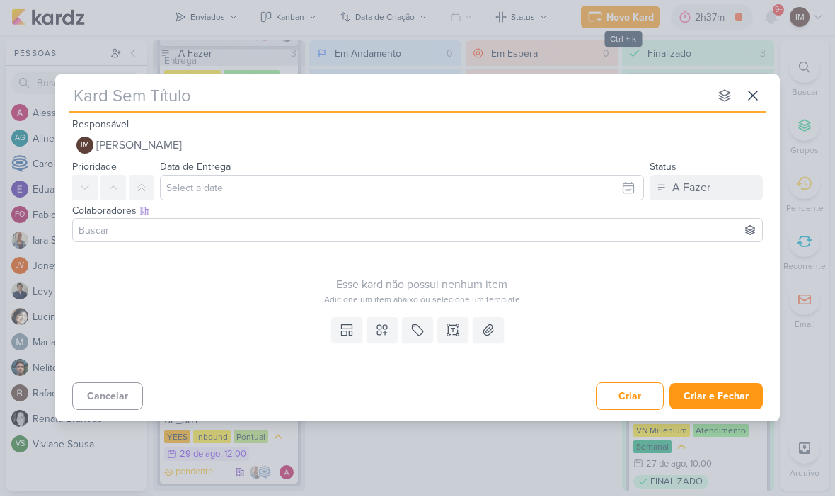
click at [759, 96] on icon at bounding box center [753, 96] width 17 height 17
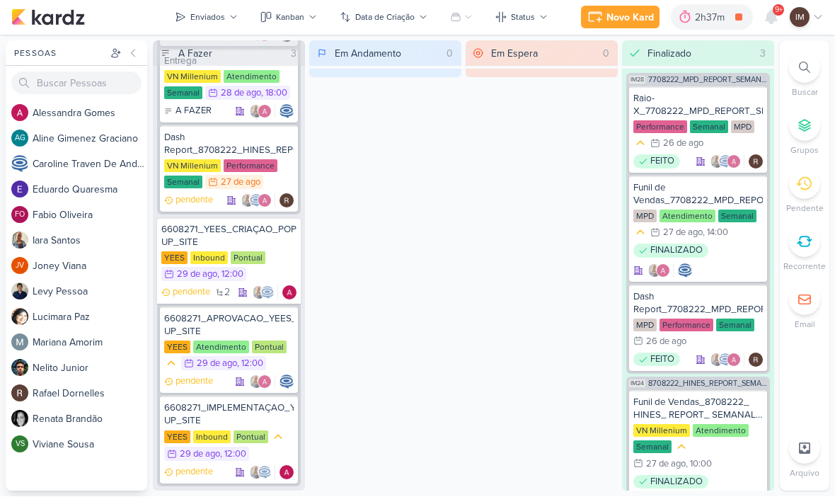
click at [211, 14] on div "Enviados" at bounding box center [207, 17] width 35 height 13
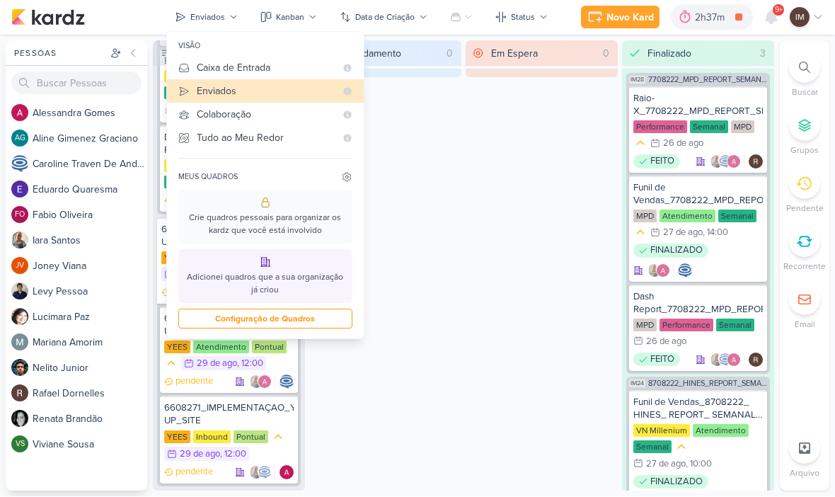
click at [203, 69] on div "Caixa de Entrada" at bounding box center [266, 68] width 139 height 15
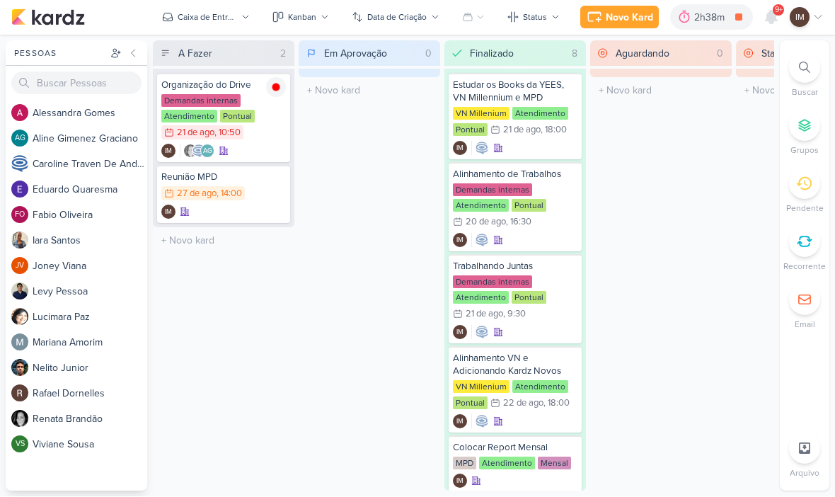
click at [602, 10] on icon at bounding box center [594, 17] width 17 height 17
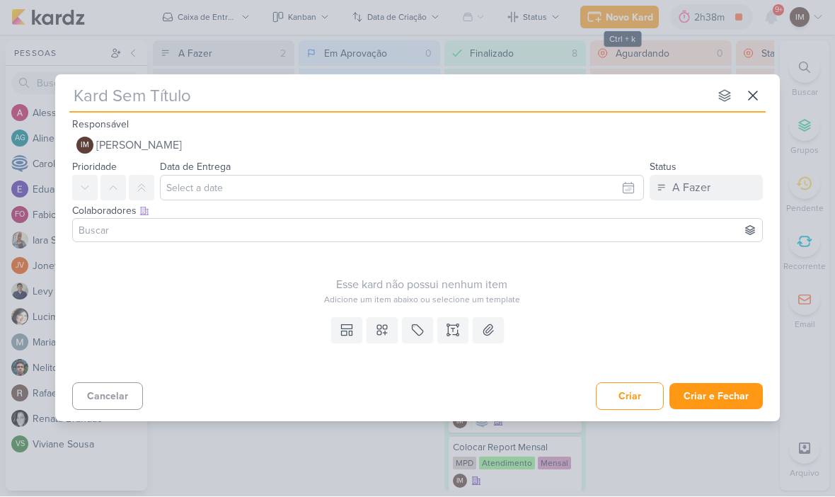
click at [487, 91] on input "text" at bounding box center [389, 96] width 640 height 25
type input "Cra"
type input "Cria"
type input "Criac"
type input "Criação de"
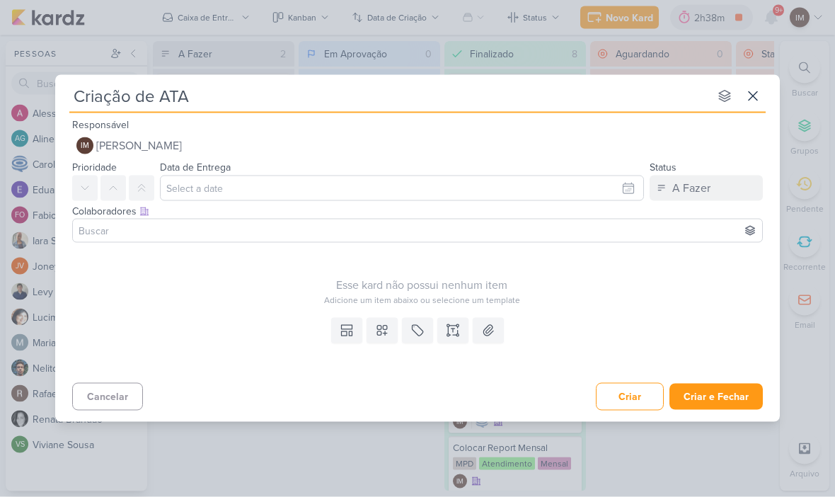
type input "Criação de ATAS"
type input "Criação de ATAS M"
type input "Criação de ATAS MP"
type input "Criação de ATAS MPD"
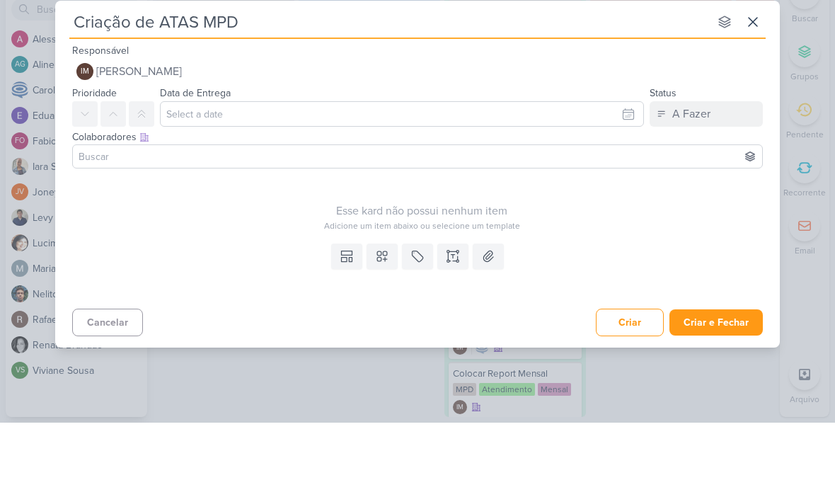
type input "Criação de ATAS MPD"
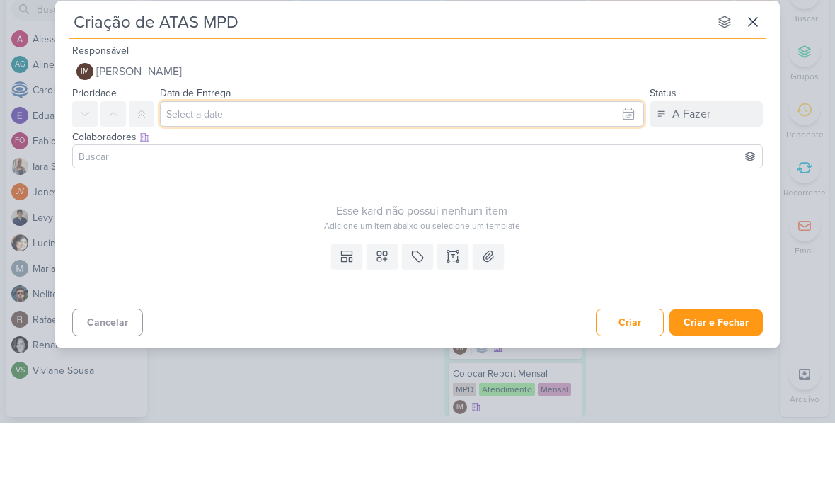
click at [413, 176] on input "text" at bounding box center [402, 188] width 484 height 25
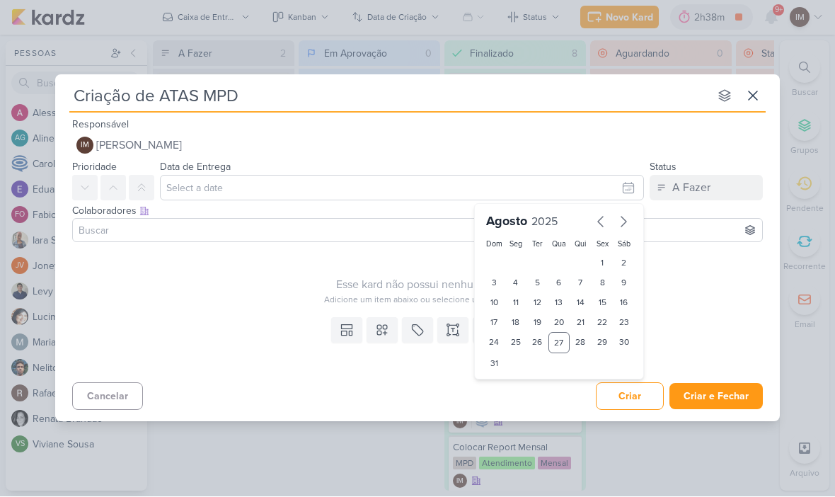
click at [561, 342] on div "27" at bounding box center [560, 343] width 22 height 21
type input "[DATE] 23:59"
click at [521, 388] on select "00 01 02 03 04 05 06 07 08 09 10 11 12 13 14 15 16 17 18 19 20 21 22 23" at bounding box center [516, 387] width 20 height 17
select select "15"
type input "[DATE] 15:59"
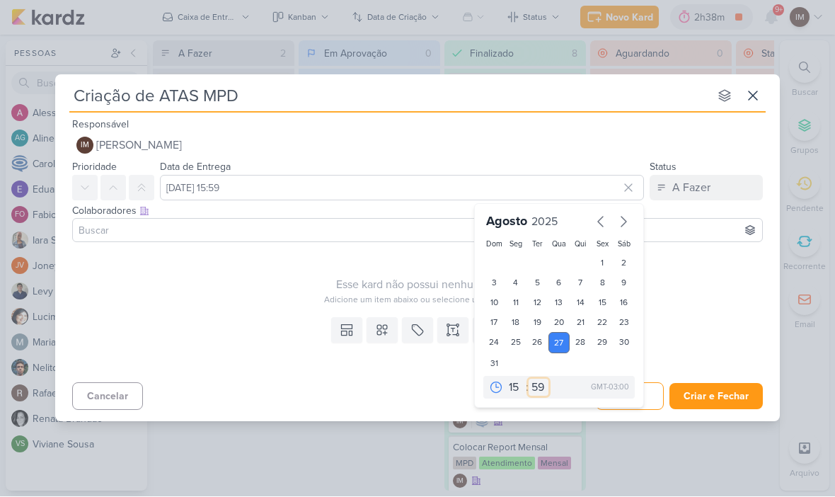
click at [539, 388] on select "00 05 10 15 20 25 30 35 40 45 50 55 59" at bounding box center [539, 387] width 20 height 17
select select "0"
type input "[DATE] 15:00"
click at [386, 229] on input at bounding box center [418, 230] width 684 height 17
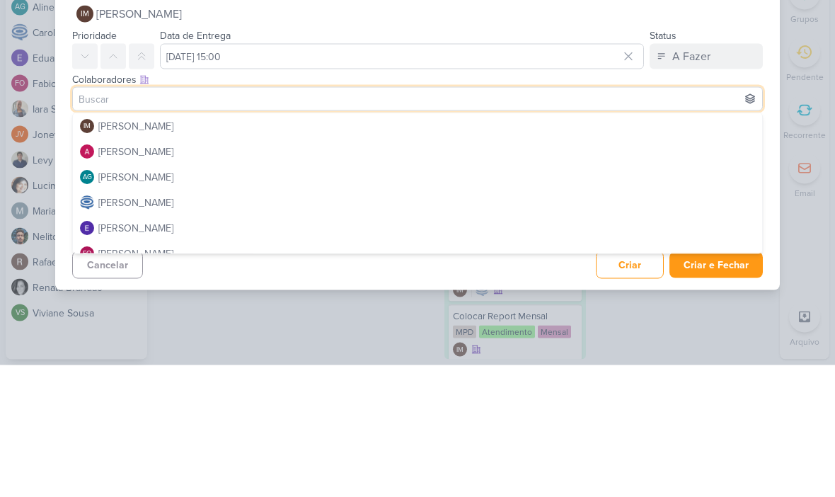
click at [721, 133] on button "IM [PERSON_NAME]" at bounding box center [417, 145] width 691 height 25
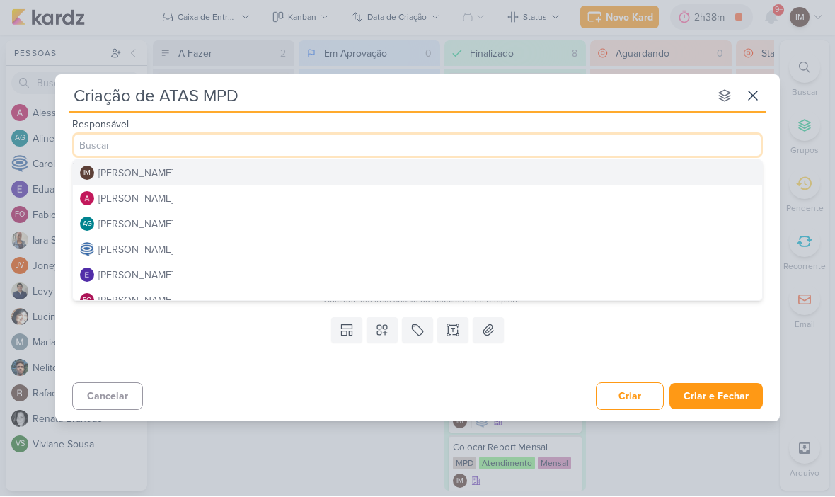
click at [411, 182] on button "IM [PERSON_NAME]" at bounding box center [418, 173] width 690 height 25
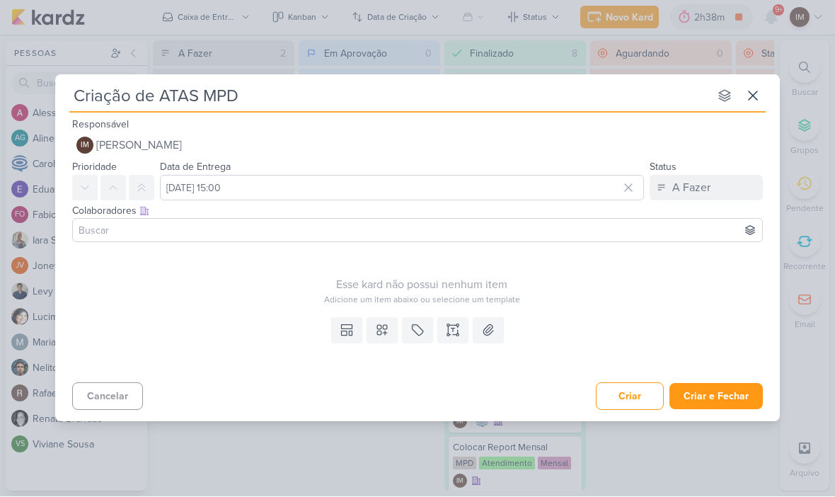
click at [387, 326] on icon at bounding box center [382, 331] width 10 height 10
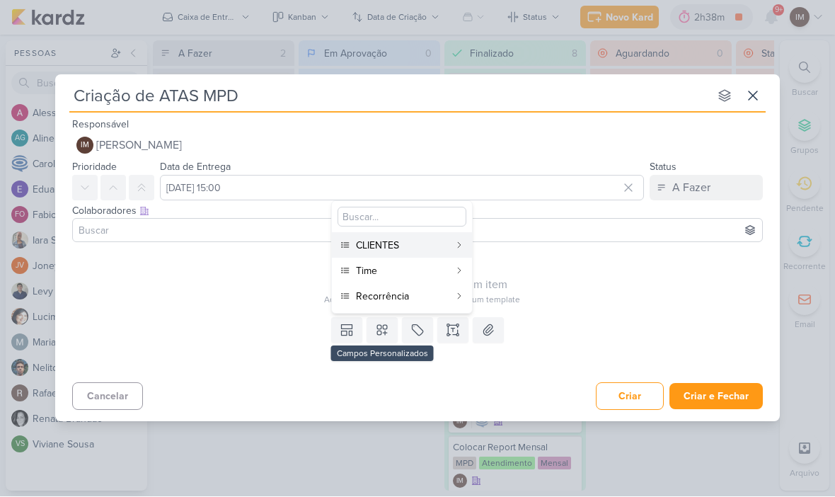
click at [434, 248] on div "CLIENTES" at bounding box center [402, 246] width 93 height 15
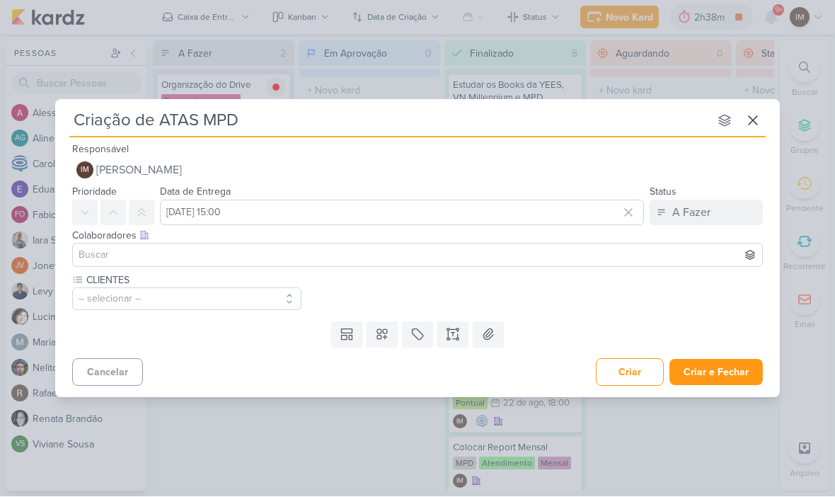
click at [225, 299] on button "-- selecionar --" at bounding box center [186, 299] width 229 height 23
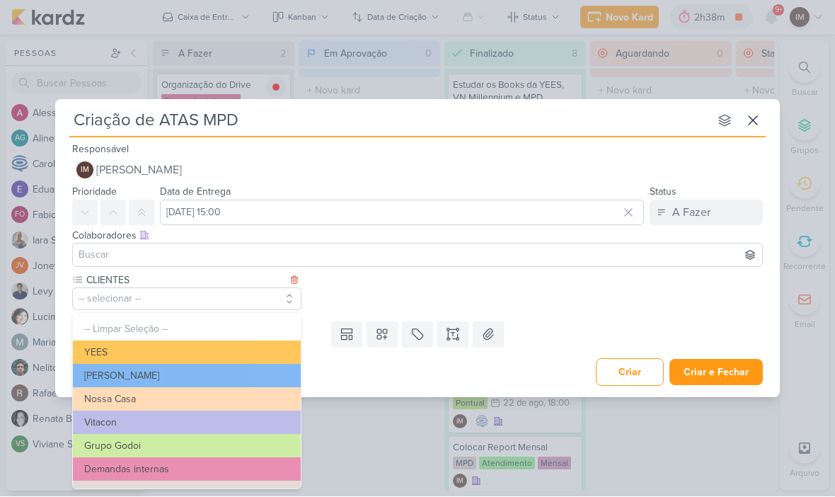
scroll to position [78, 0]
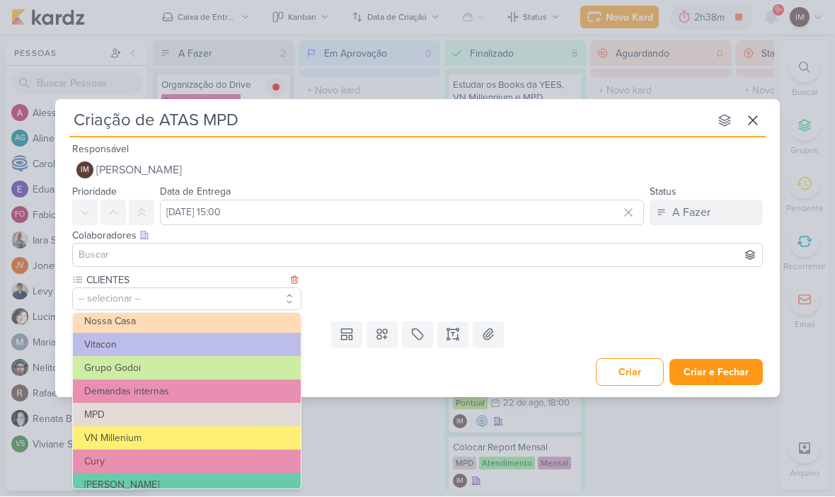
click at [221, 414] on button "MPD" at bounding box center [187, 415] width 228 height 23
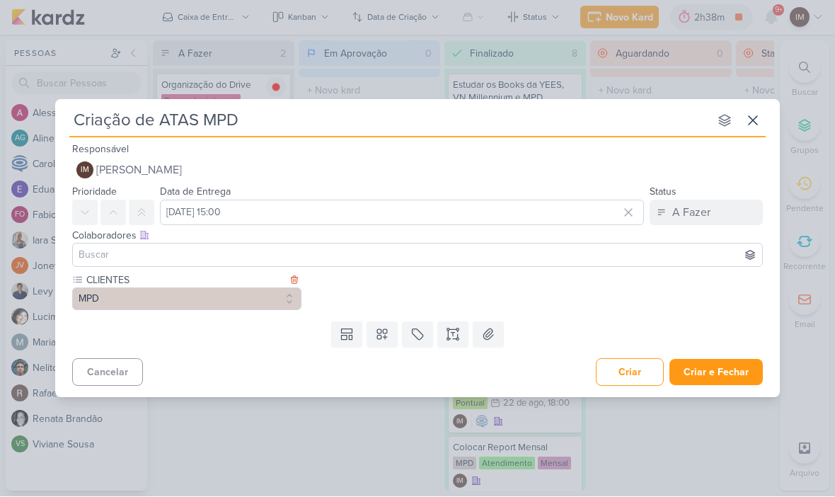
click at [385, 340] on icon at bounding box center [382, 335] width 14 height 14
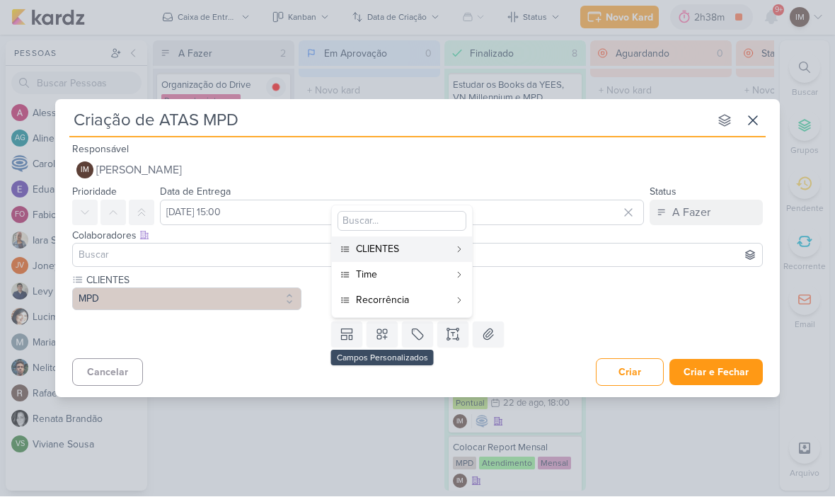
click at [415, 279] on div "Time" at bounding box center [402, 275] width 93 height 15
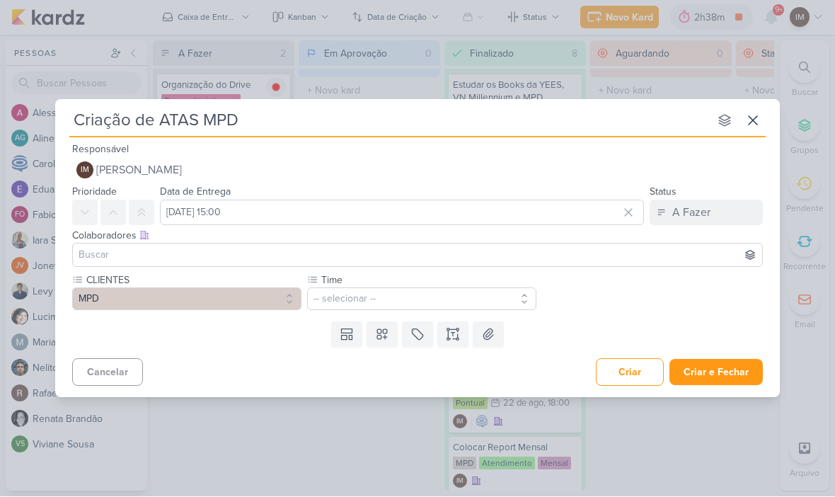
click at [449, 297] on button "-- selecionar --" at bounding box center [421, 299] width 229 height 23
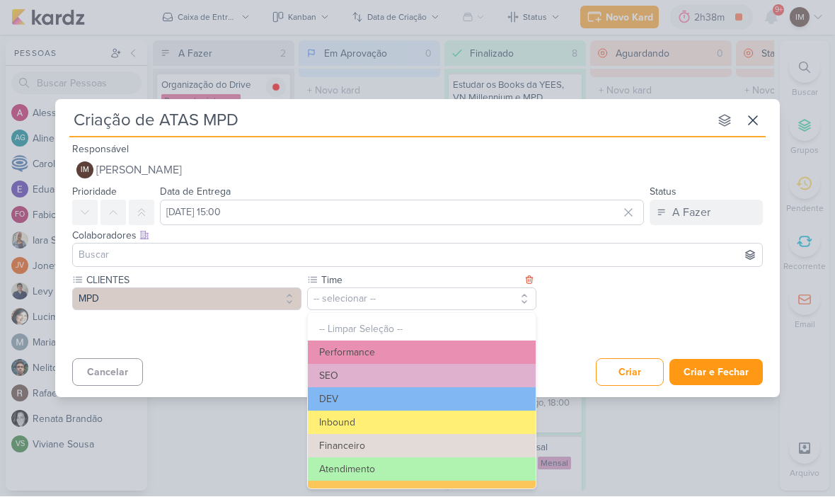
click at [413, 467] on button "Atendimento" at bounding box center [422, 469] width 228 height 23
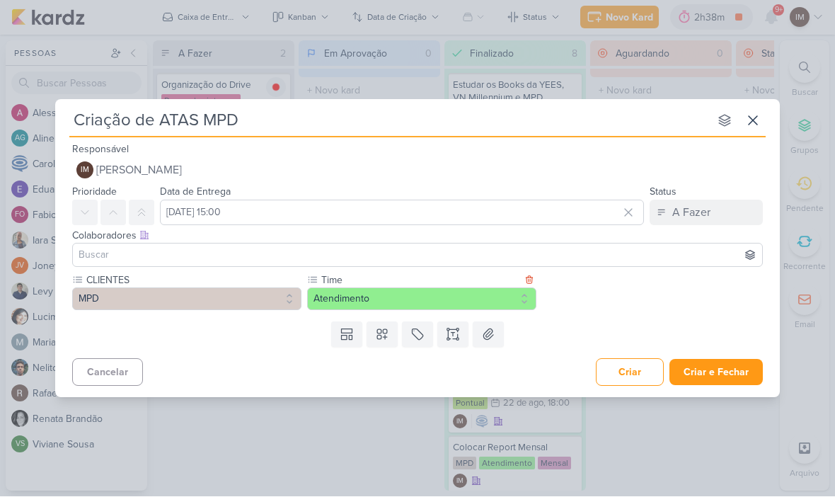
click at [391, 341] on button at bounding box center [382, 334] width 31 height 25
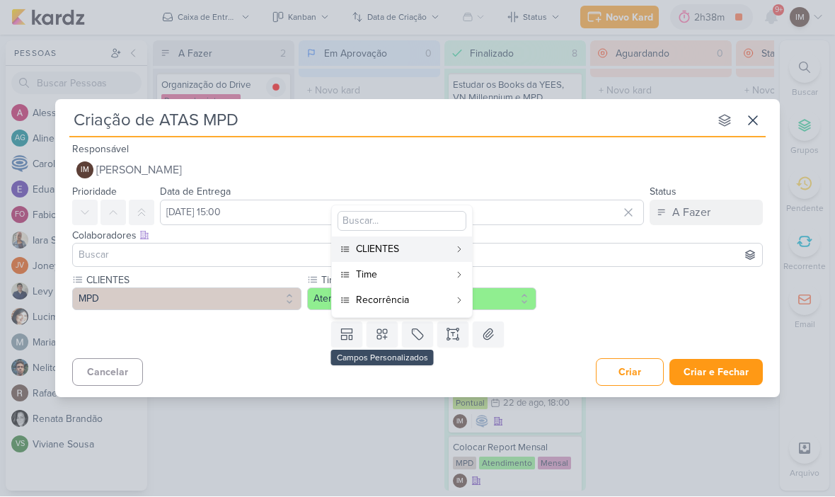
click at [437, 295] on div "Recorrência" at bounding box center [402, 300] width 93 height 15
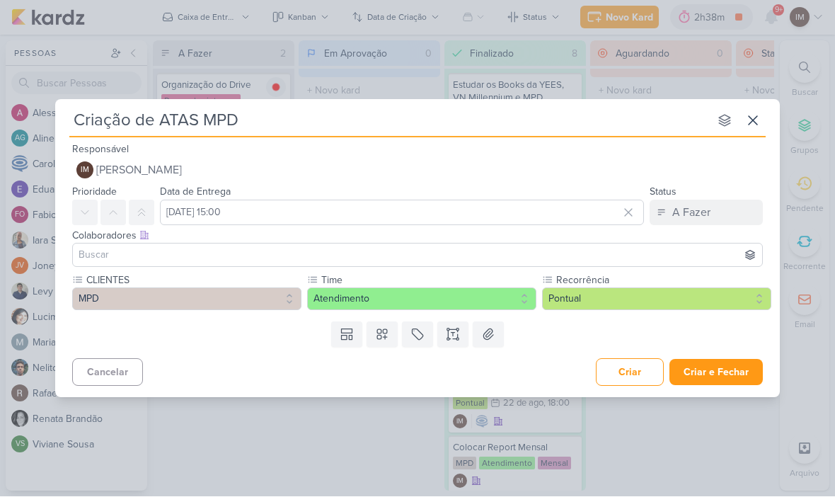
click at [714, 375] on button "Criar e Fechar" at bounding box center [716, 373] width 93 height 26
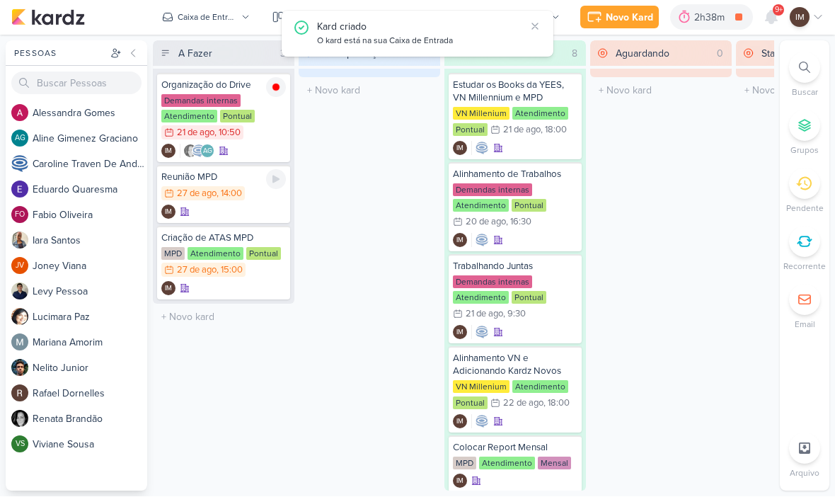
click at [241, 220] on div "Reunião MPD 27/8 [DATE] 14:00 IM" at bounding box center [223, 195] width 133 height 58
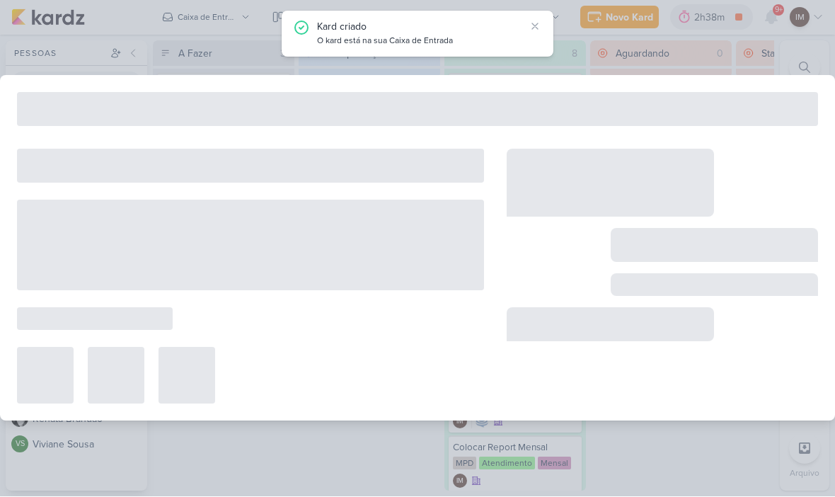
type input "Reunião MPD"
type input "[DATE] 14:00"
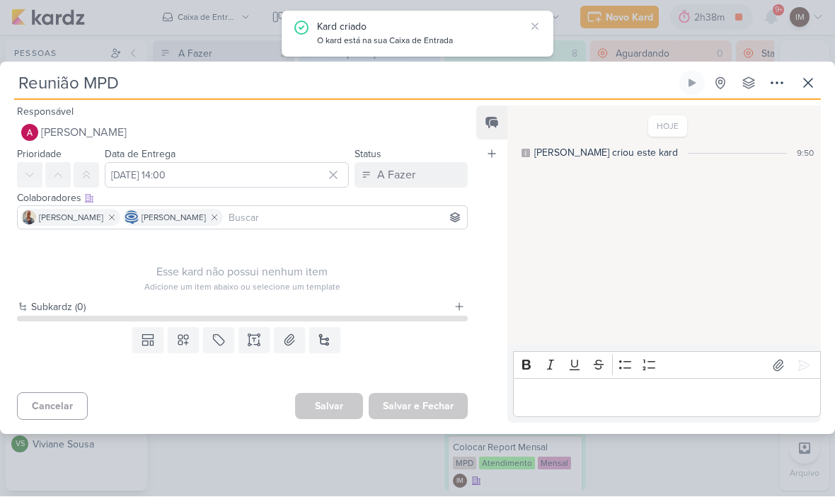
scroll to position [0, 0]
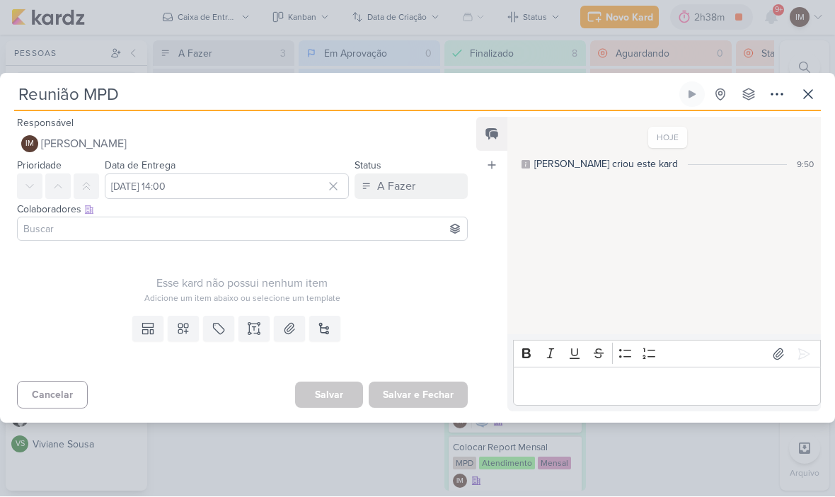
click at [195, 331] on button at bounding box center [183, 328] width 31 height 25
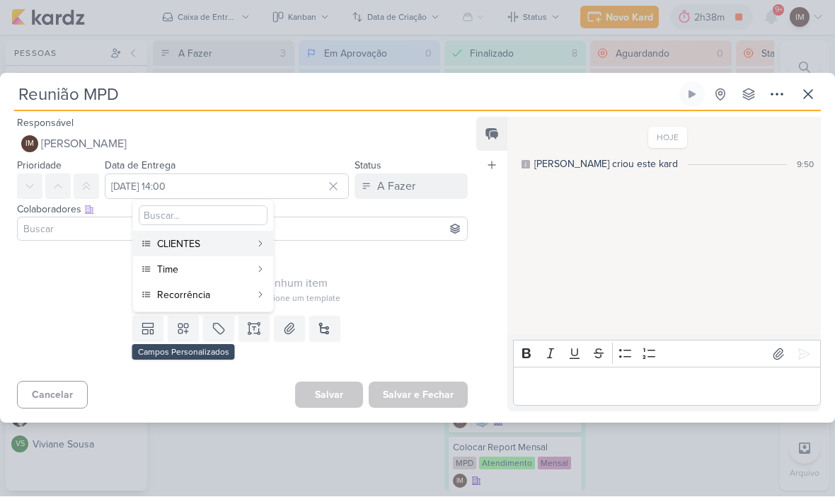
click at [248, 248] on div "CLIENTES" at bounding box center [203, 244] width 93 height 15
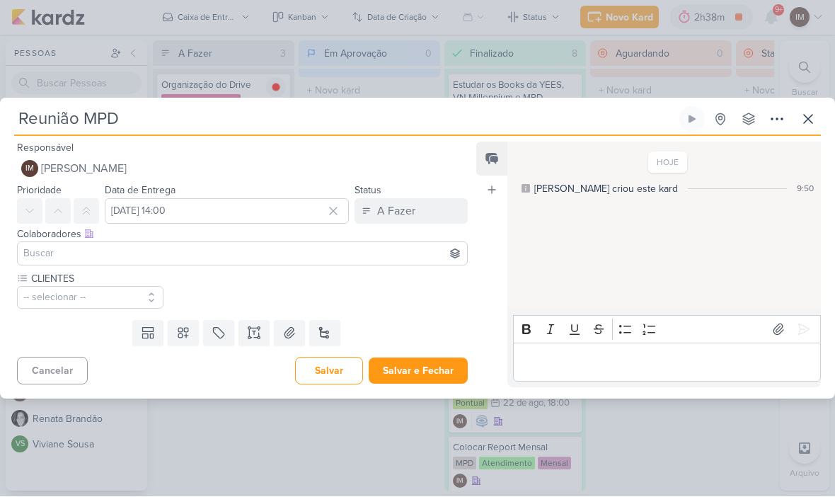
click at [117, 292] on button "-- selecionar --" at bounding box center [90, 298] width 147 height 23
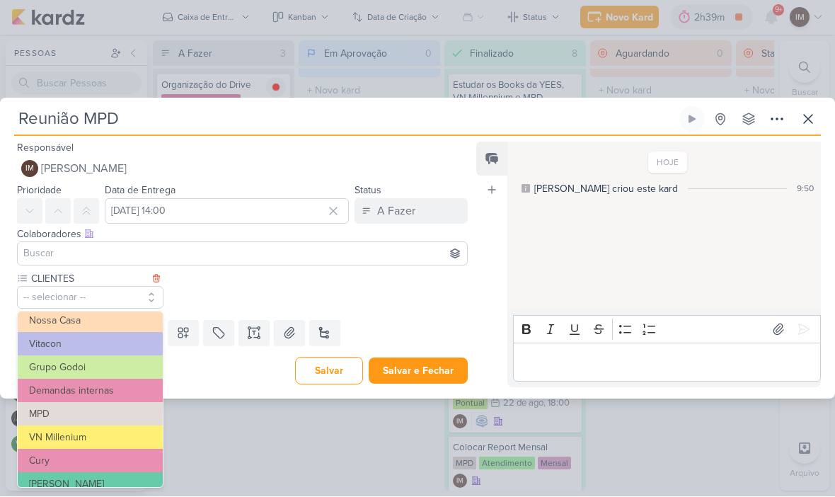
scroll to position [85, 0]
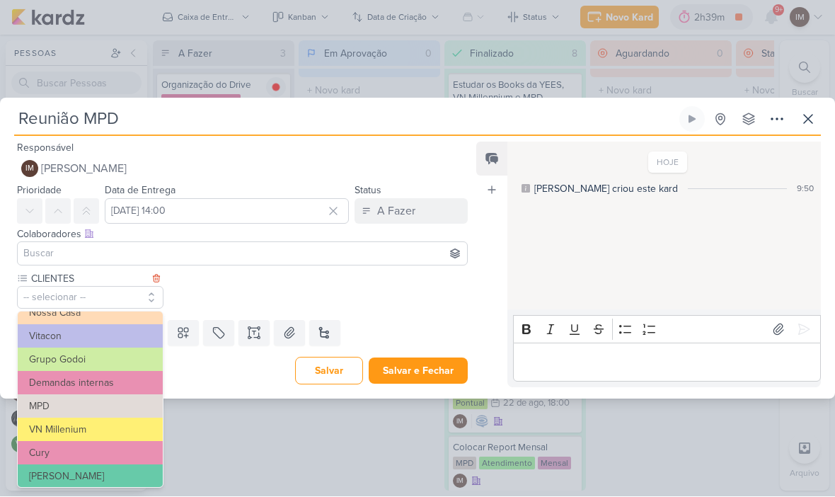
click at [124, 406] on button "MPD" at bounding box center [90, 406] width 145 height 23
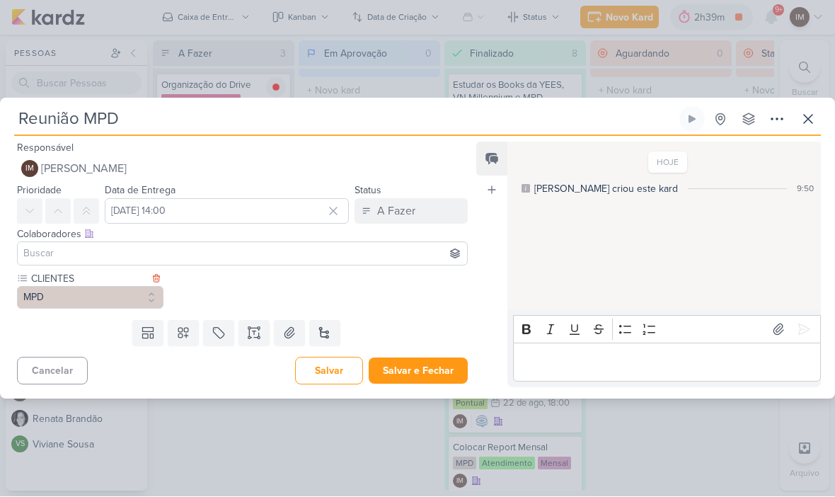
click at [184, 333] on icon at bounding box center [183, 333] width 14 height 14
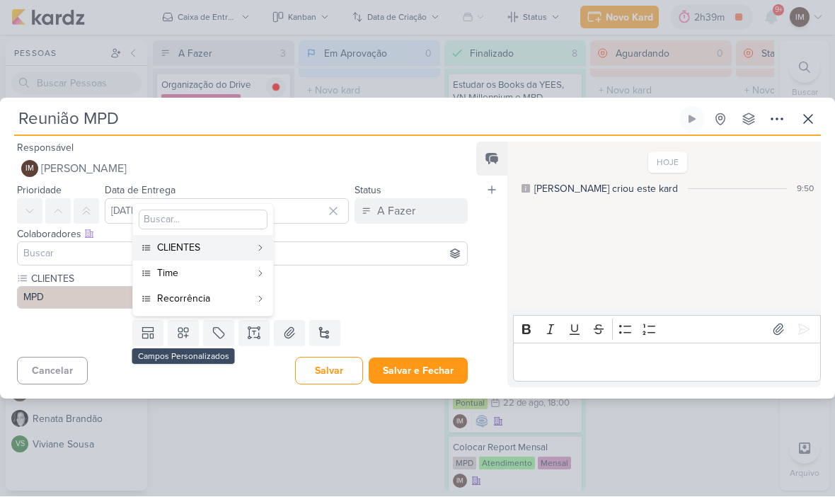
click at [233, 296] on div "Recorrência" at bounding box center [203, 299] width 93 height 15
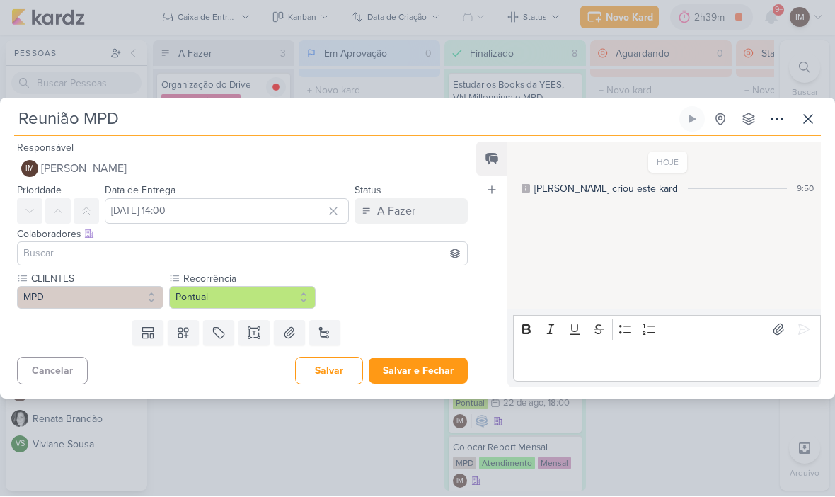
click at [259, 289] on button "Pontual" at bounding box center [242, 298] width 147 height 23
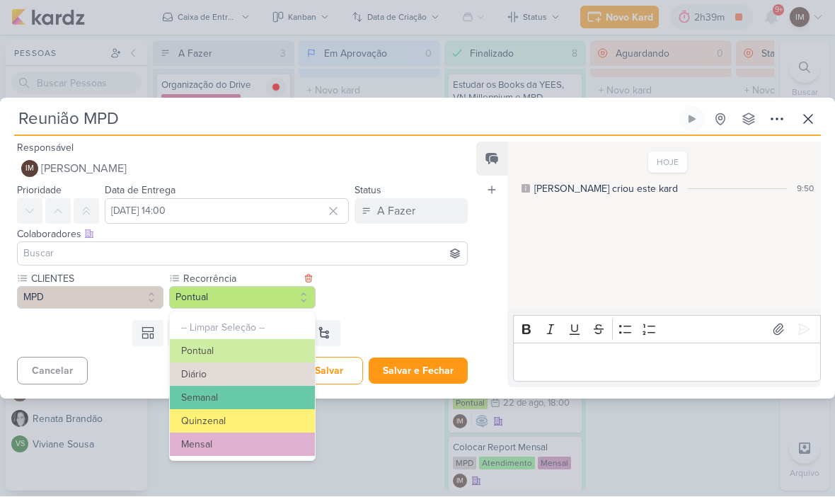
click at [361, 287] on div "CLIENTES MPD -- Limpar Seleção -- [GEOGRAPHIC_DATA] [PERSON_NAME] [GEOGRAPHIC_D…" at bounding box center [242, 291] width 451 height 38
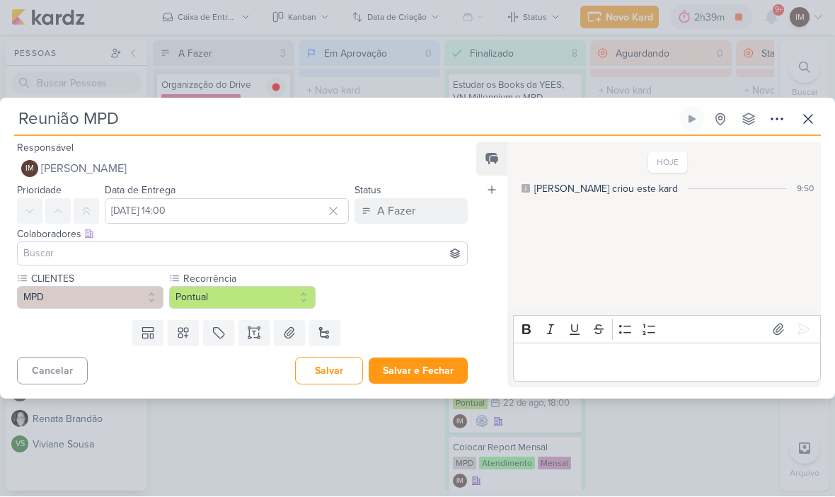
click at [185, 337] on icon at bounding box center [183, 333] width 14 height 14
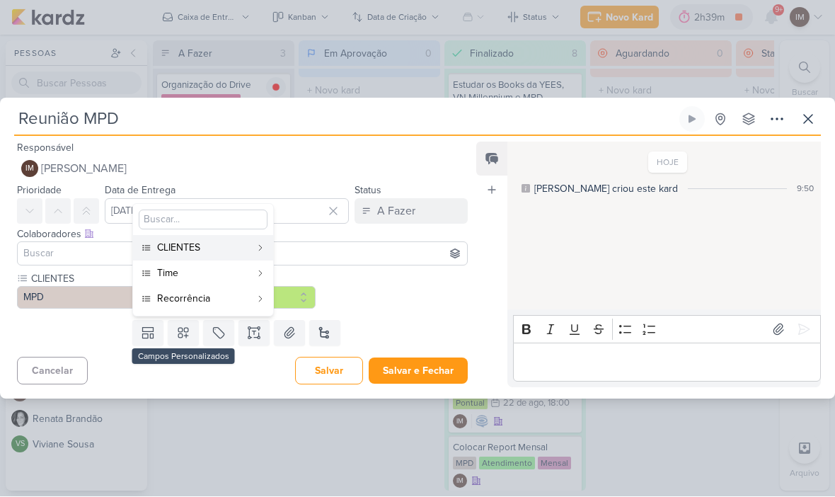
click at [239, 276] on div "Time" at bounding box center [203, 273] width 93 height 15
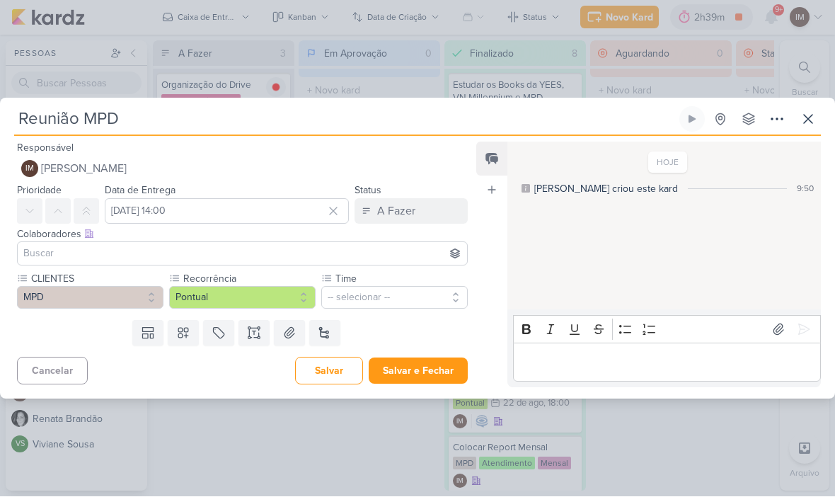
click at [291, 295] on button "Pontual" at bounding box center [242, 298] width 147 height 23
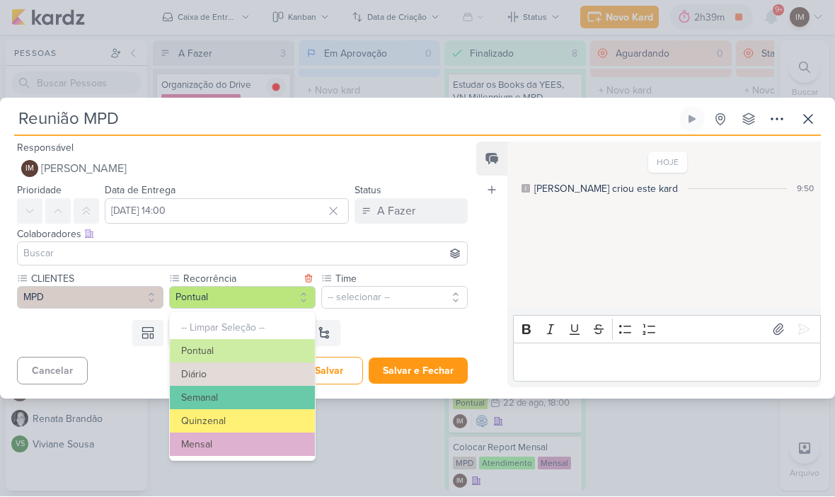
click at [263, 394] on button "Semanal" at bounding box center [242, 398] width 145 height 23
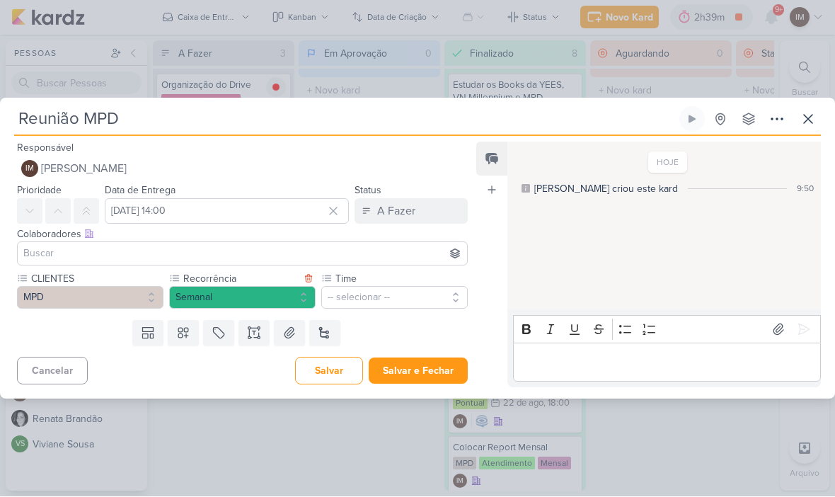
click at [371, 294] on button "-- selecionar --" at bounding box center [394, 298] width 147 height 23
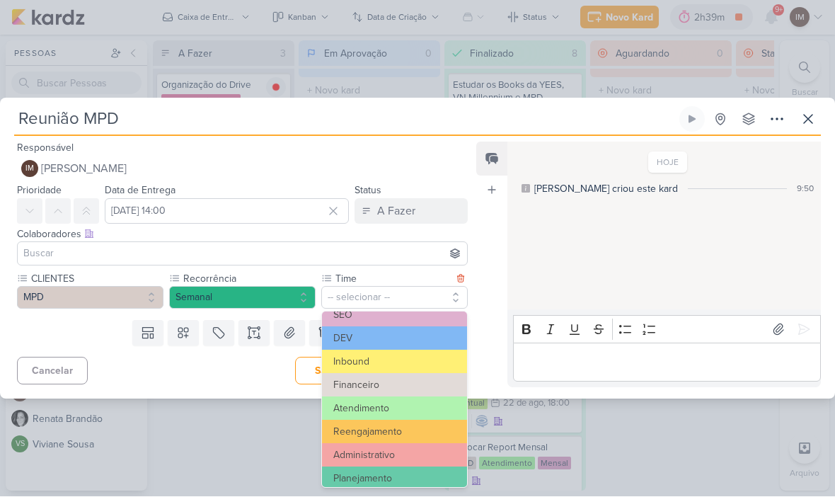
scroll to position [60, 0]
click at [380, 407] on button "Atendimento" at bounding box center [394, 407] width 145 height 23
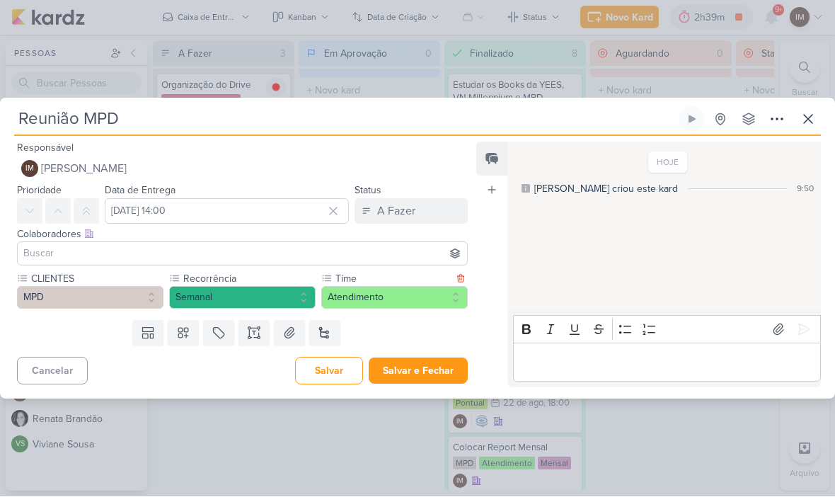
click at [408, 368] on button "Salvar e Fechar" at bounding box center [418, 371] width 99 height 26
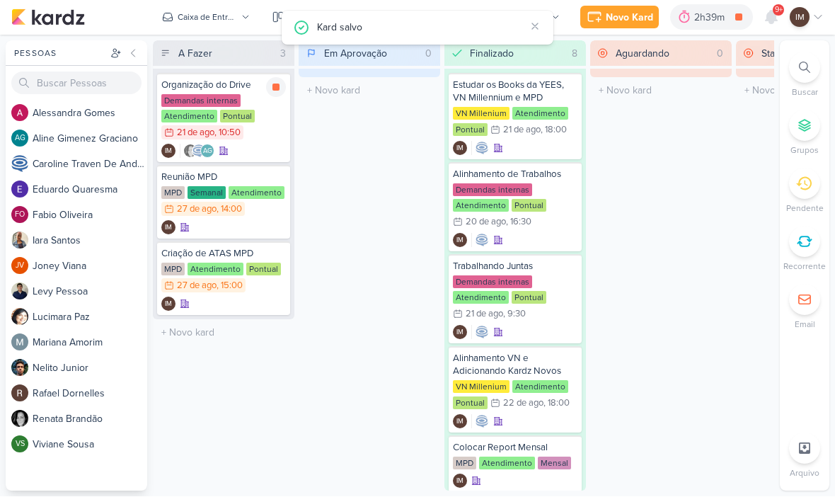
click at [262, 148] on div "AG IM" at bounding box center [223, 151] width 125 height 14
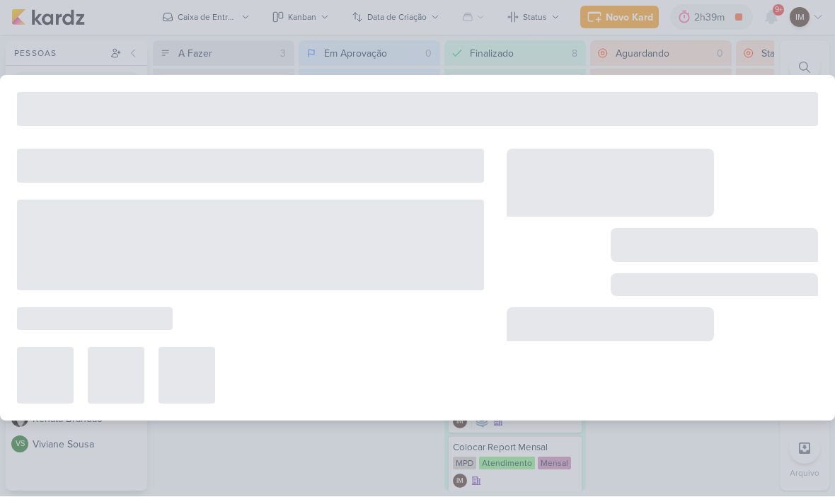
type input "Organização do Drive"
type input "[DATE] 10:50"
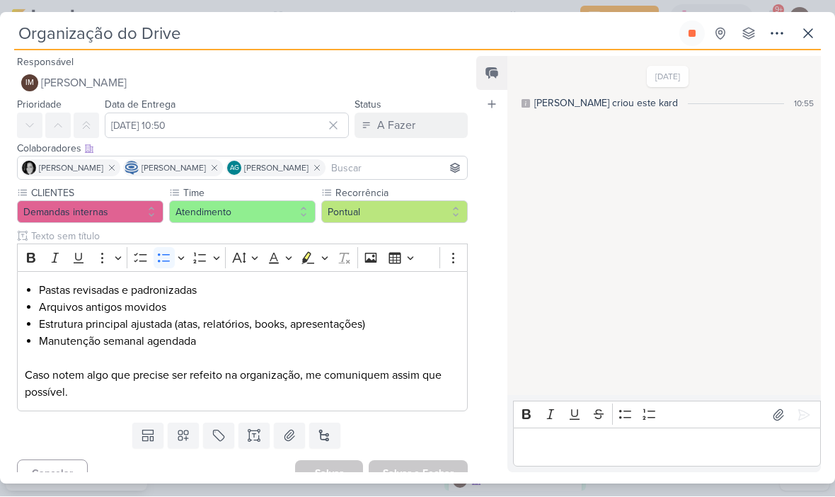
click at [384, 216] on button "Pontual" at bounding box center [394, 212] width 147 height 23
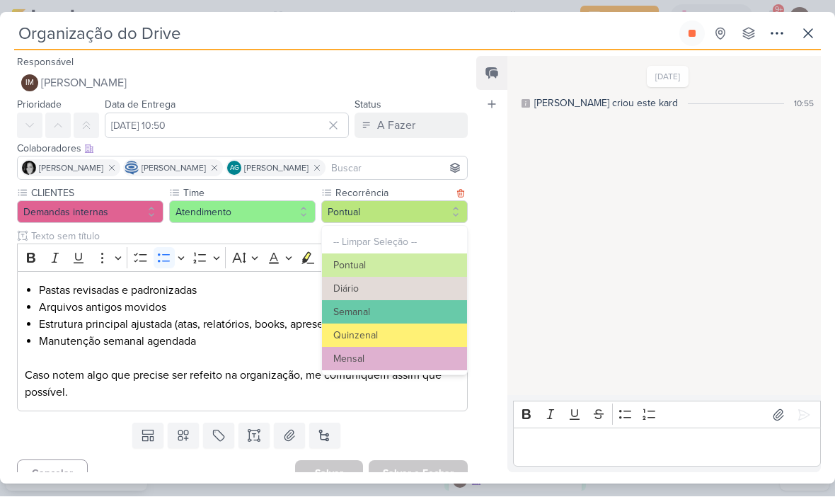
click at [390, 360] on button "Mensal" at bounding box center [394, 359] width 145 height 23
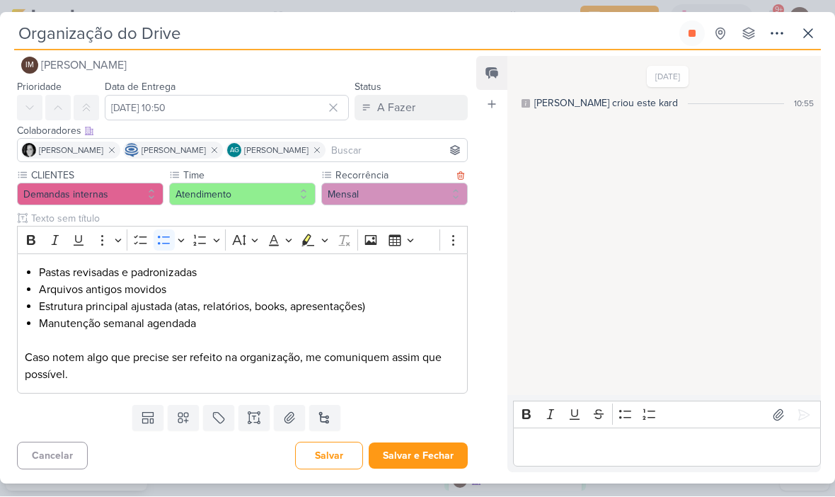
scroll to position [18, 0]
click at [286, 102] on input "[DATE] 10:50" at bounding box center [227, 108] width 244 height 25
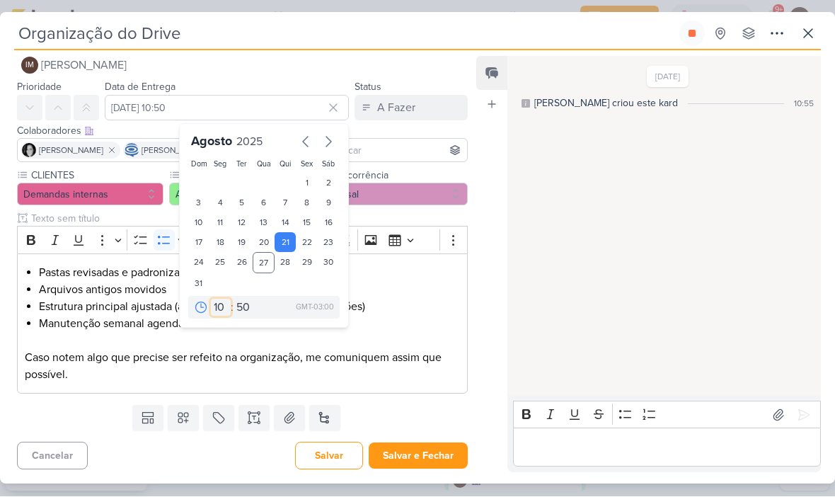
click at [225, 307] on select "00 01 02 03 04 05 06 07 08 09 10 11 12 13 14 15 16 17 18 19 20 21 22 23" at bounding box center [221, 307] width 20 height 17
select select "18"
type input "[DATE] 18:50"
click at [242, 306] on select "00 05 10 15 20 25 30 35 40 45 50 55 59" at bounding box center [244, 307] width 20 height 17
select select "0"
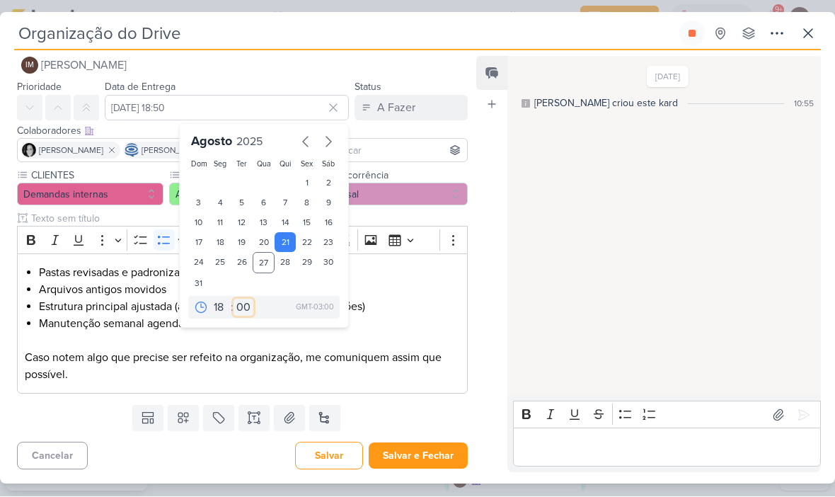
type input "[DATE] 18:00"
click at [437, 449] on button "Salvar e Fechar" at bounding box center [418, 456] width 99 height 26
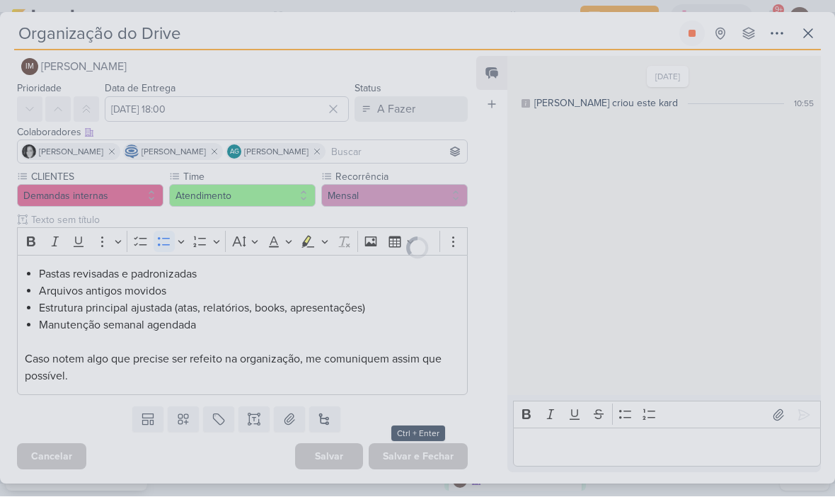
scroll to position [16, 0]
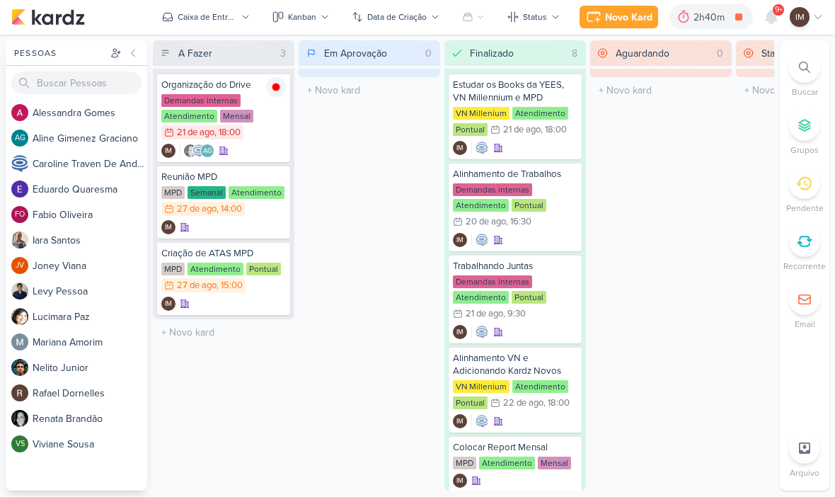
click at [169, 22] on icon at bounding box center [167, 17] width 11 height 11
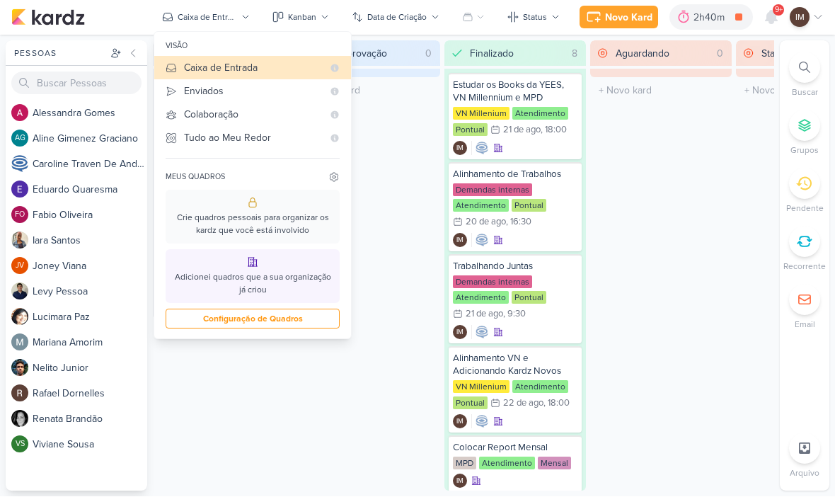
scroll to position [0, 0]
click at [206, 88] on div "Enviados" at bounding box center [253, 91] width 139 height 15
